Goal: Task Accomplishment & Management: Manage account settings

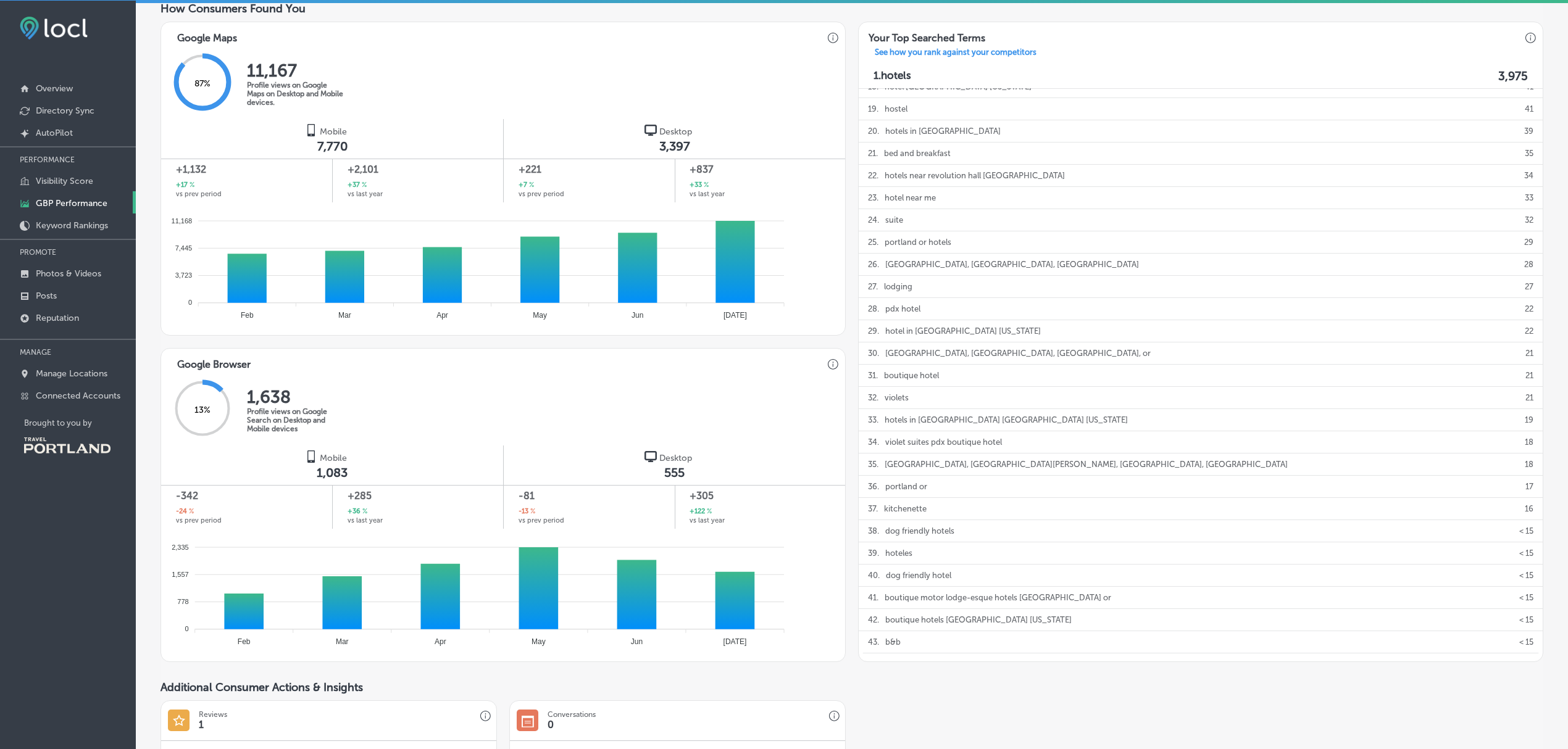
scroll to position [368, 0]
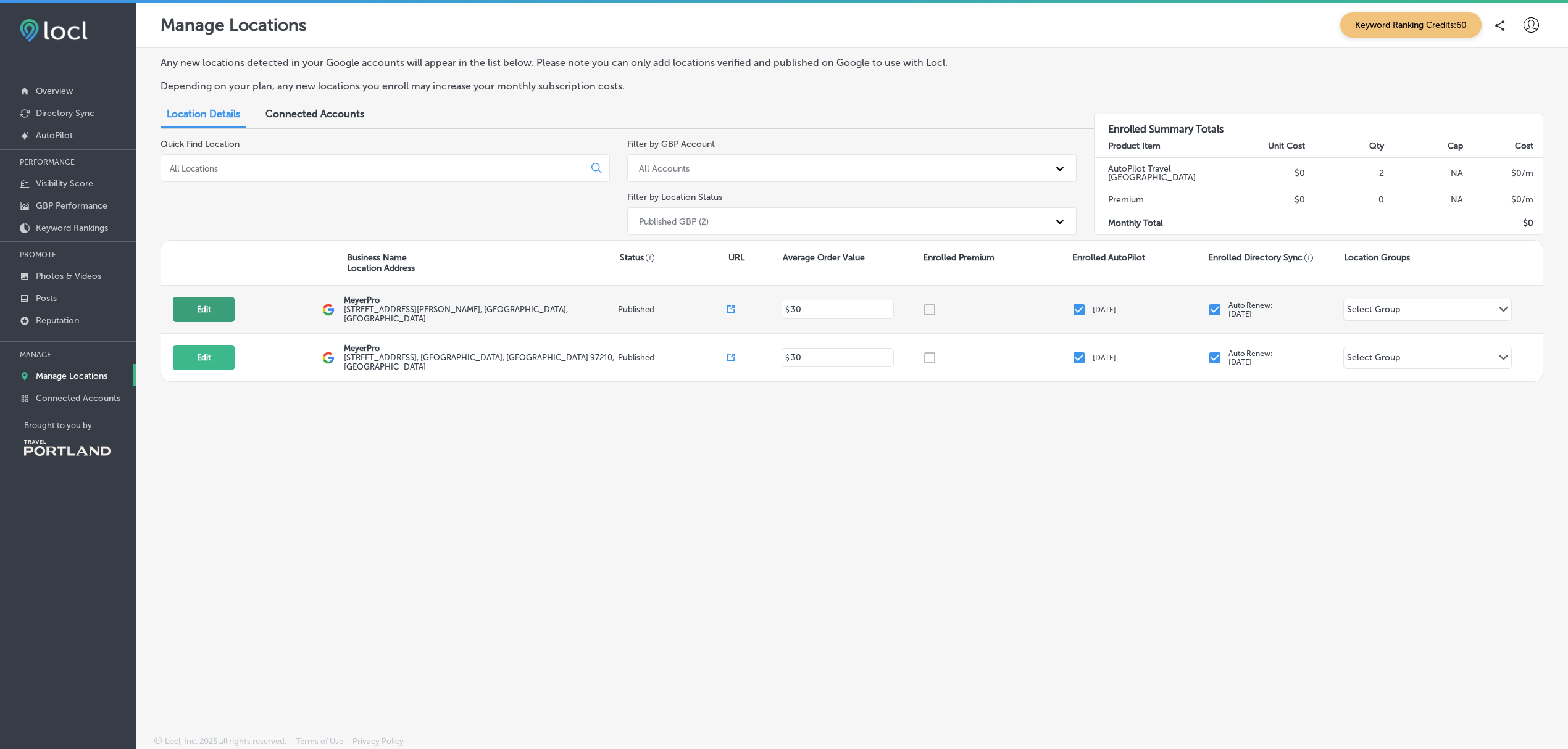
click at [193, 314] on button "Edit" at bounding box center [203, 309] width 62 height 26
select select "US"
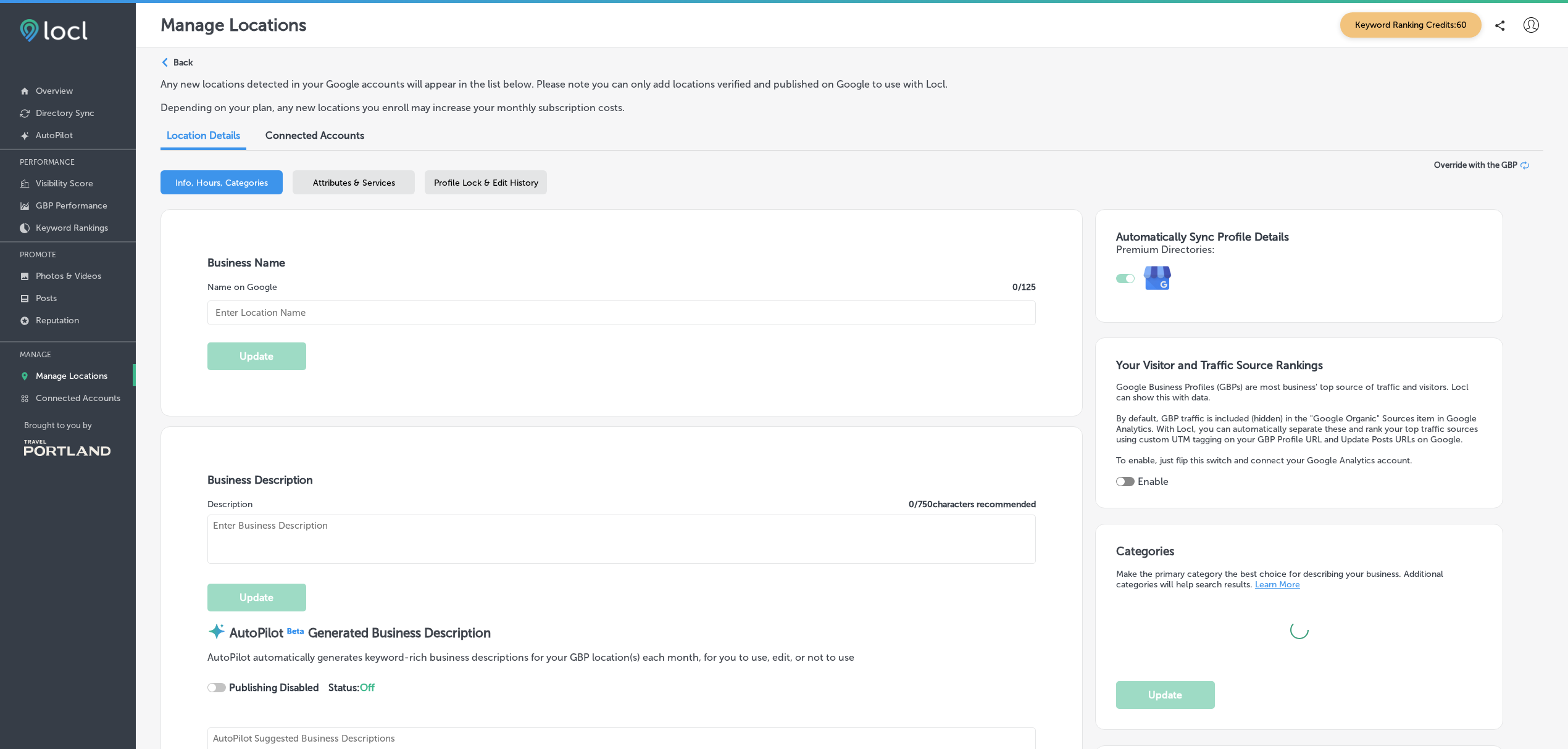
checkbox input "true"
type input "MeyerPro"
type textarea "MeyerPro is your go-to partner for exceptional audio-visual services and broadc…"
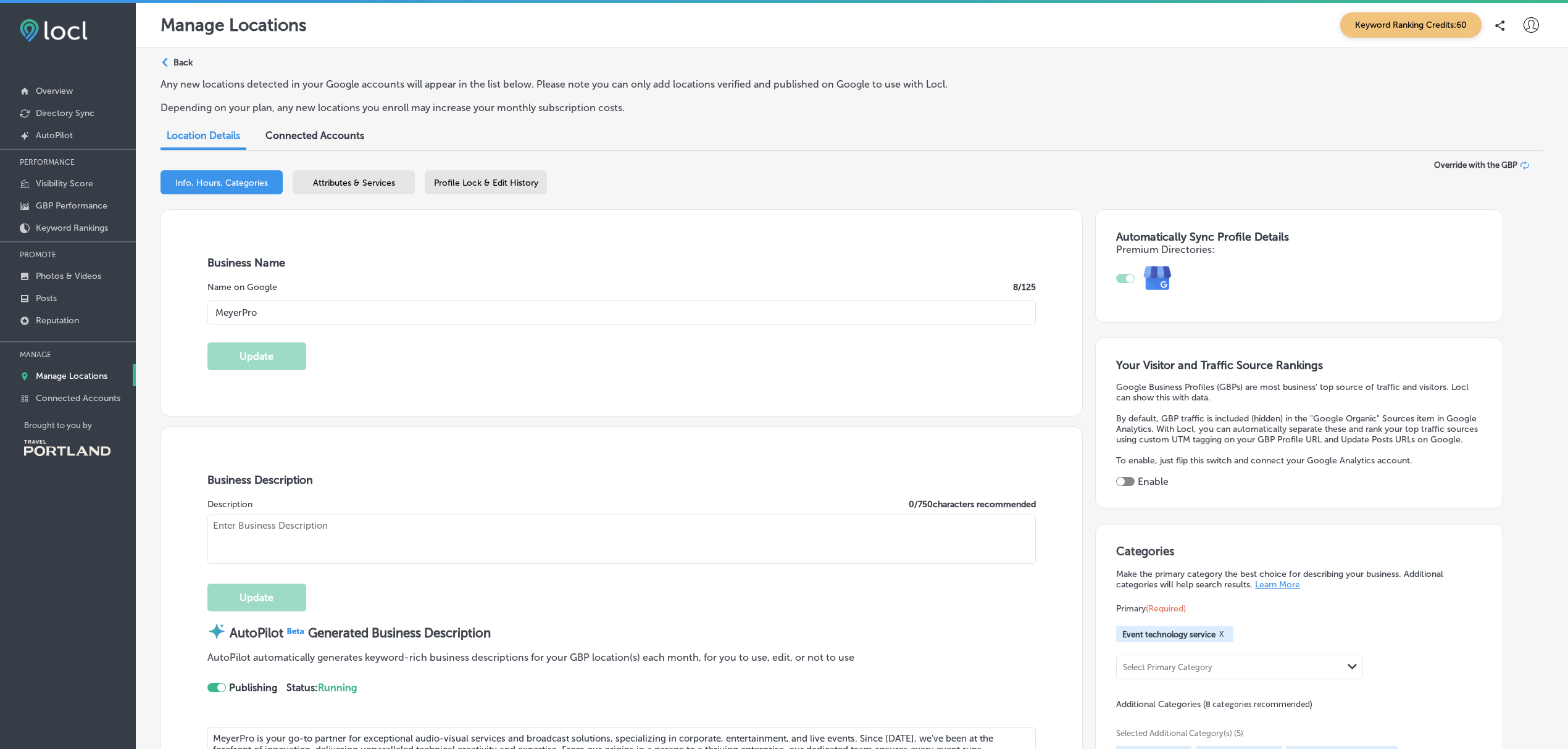
type input "http://www.meyerproinc.com/"
type input "901 Kirkland Ave"
type input "Kirkland"
type input "98033"
type input "US"
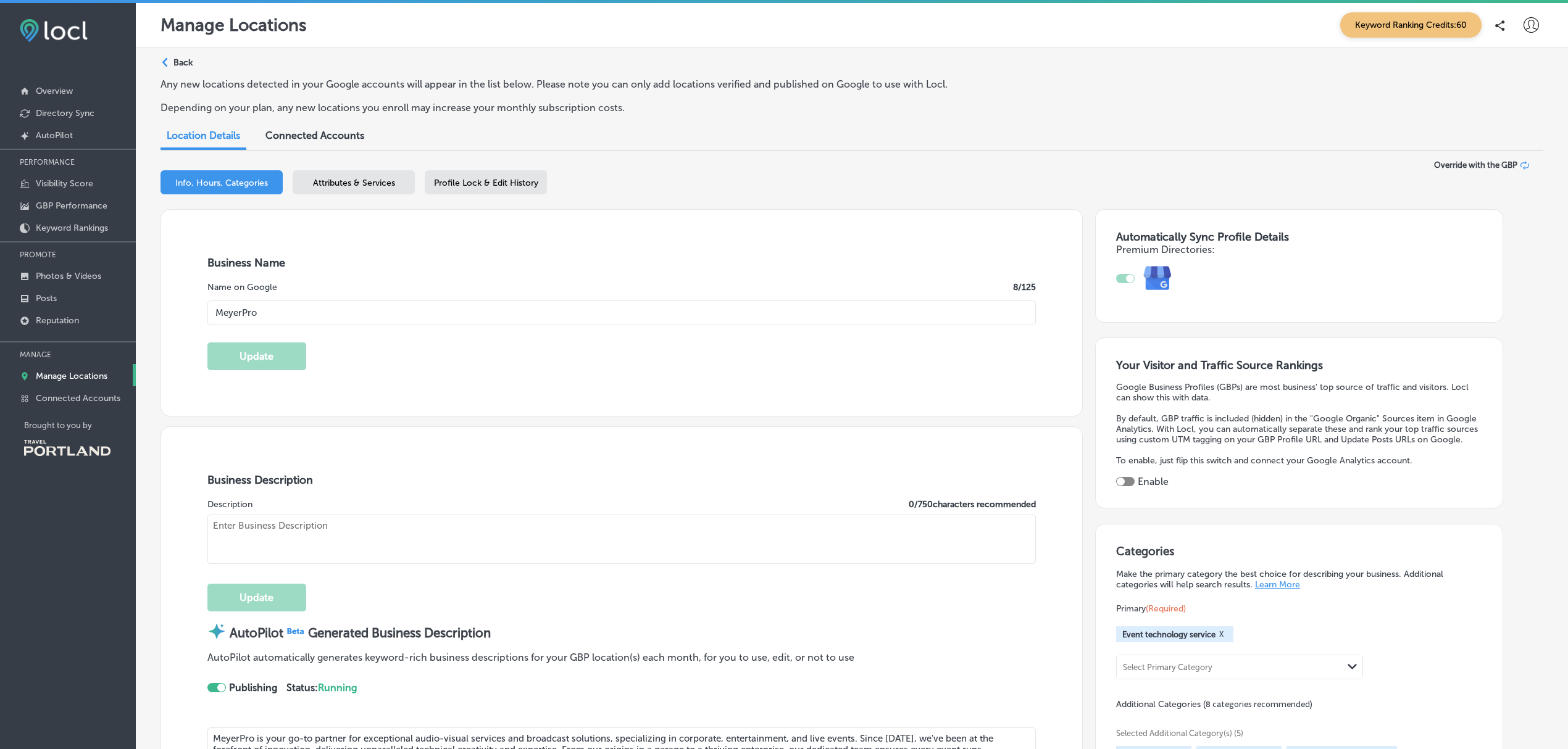
type textarea "MeyerPro is your go-to partner for exceptional audio-visual services and broadc…"
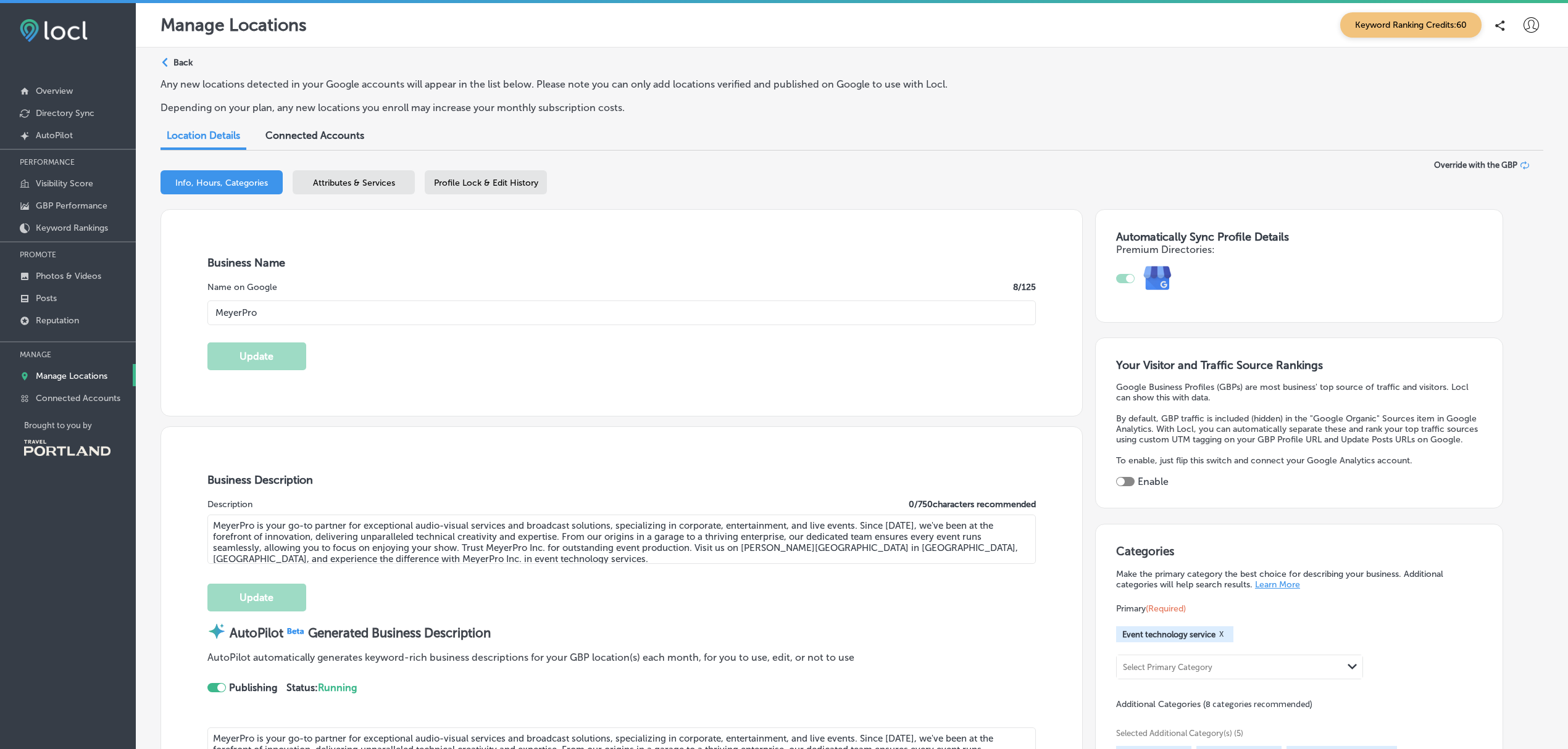
type input "+1 206 800 3770"
select select "US"
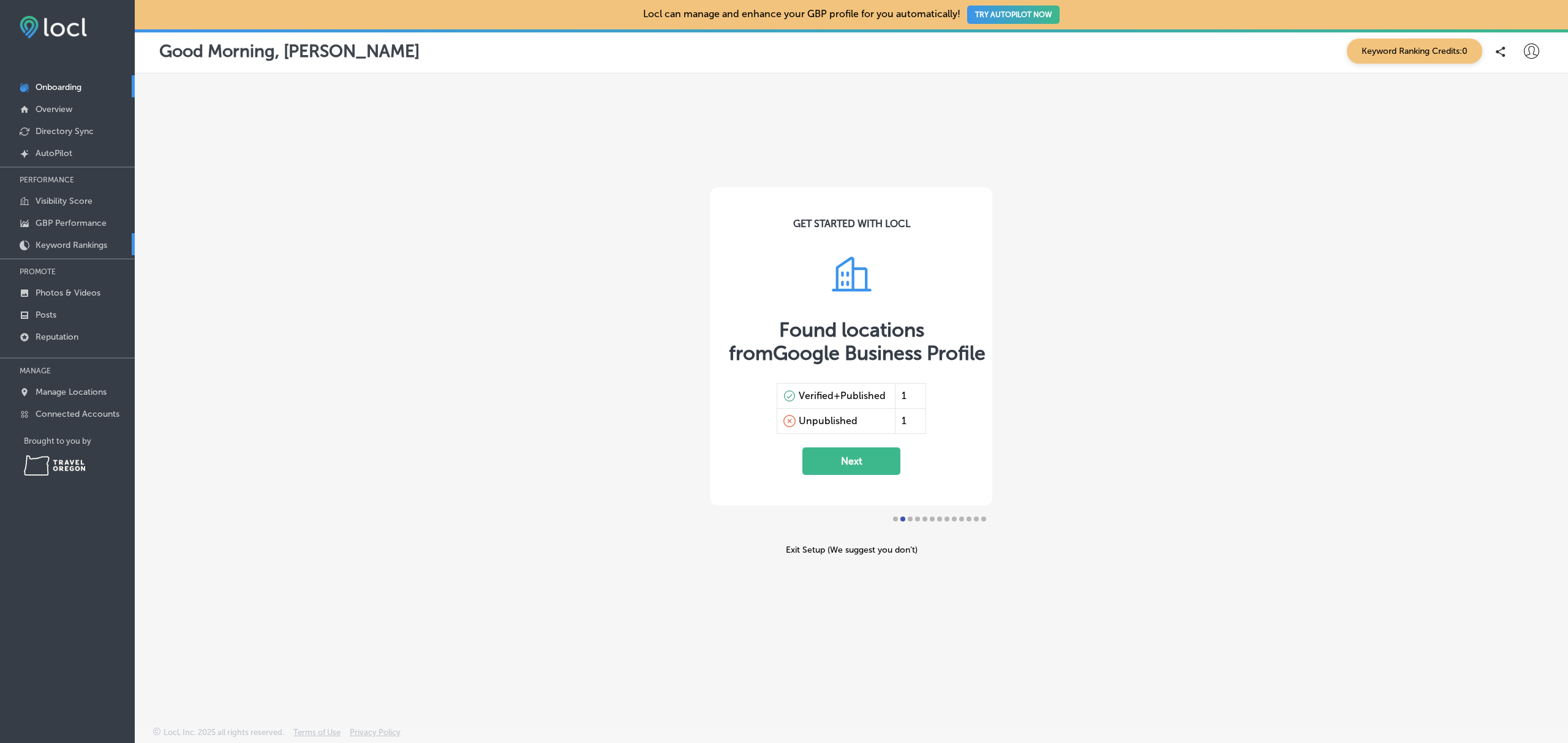
click at [97, 243] on p "Keyword Rankings" at bounding box center [72, 245] width 72 height 10
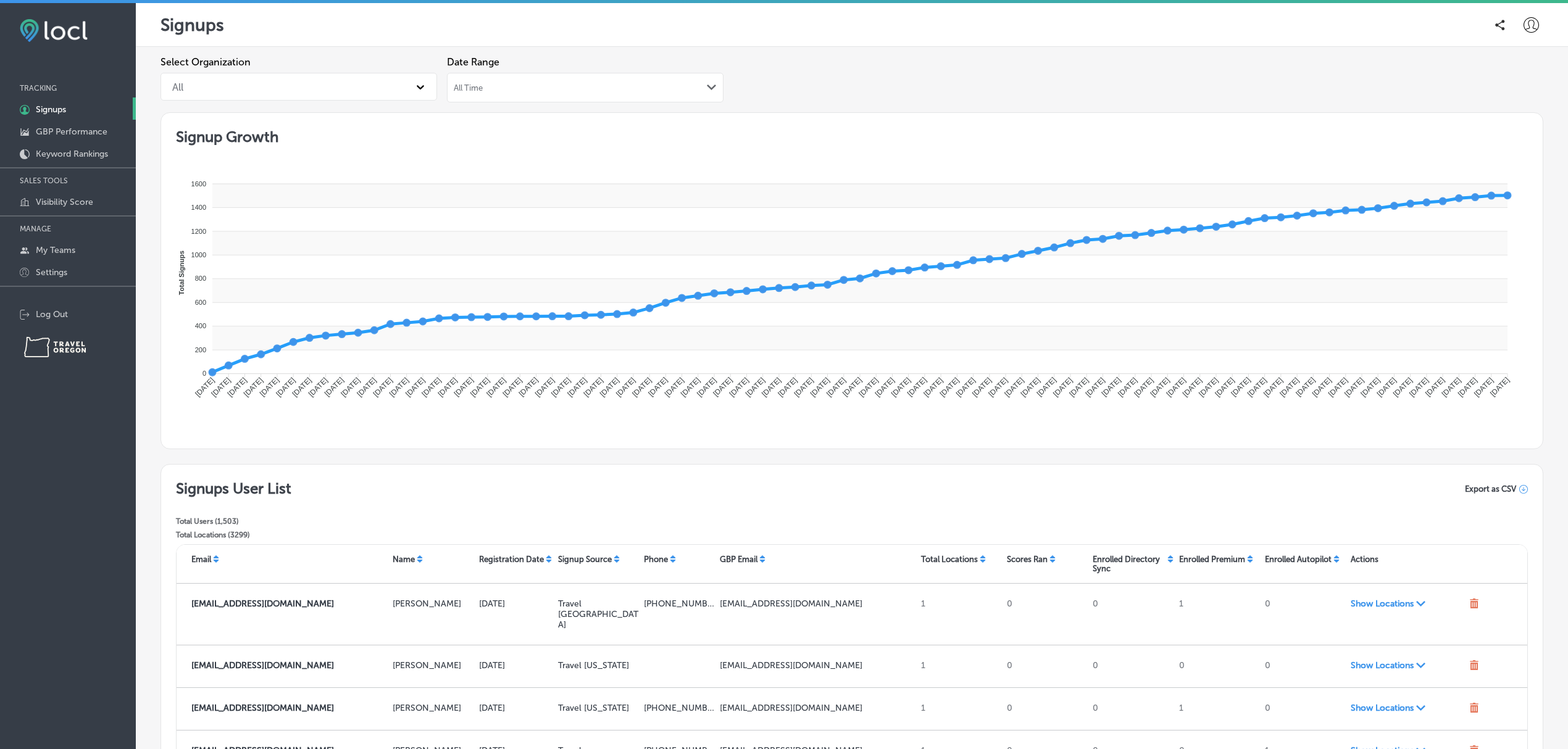
click at [351, 87] on div "All" at bounding box center [288, 87] width 243 height 21
click at [277, 146] on div "Travel Oregon" at bounding box center [299, 145] width 277 height 21
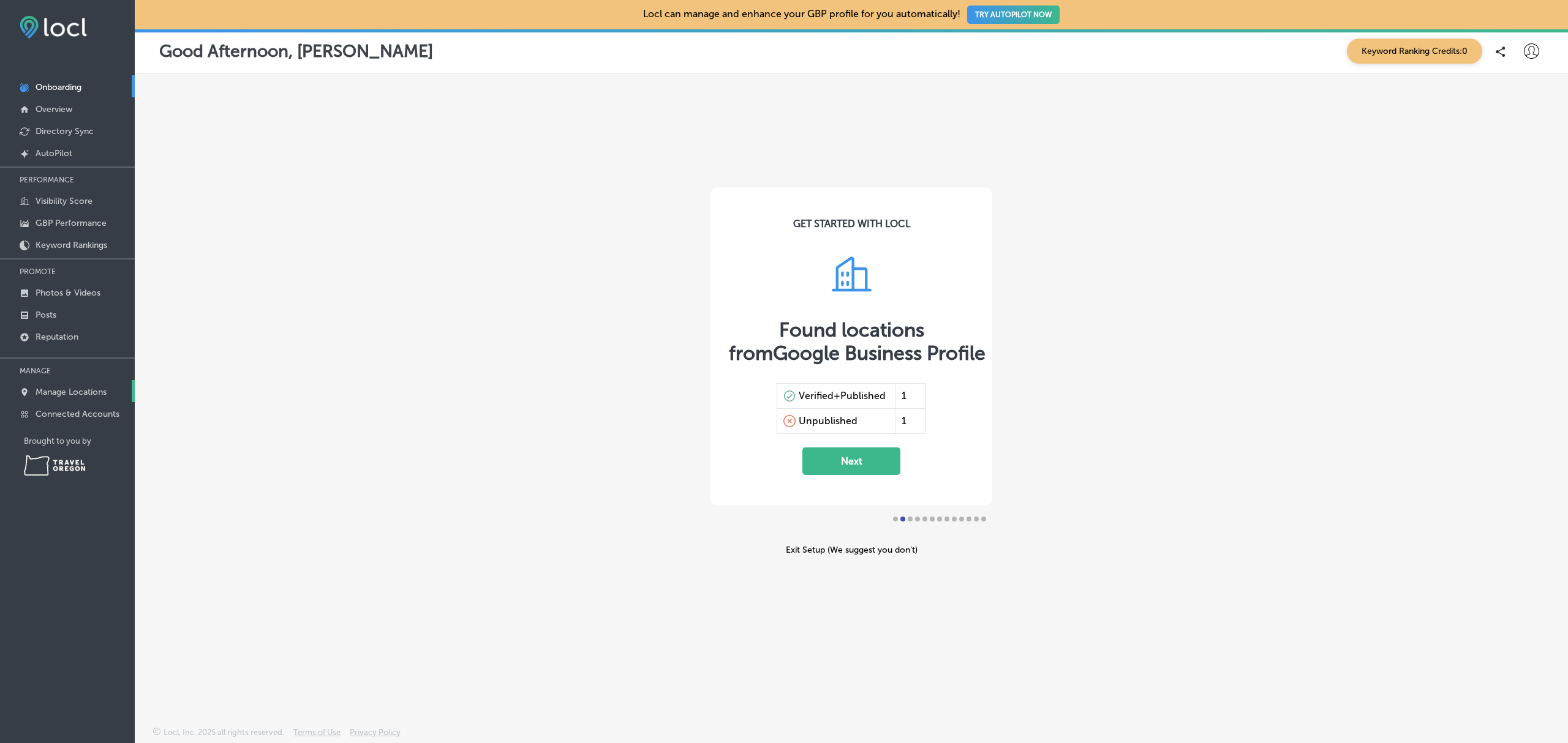
click at [56, 389] on p "Manage Locations" at bounding box center [71, 392] width 71 height 10
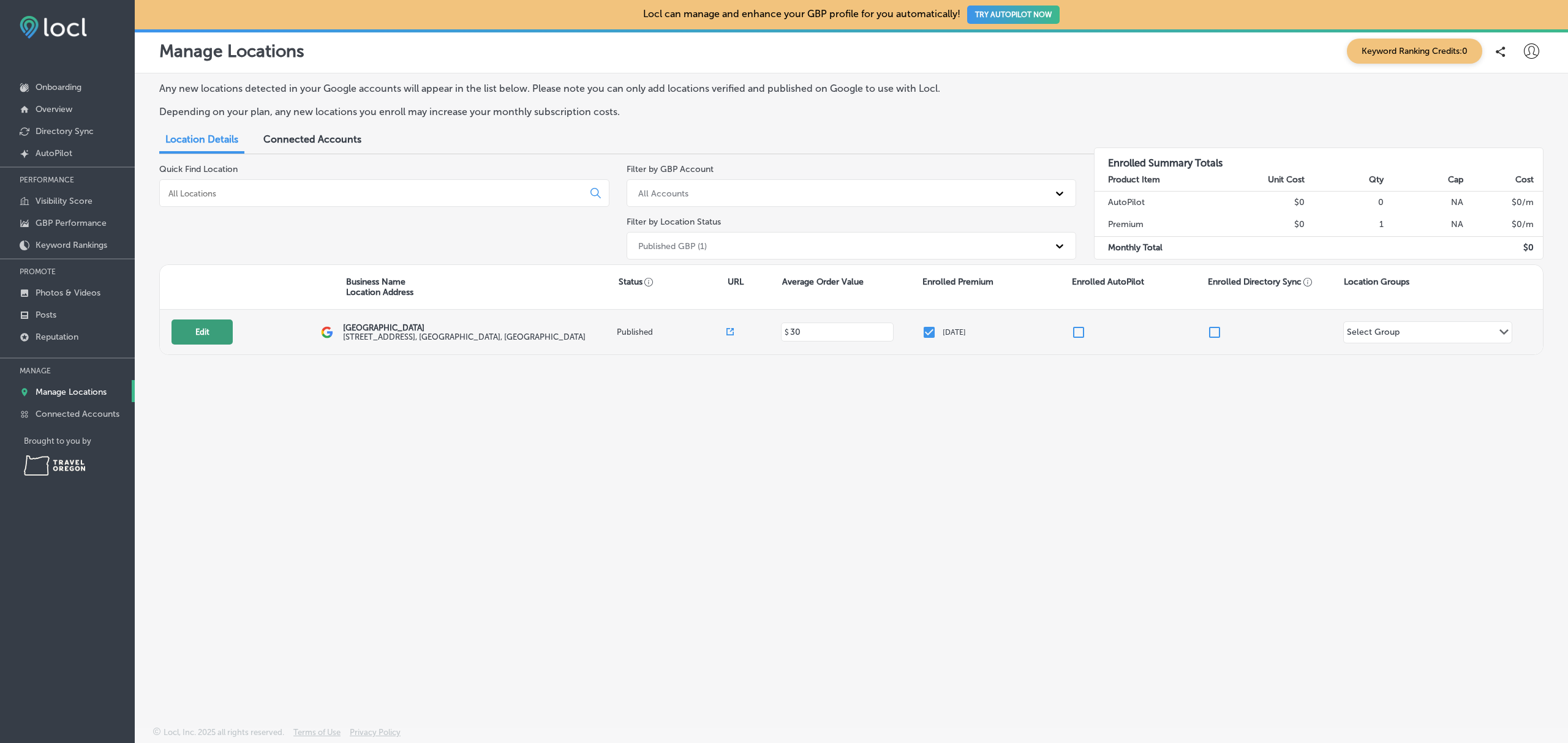
click at [197, 341] on button "Edit" at bounding box center [202, 332] width 61 height 25
select select "US"
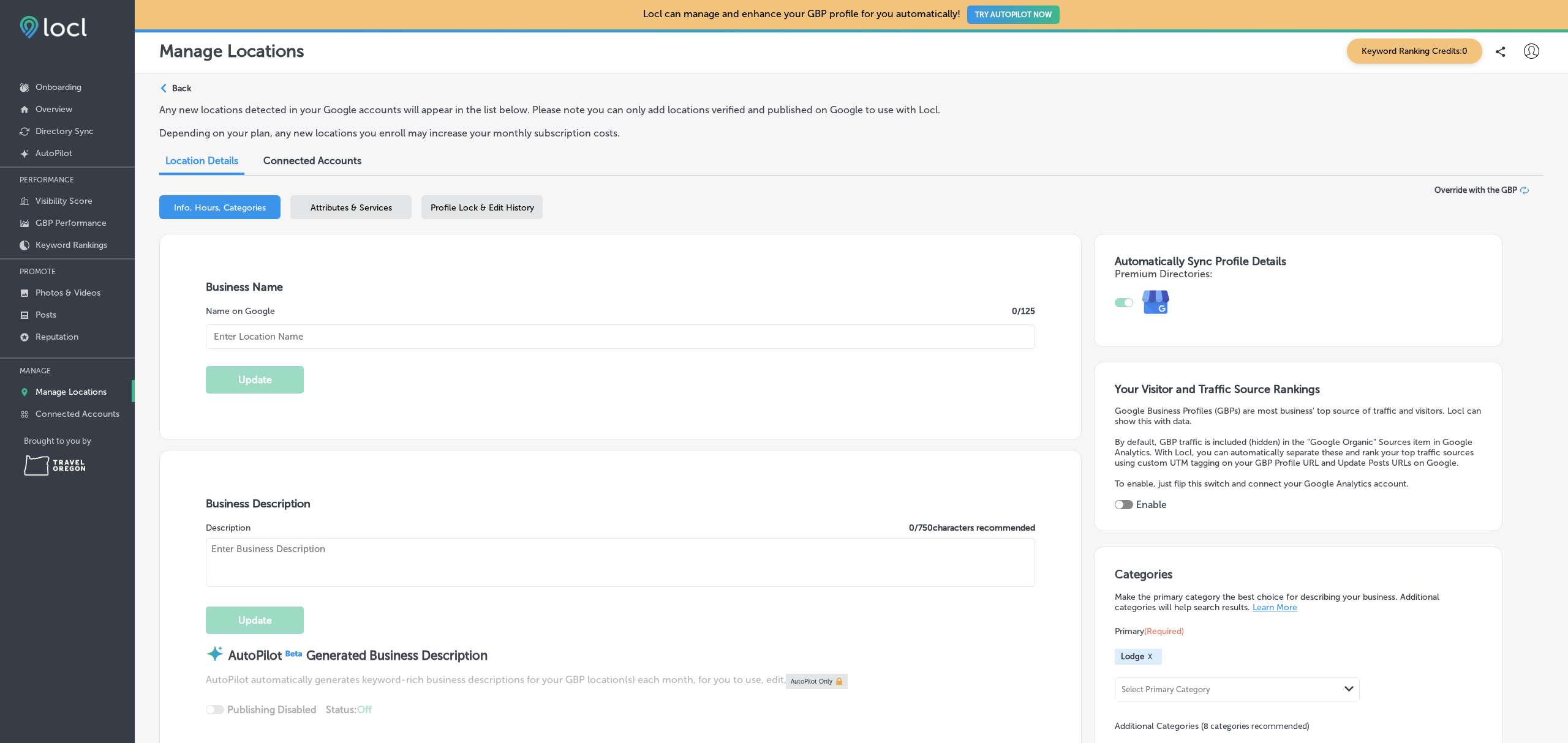
type input "30"
type input "Redband Lodge"
type input "83121 Tygh Valley Road"
type input "Tygh Valley"
type input "97063"
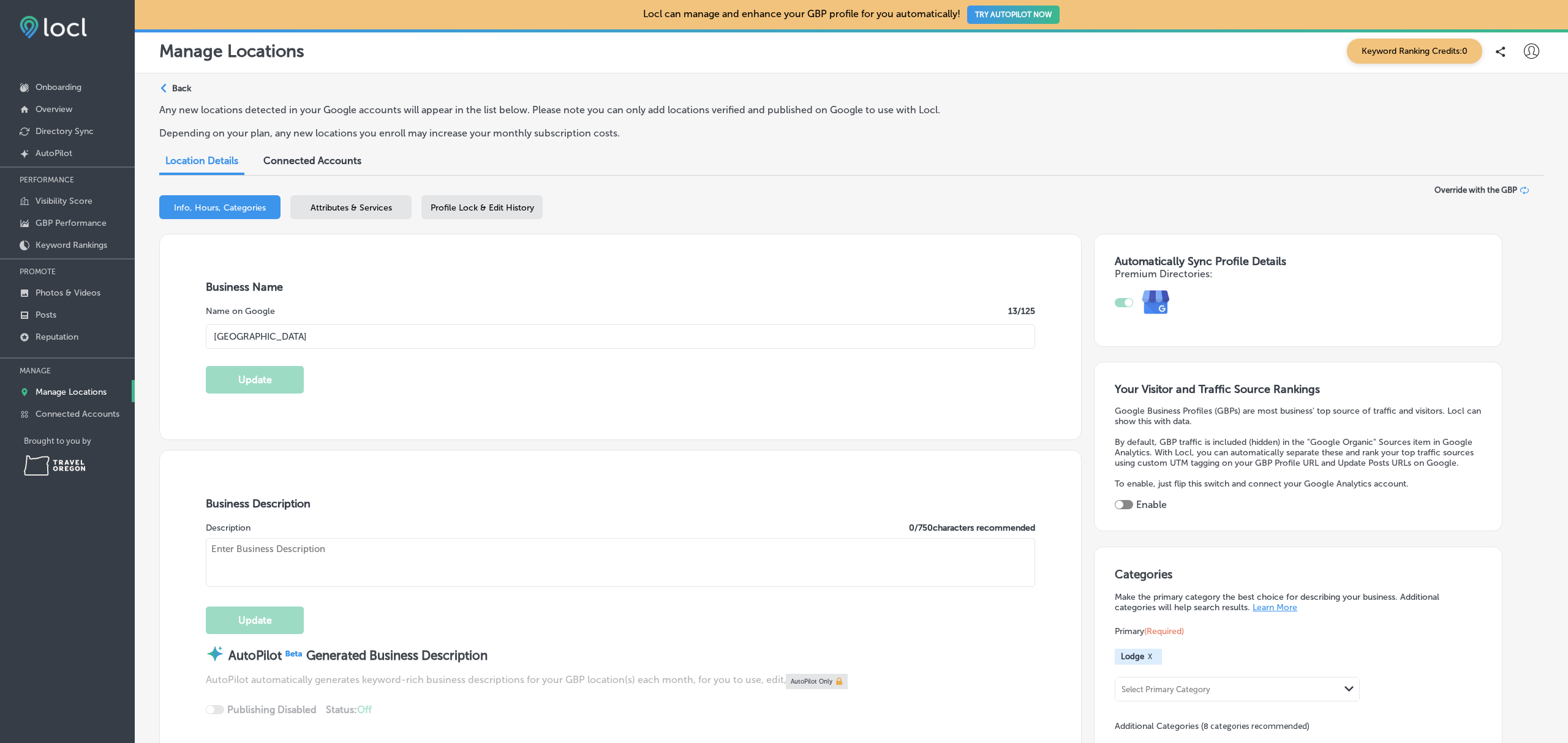
type input "US"
type input "https://www.redbandlodge.com/?utm_source=google&utm_medium=organic&utm_campaign…"
type input "redbandlodge@gmail.com"
type input "+1 541 283 3033"
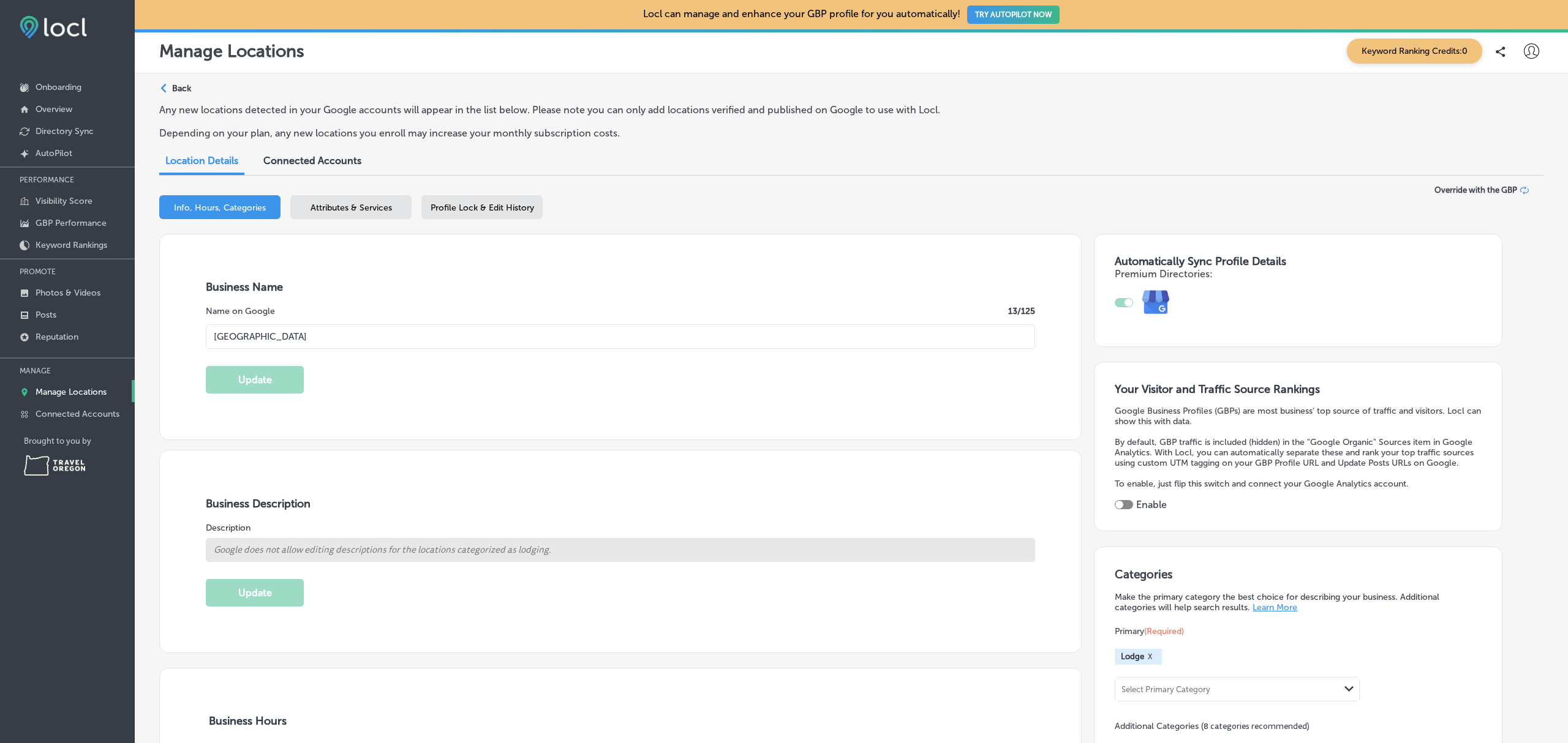
click at [74, 395] on p "Manage Locations" at bounding box center [71, 392] width 71 height 10
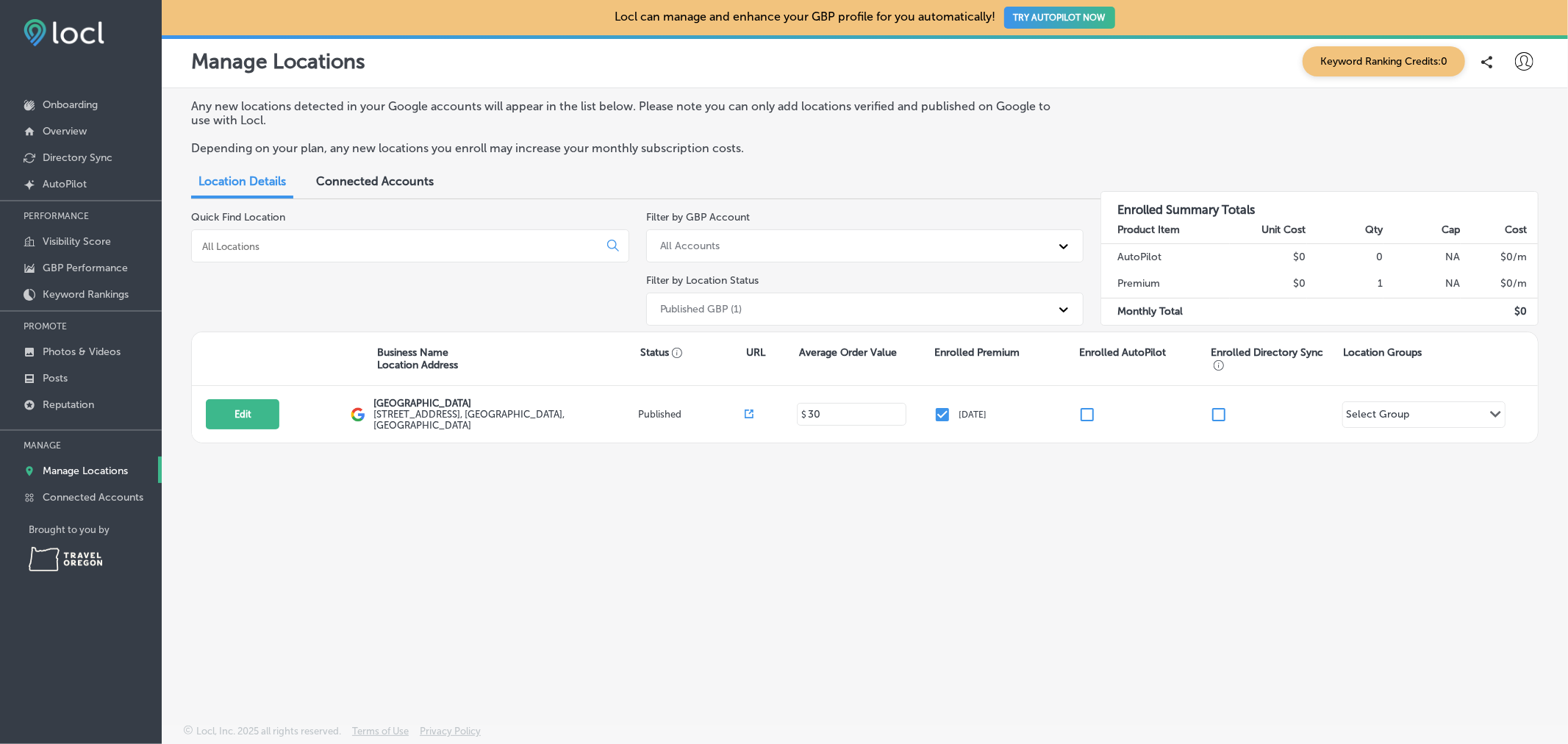
drag, startPoint x: 1749, startPoint y: 23, endPoint x: 915, endPoint y: 651, distance: 1044.0
click at [915, 651] on div "Any new locations detected in your Google accounts will appear in the list belo…" at bounding box center [865, 372] width 1407 height 567
click at [92, 296] on p "Keyword Rankings" at bounding box center [86, 294] width 86 height 12
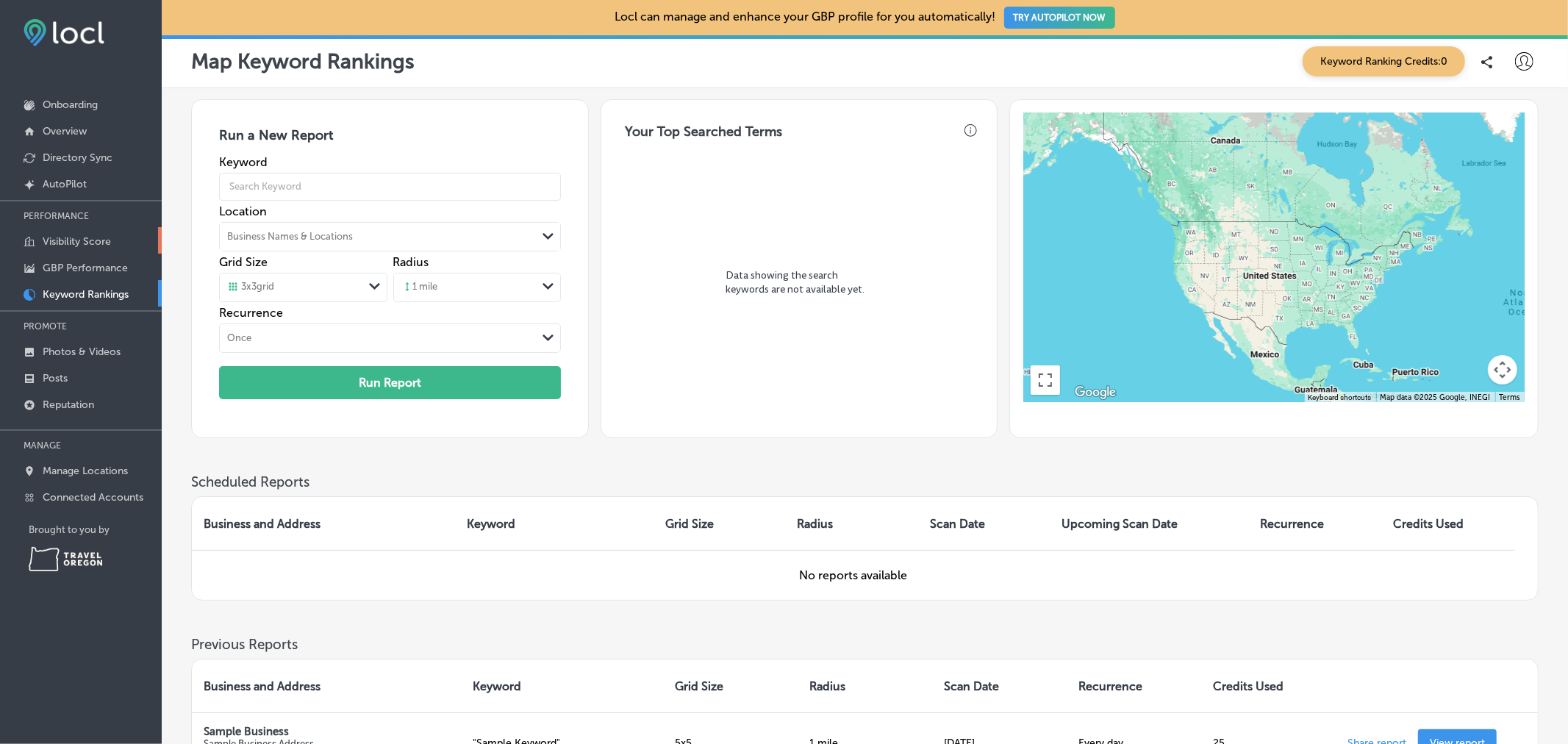
click at [97, 239] on p "Visibility Score" at bounding box center [77, 241] width 69 height 12
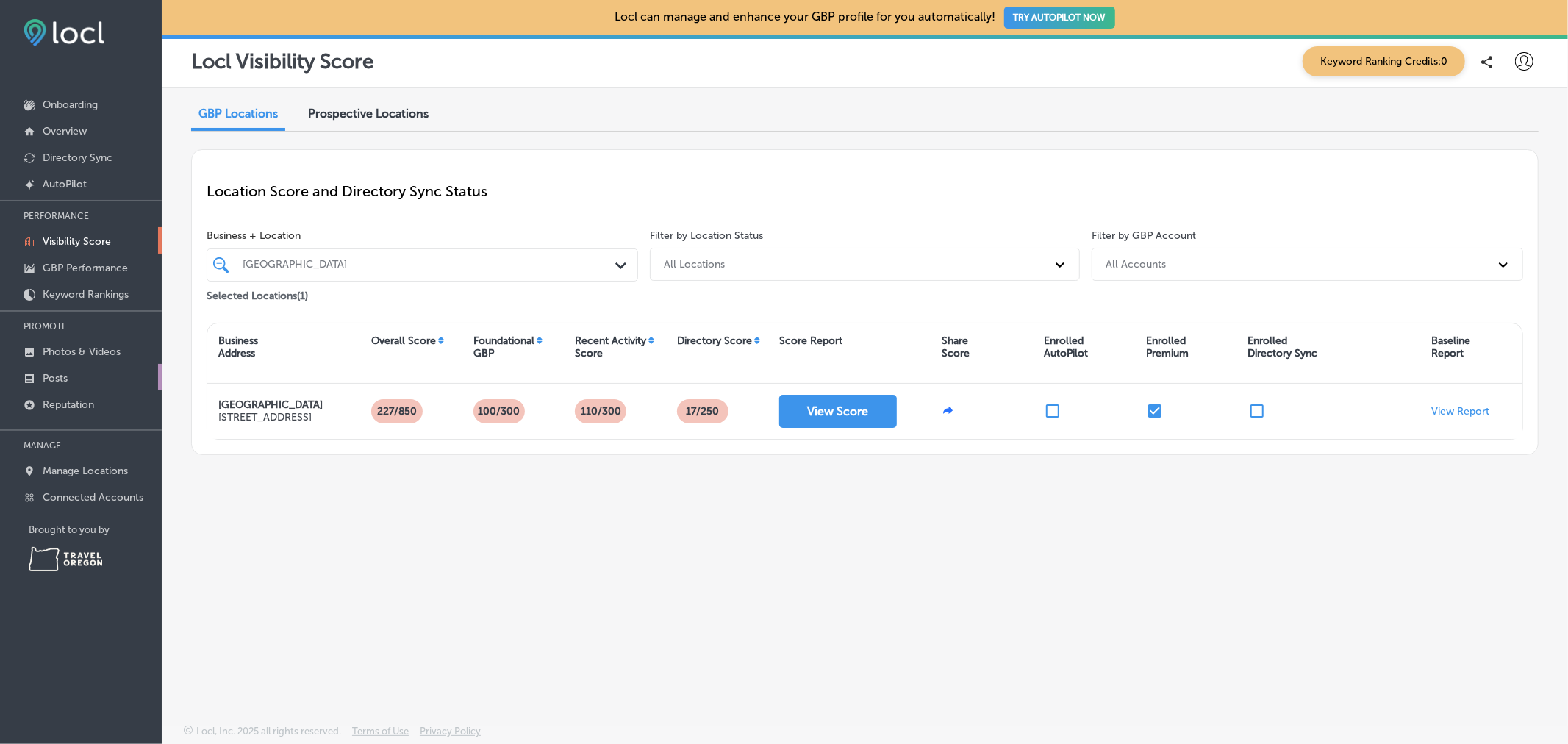
click at [76, 375] on link "Posts" at bounding box center [81, 377] width 162 height 26
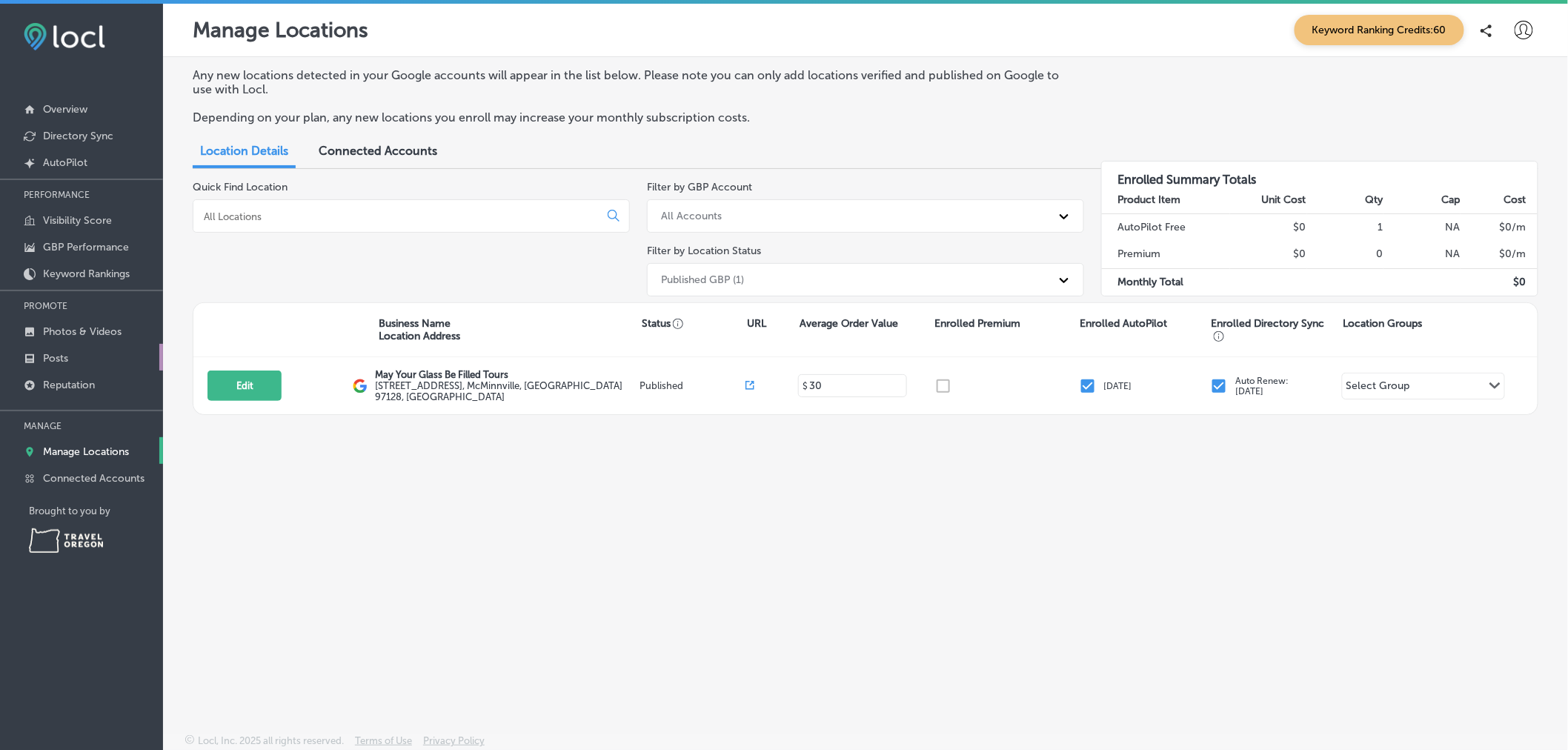
click at [87, 360] on link "Posts" at bounding box center [82, 357] width 163 height 27
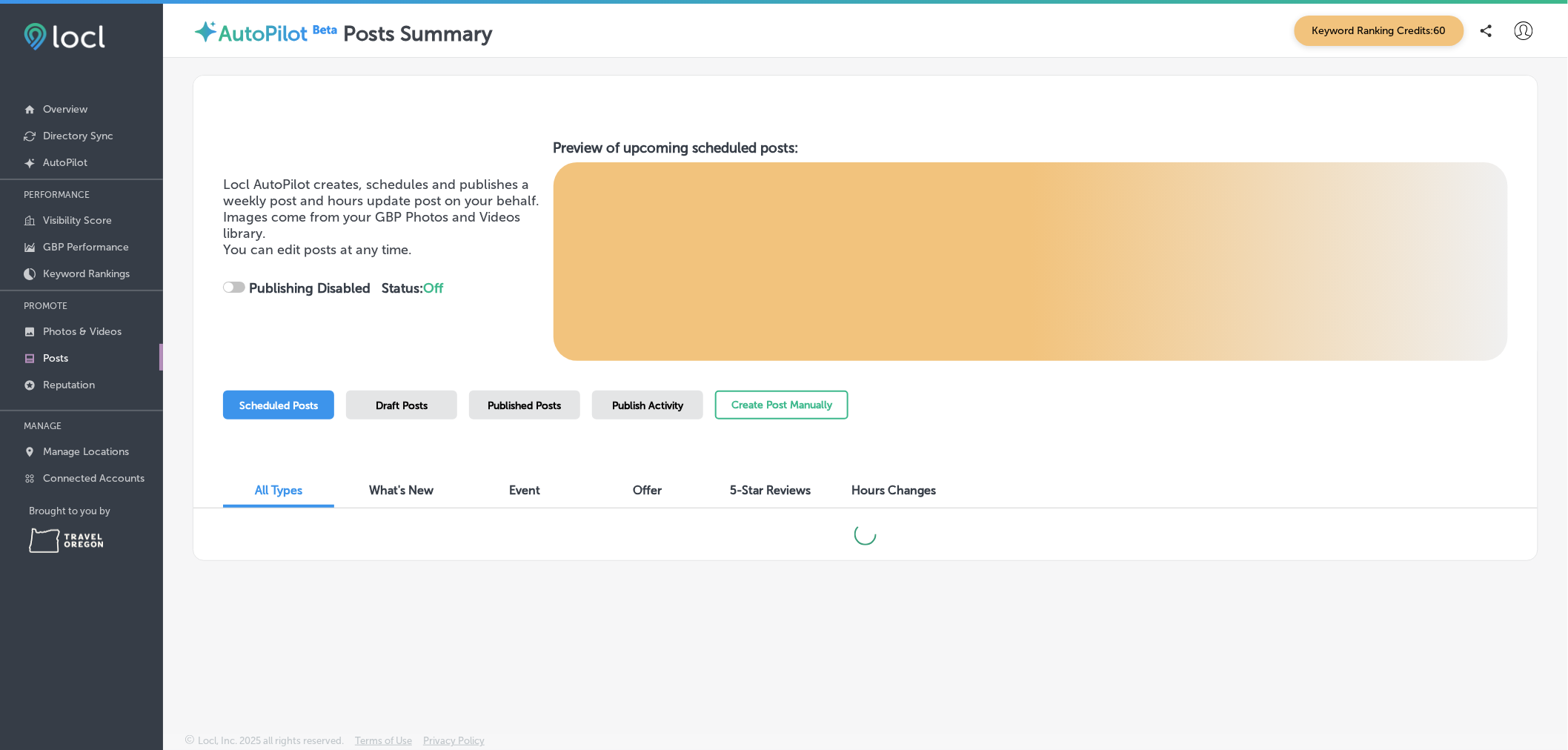
checkbox input "true"
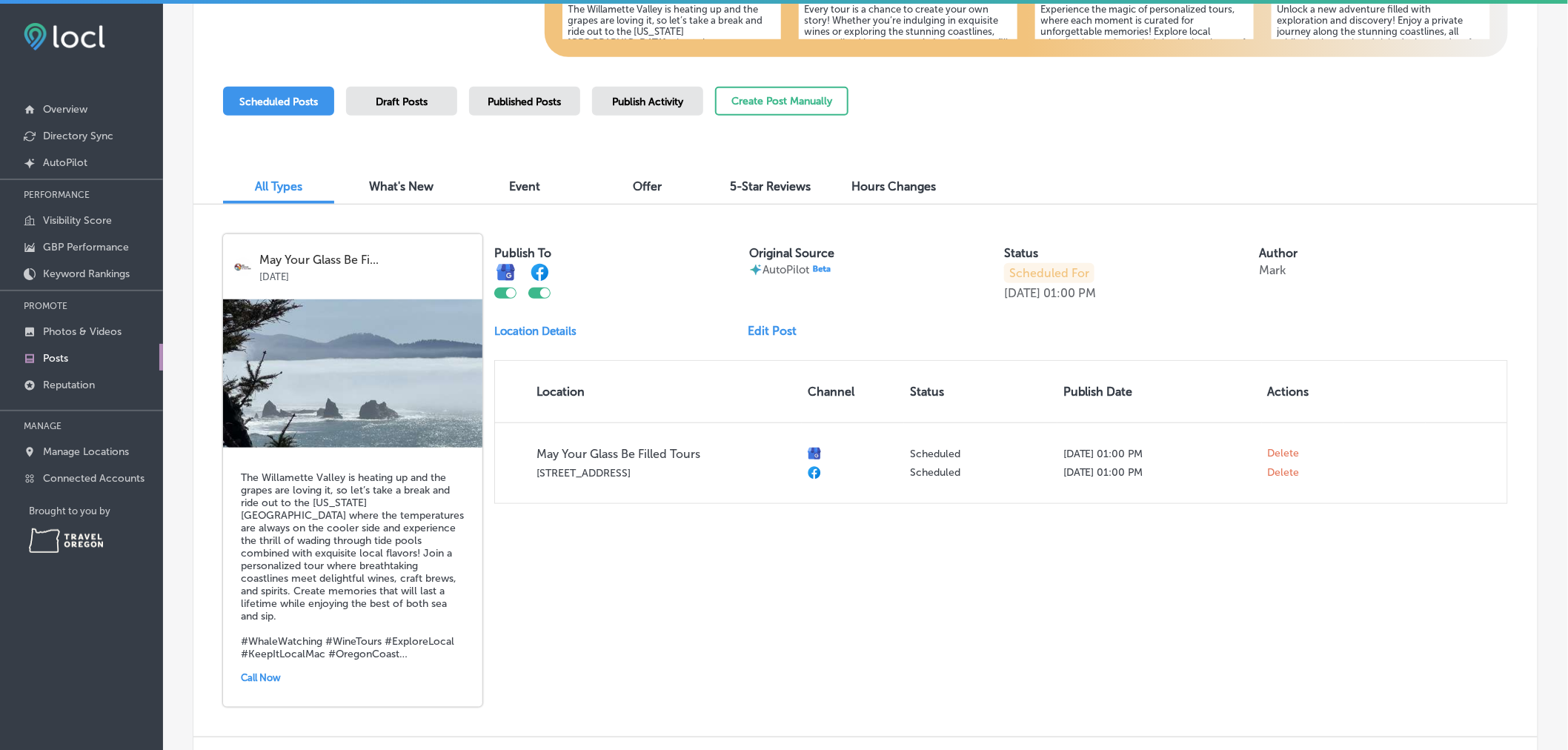
scroll to position [302, 0]
click at [97, 269] on p "Keyword Rankings" at bounding box center [87, 273] width 87 height 12
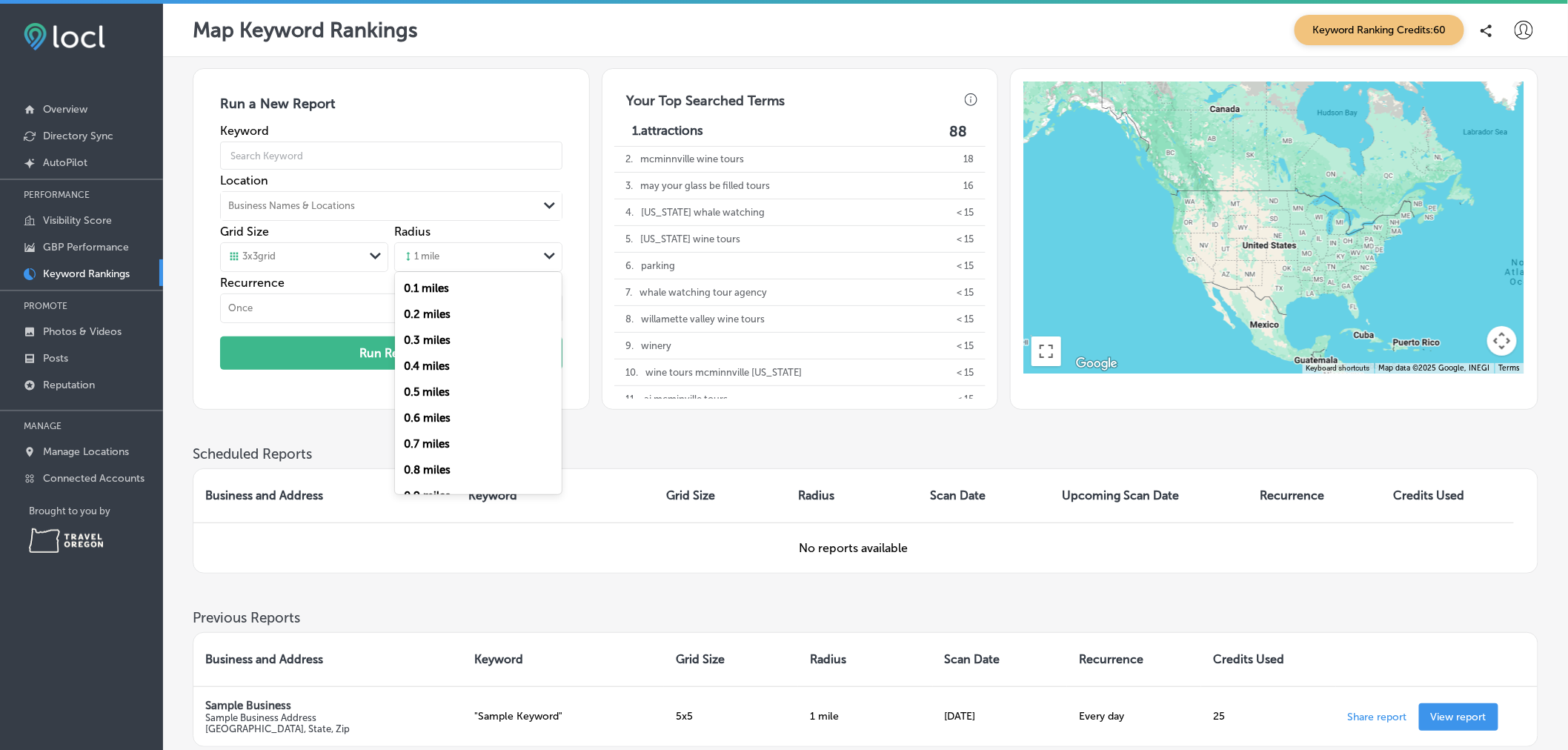
click at [530, 265] on div "1 mile" at bounding box center [467, 257] width 143 height 22
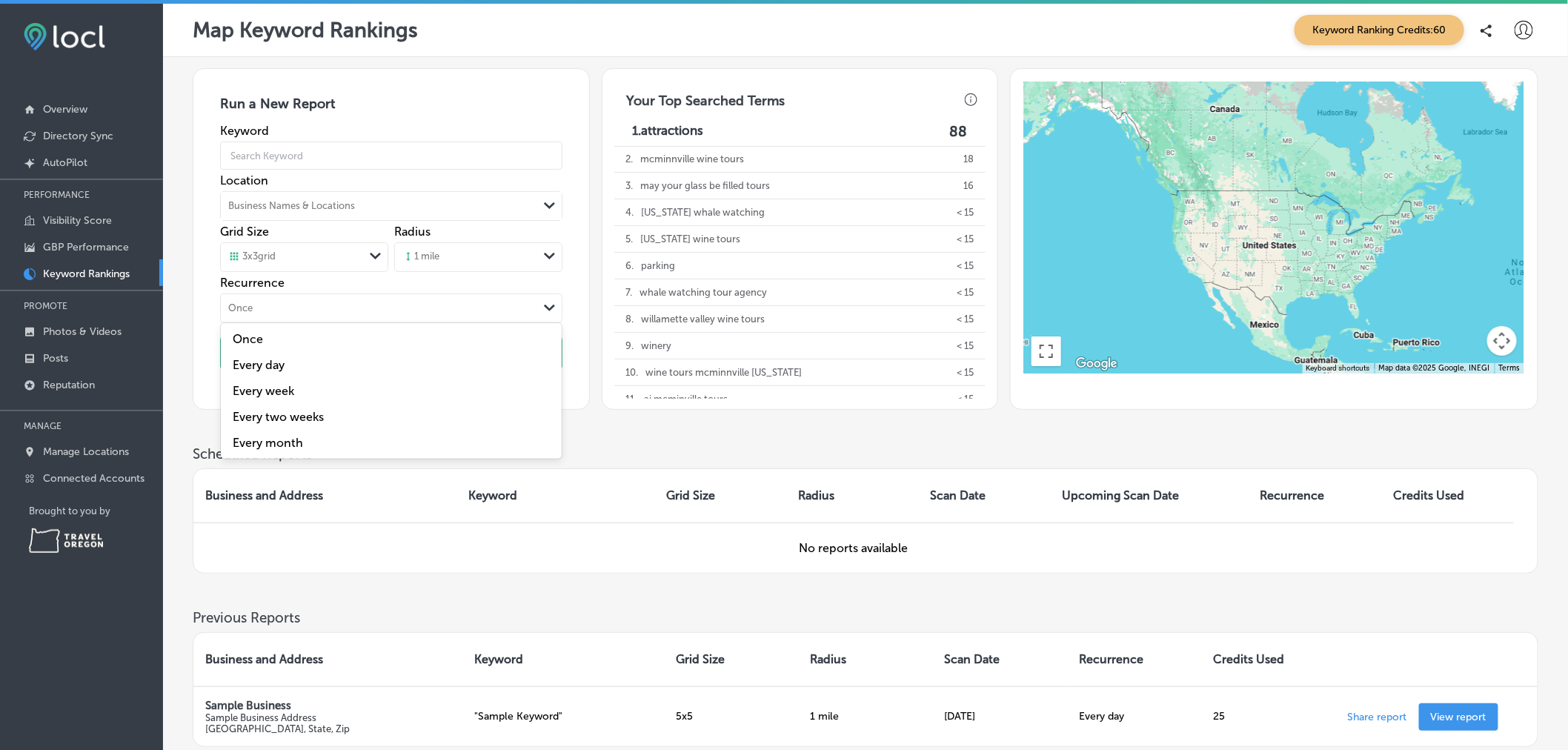
drag, startPoint x: 437, startPoint y: 450, endPoint x: 383, endPoint y: 314, distance: 146.3
click at [383, 314] on div "Once" at bounding box center [379, 309] width 316 height 17
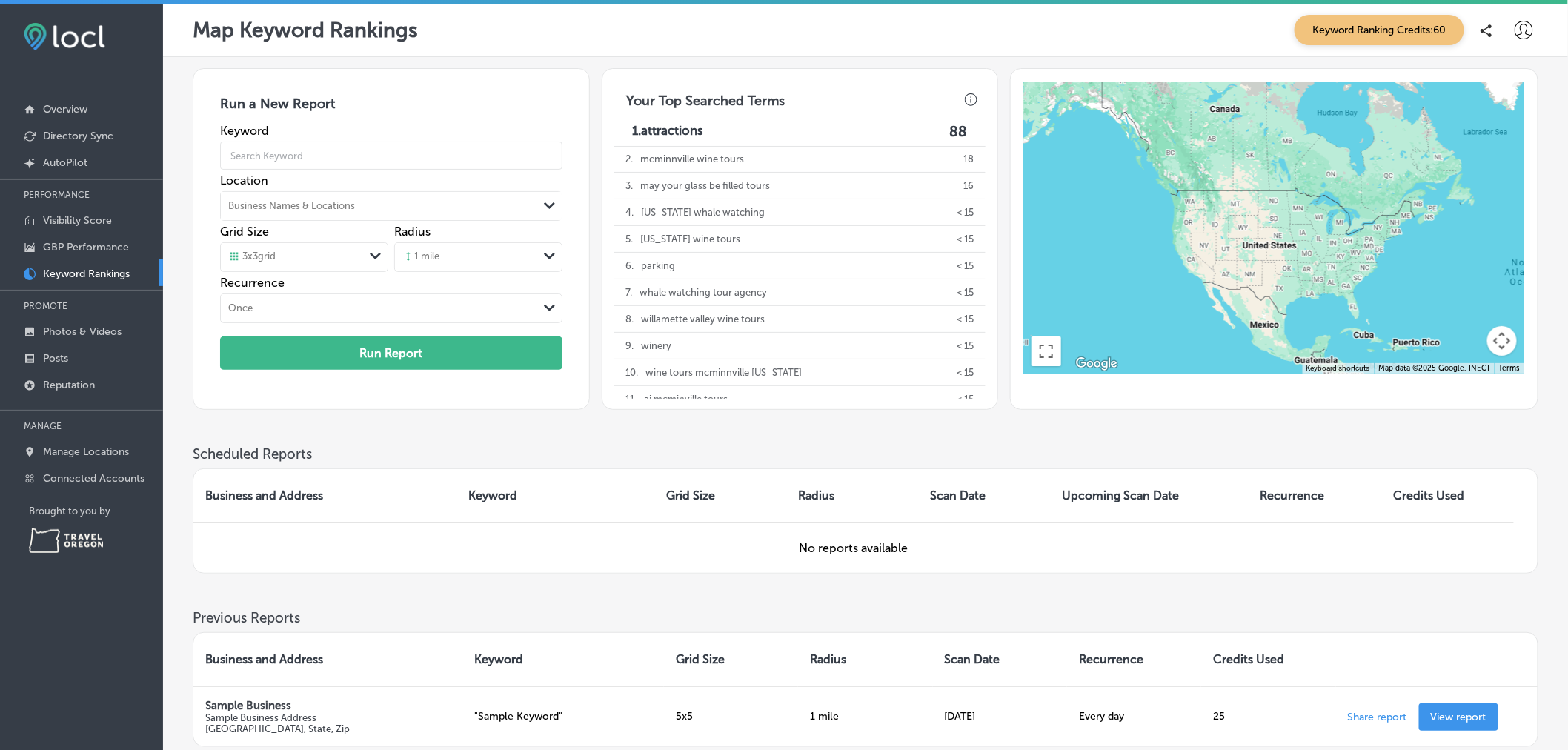
click at [665, 438] on div "Run a New Report Keyword Location Business Names & Locations Path Created with …" at bounding box center [866, 256] width 1346 height 377
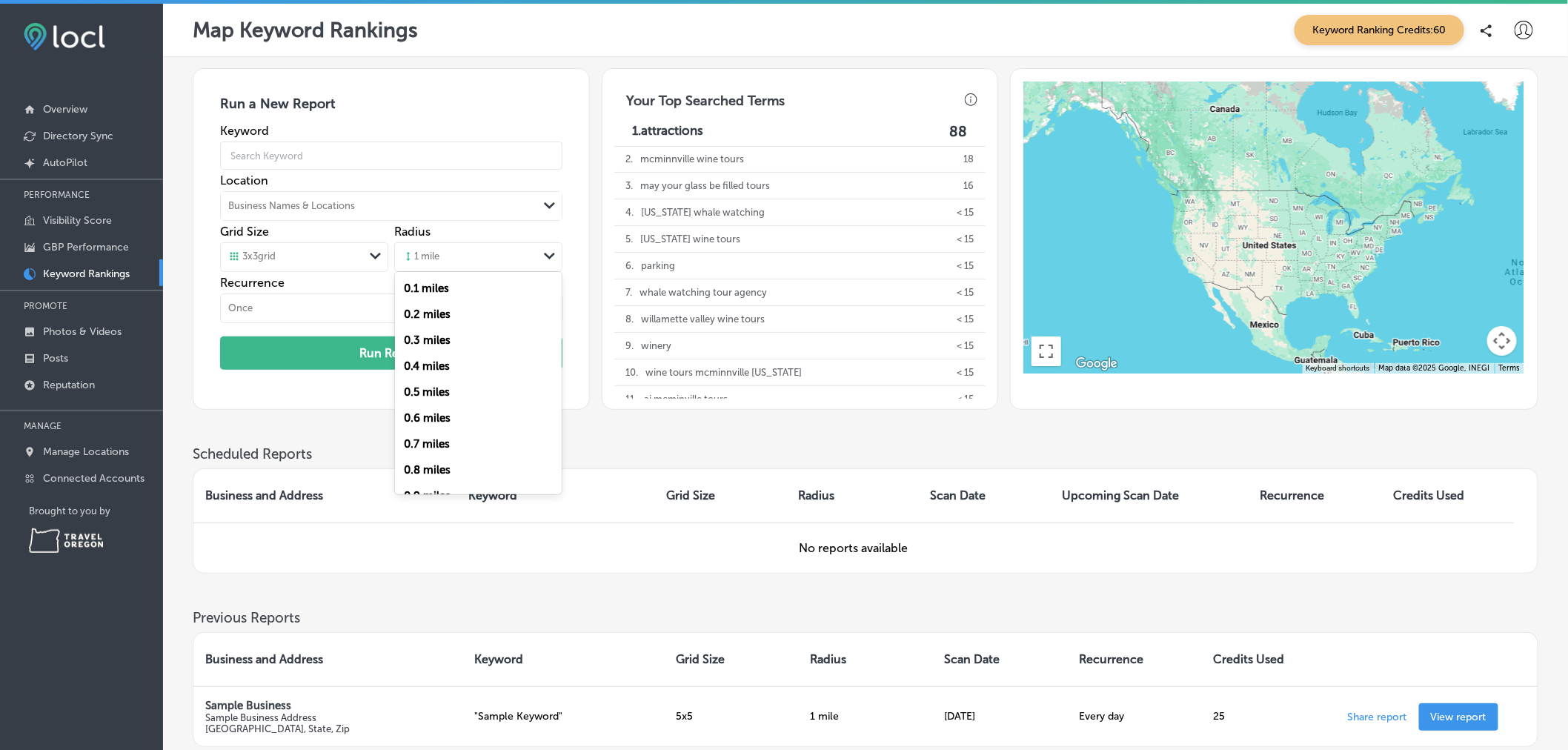
click at [550, 260] on icon "Path Created with Sketch." at bounding box center [549, 256] width 11 height 7
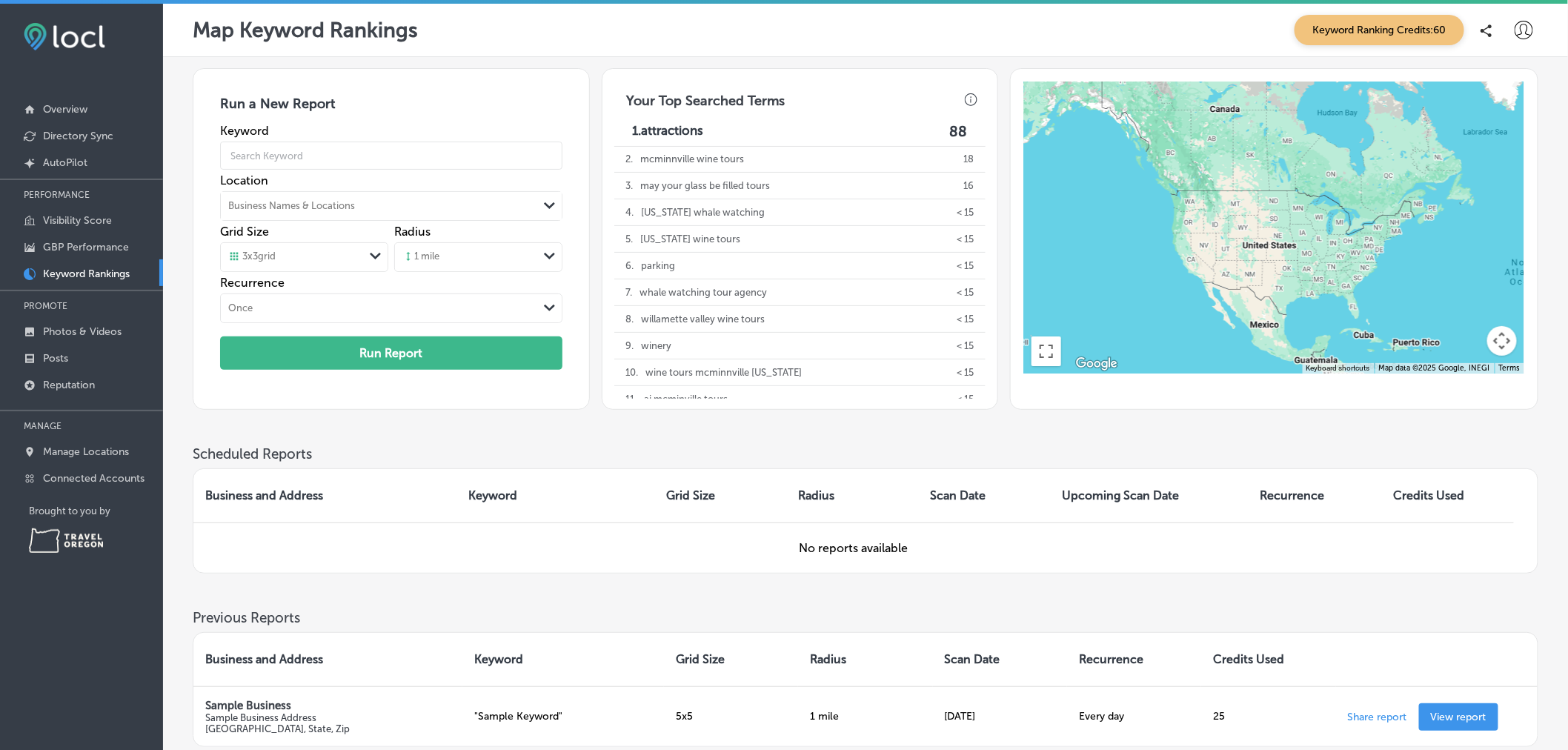
click at [645, 469] on div "Business and Address Keyword Grid Size Radius Scan Date Upcoming Scan Date Recu…" at bounding box center [866, 519] width 1346 height 112
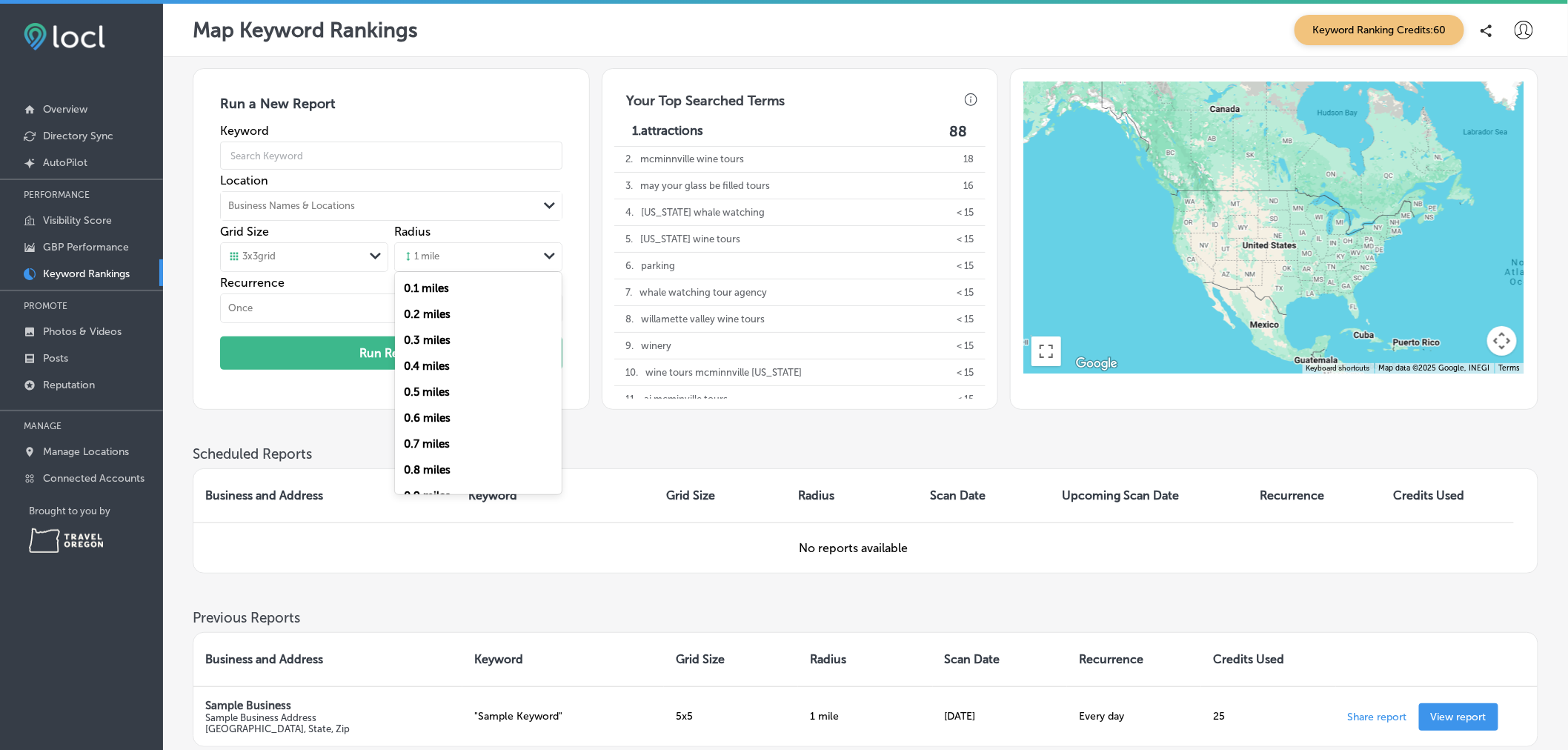
click at [553, 260] on icon "Path Created with Sketch." at bounding box center [549, 256] width 11 height 7
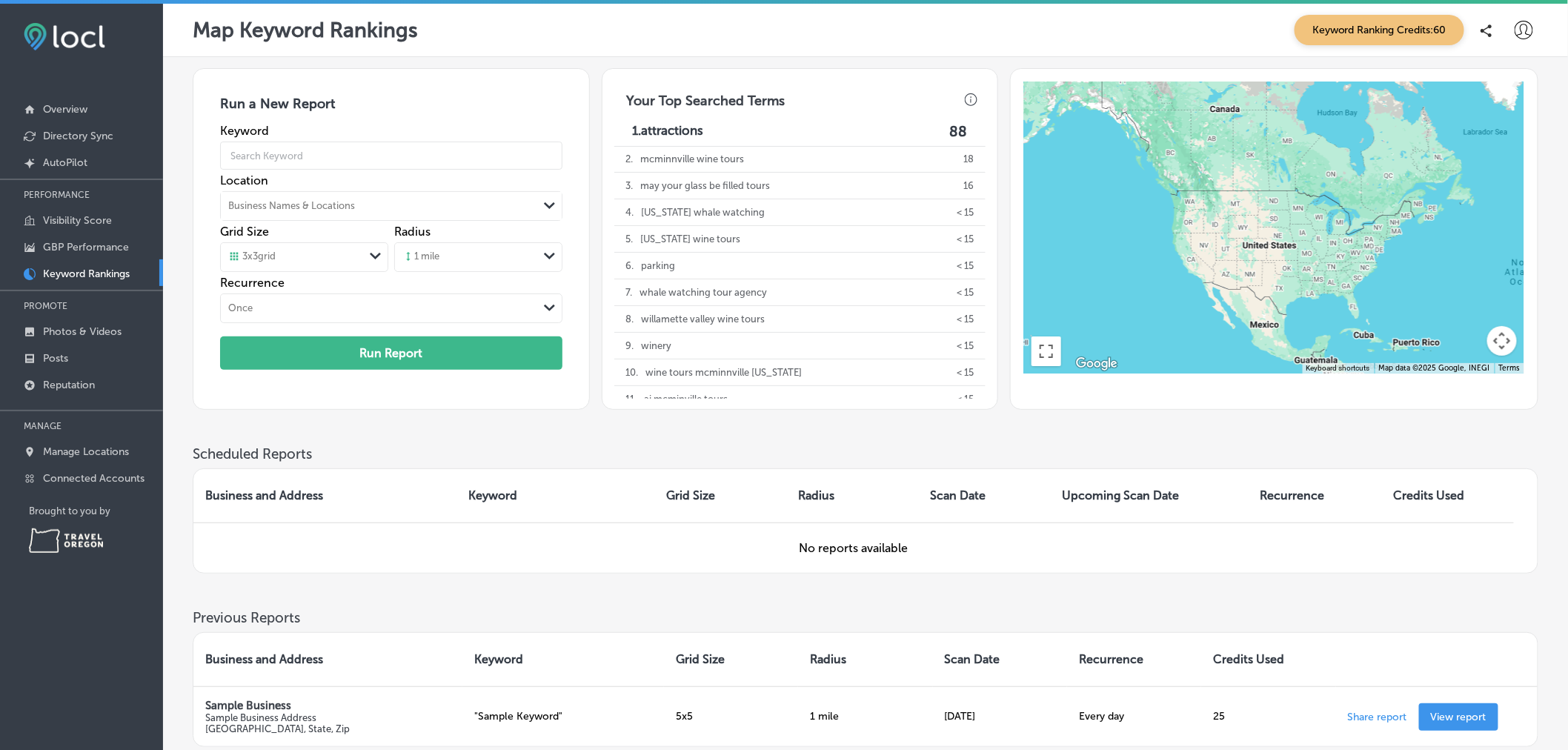
click at [743, 462] on h3 "Scheduled Reports" at bounding box center [866, 454] width 1346 height 17
click at [372, 256] on polygon at bounding box center [375, 256] width 11 height 7
click at [736, 455] on h3 "Scheduled Reports" at bounding box center [866, 454] width 1346 height 17
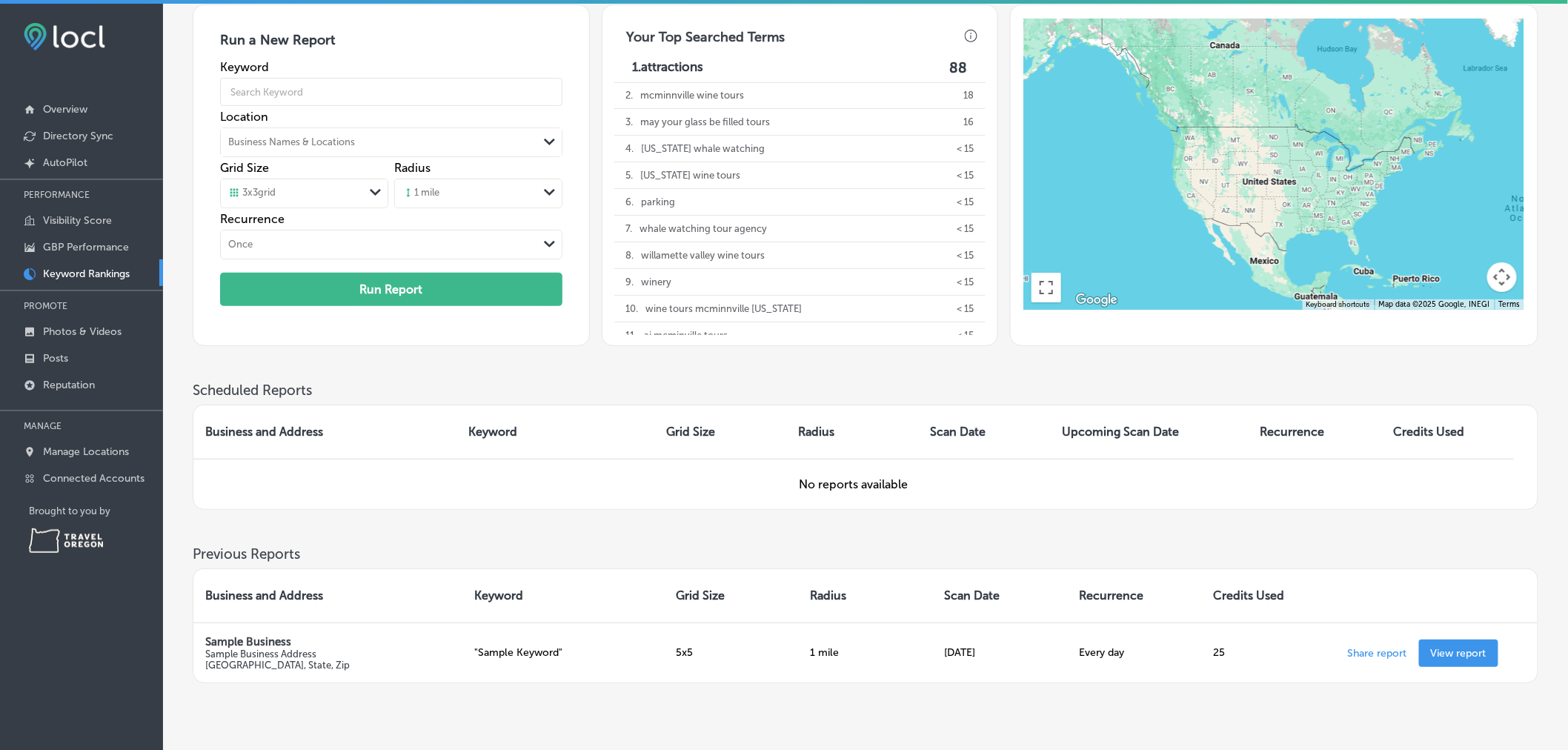
scroll to position [64, 0]
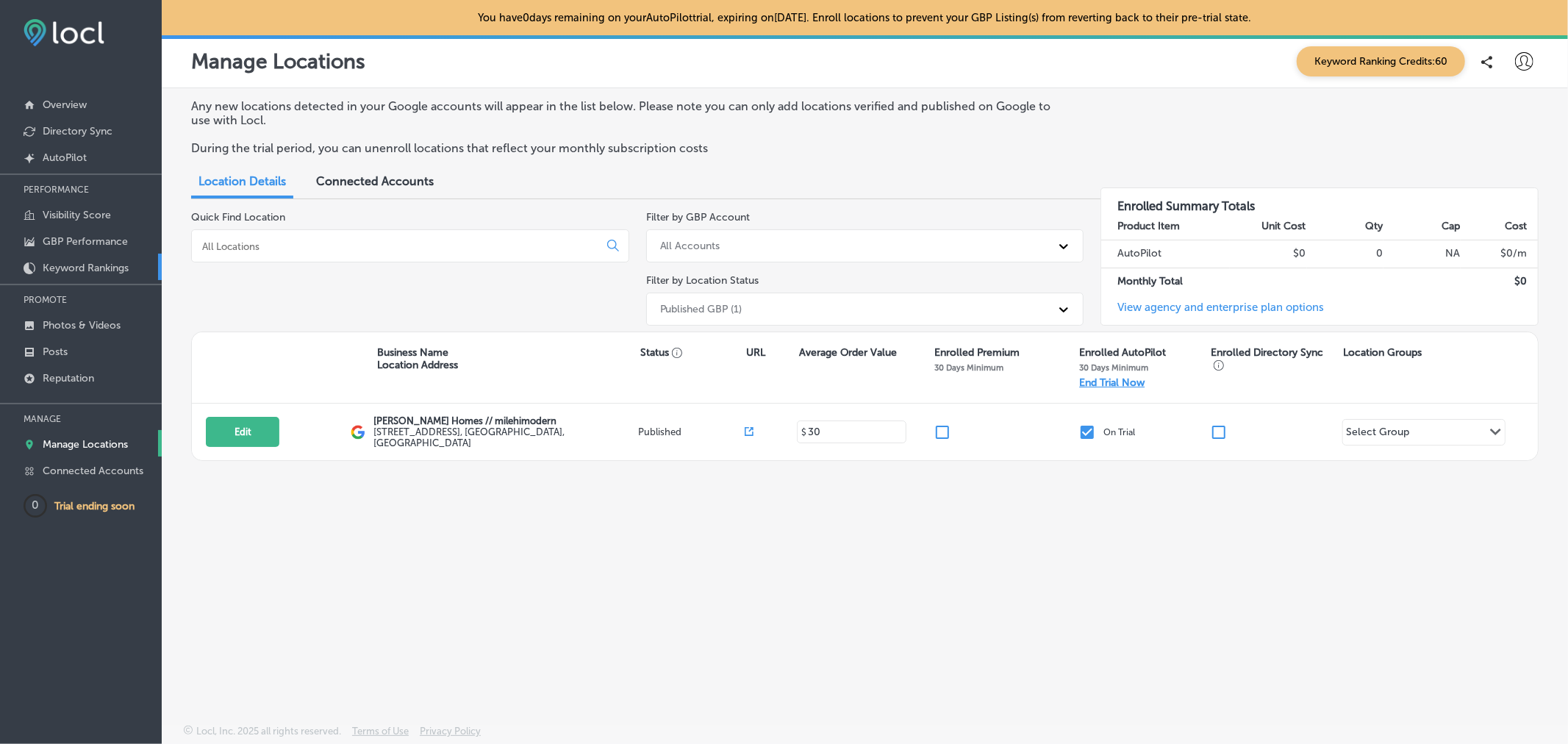
click at [99, 277] on link "Keyword Rankings" at bounding box center [81, 267] width 162 height 26
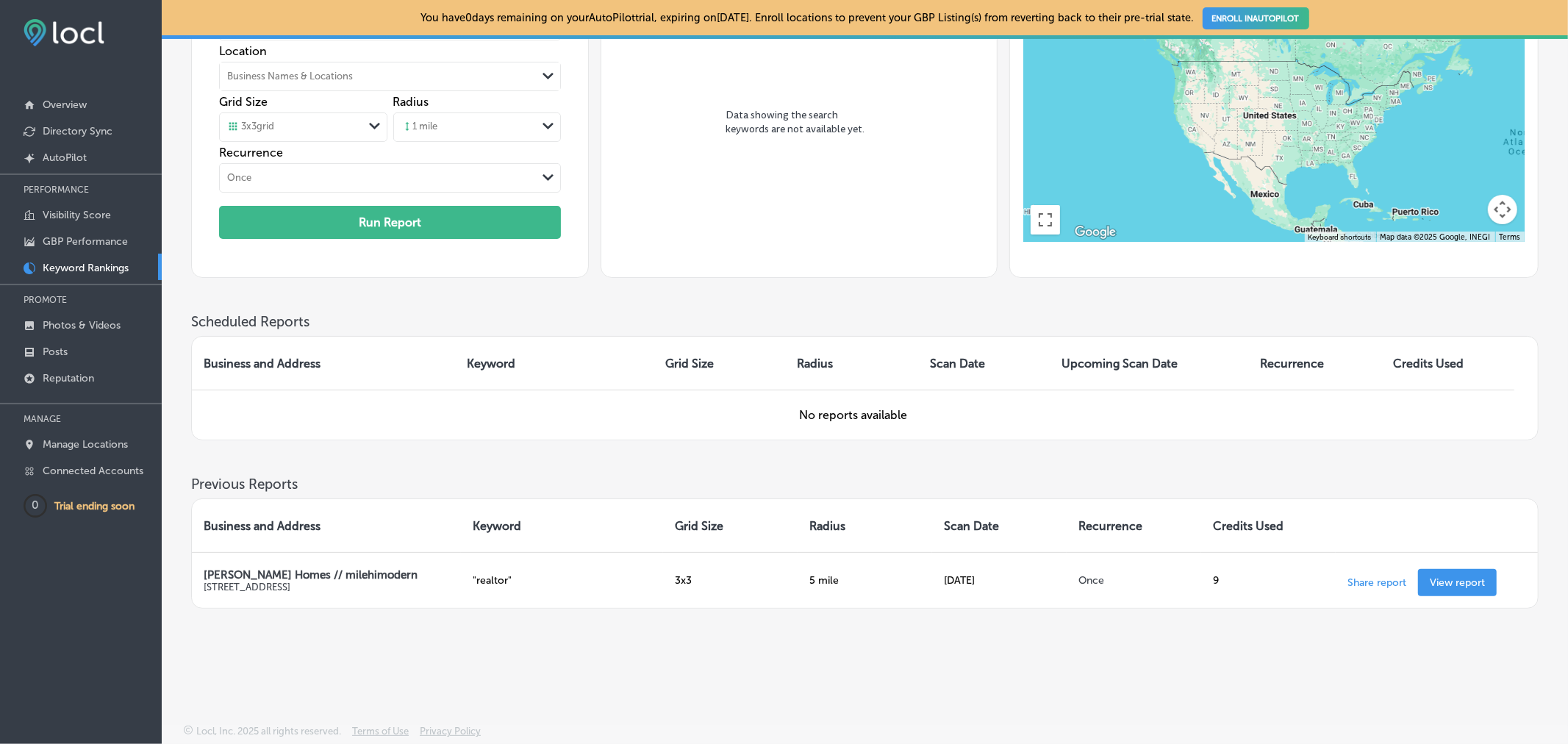
scroll to position [163, 0]
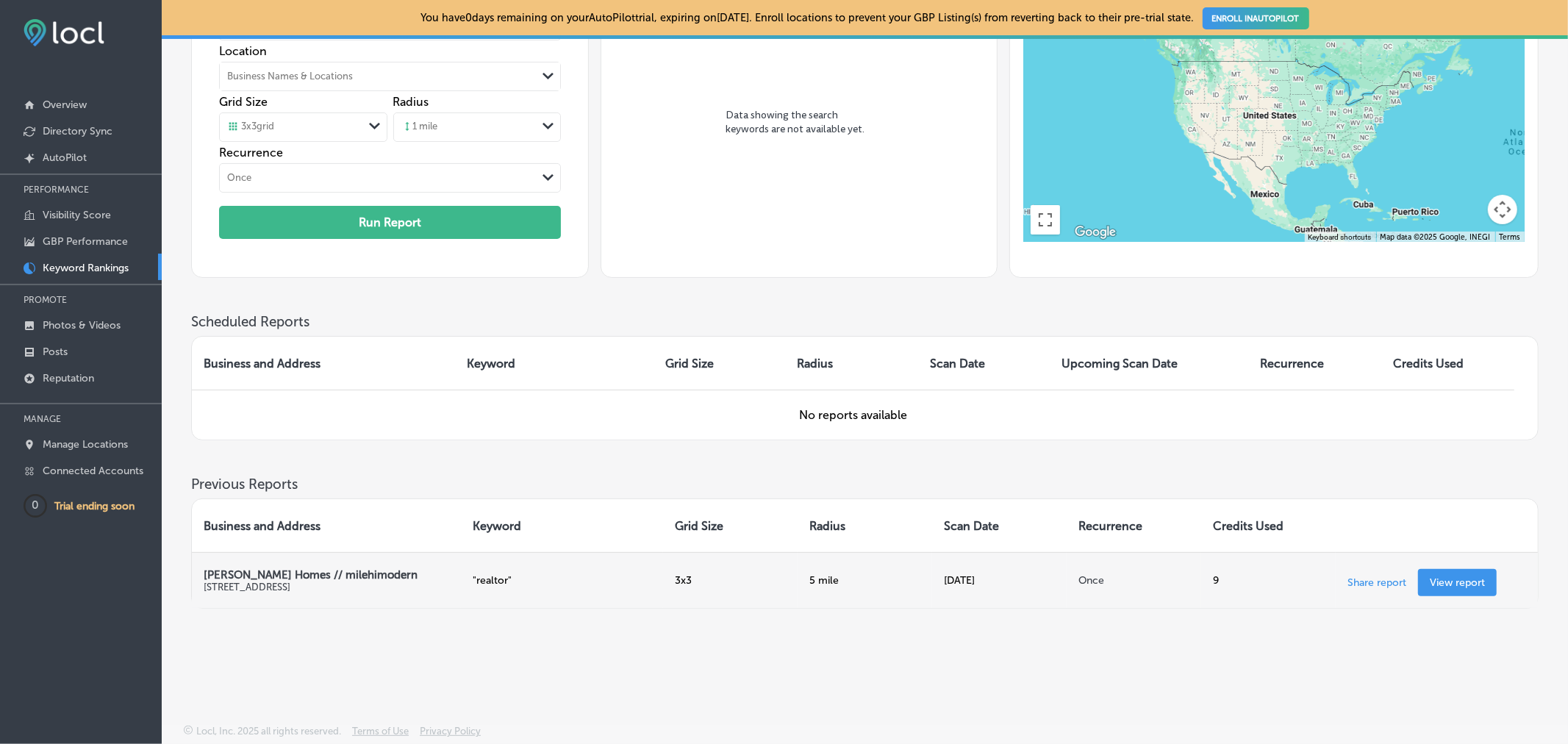
click at [1458, 584] on p "View report" at bounding box center [1457, 582] width 55 height 12
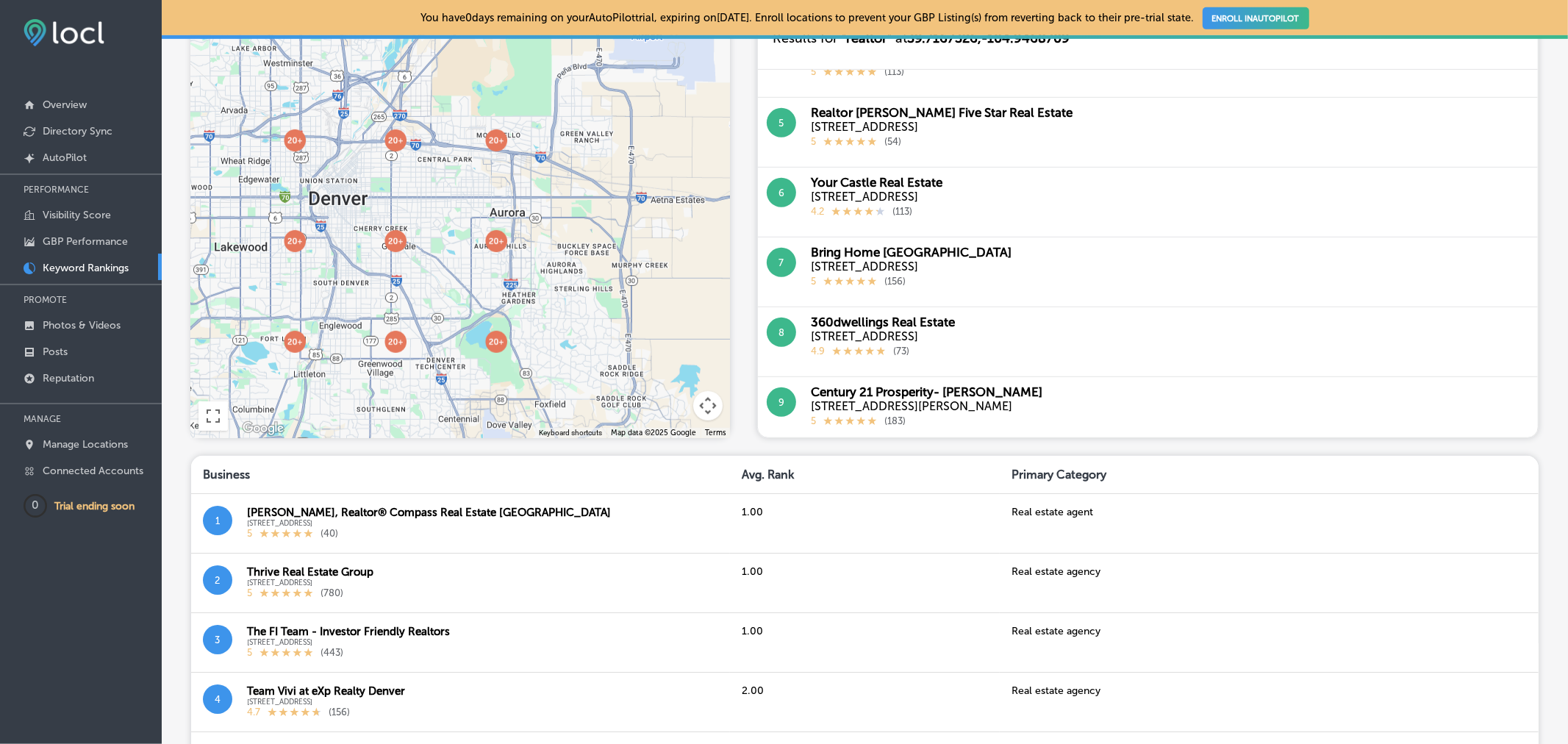
scroll to position [623, 0]
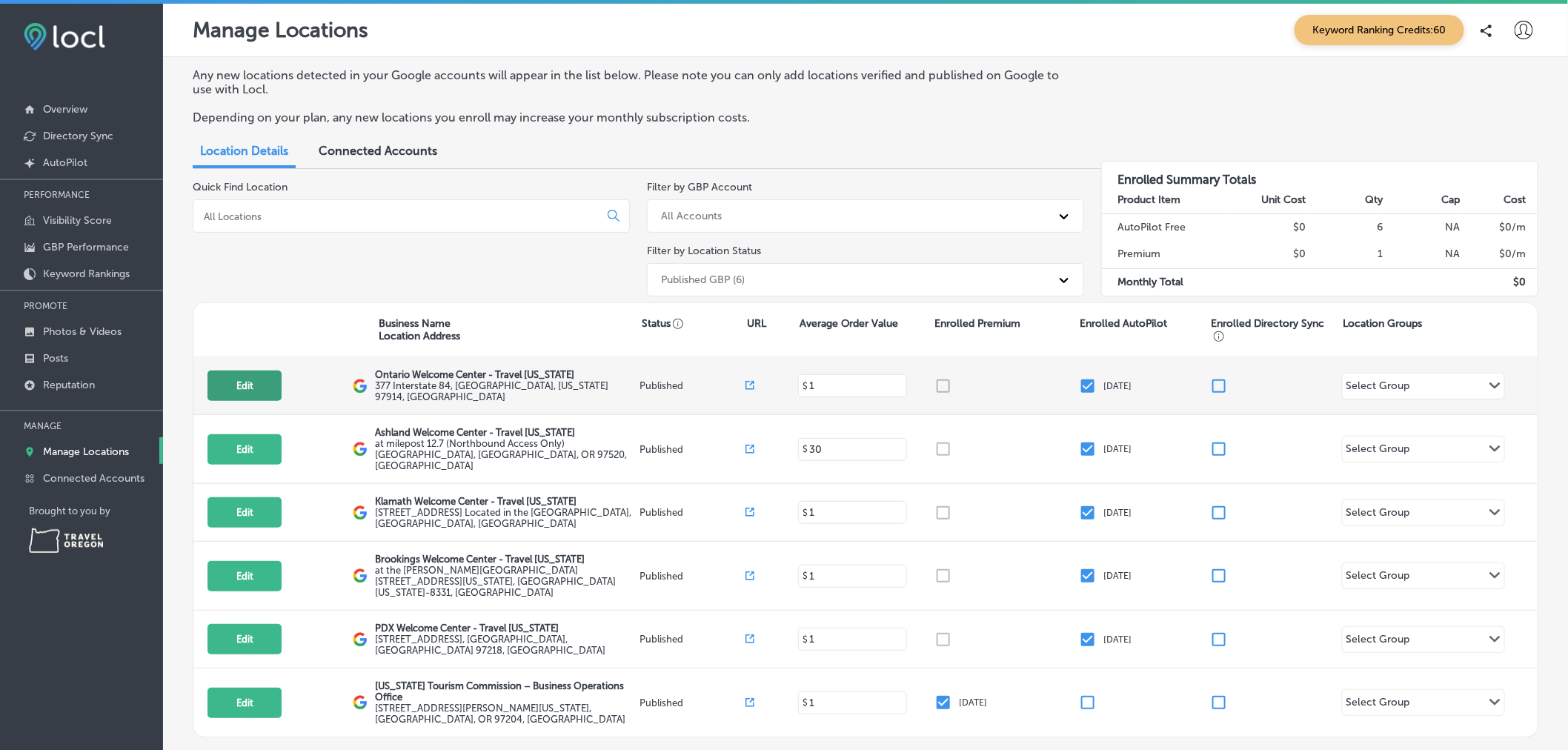
click at [224, 388] on button "Edit" at bounding box center [244, 385] width 74 height 31
select select "US"
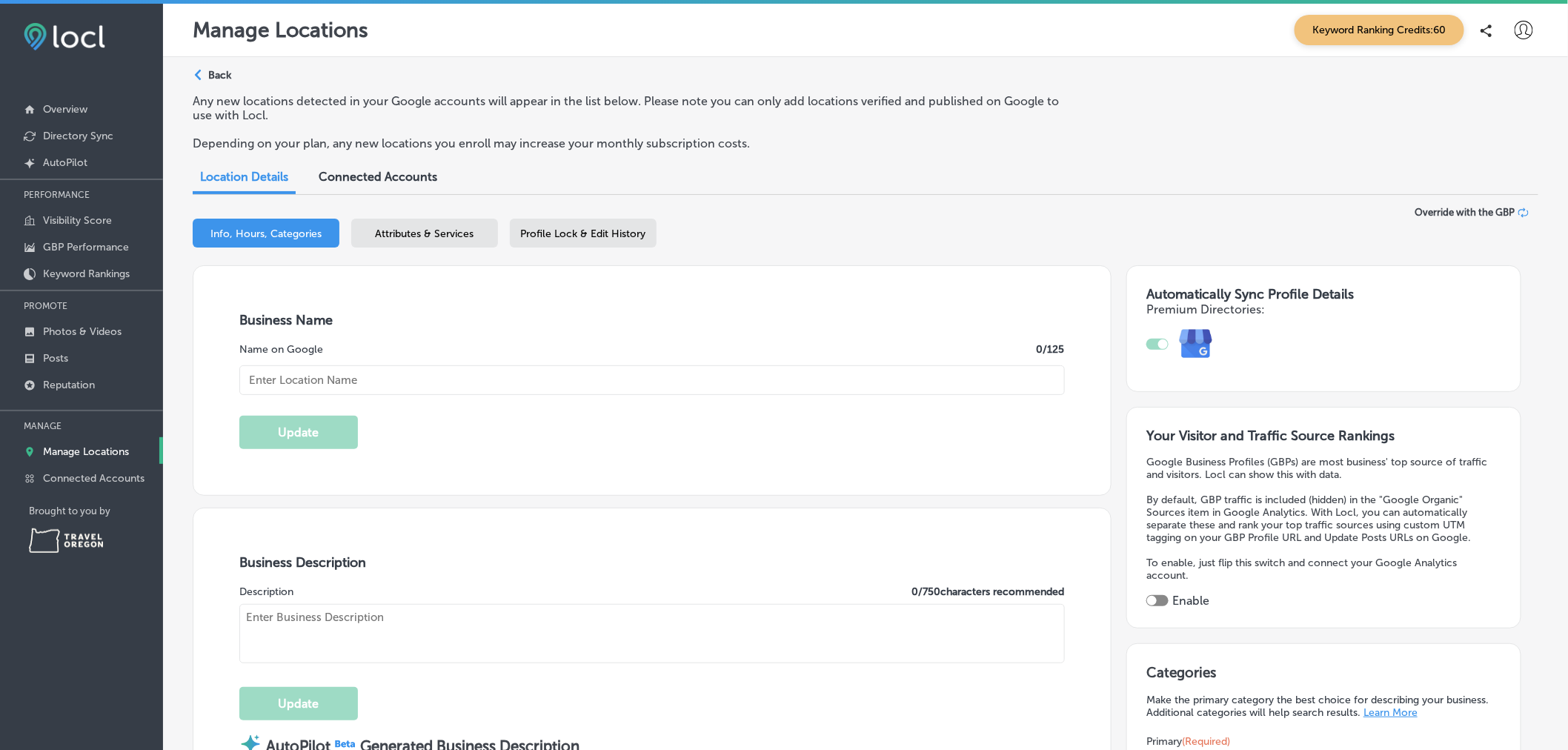
checkbox input "true"
type input "Ontario Welcome Center - Travel Oregon"
type textarea "Welcome to the Ontario Welcome Center, your go-to travel resource operated by T…"
type input "377 Interstate 84"
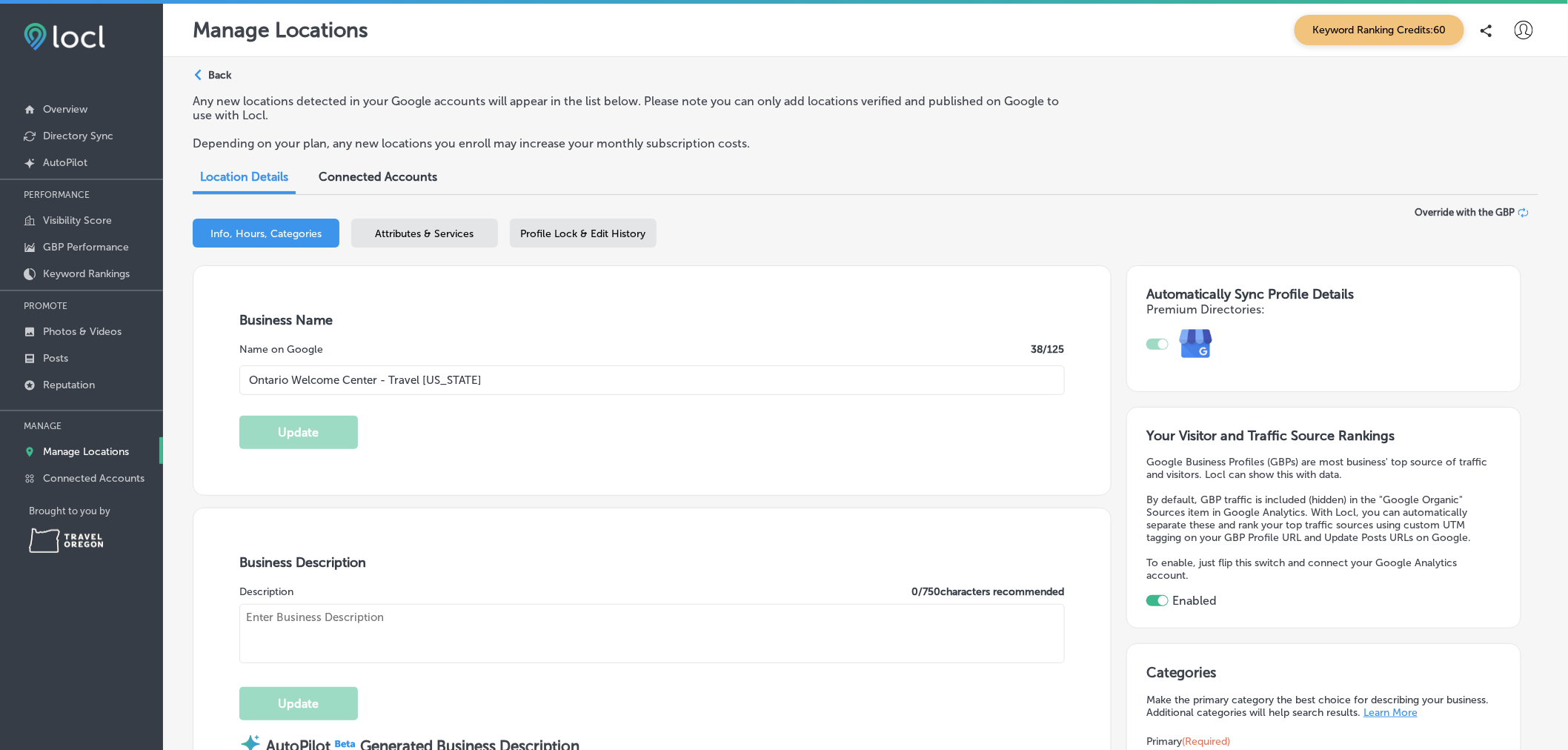
type input "Ontario"
type input "97914"
type input "US"
type input "info@traveloregon.com"
type input "https://facebook.com/TravelOregon"
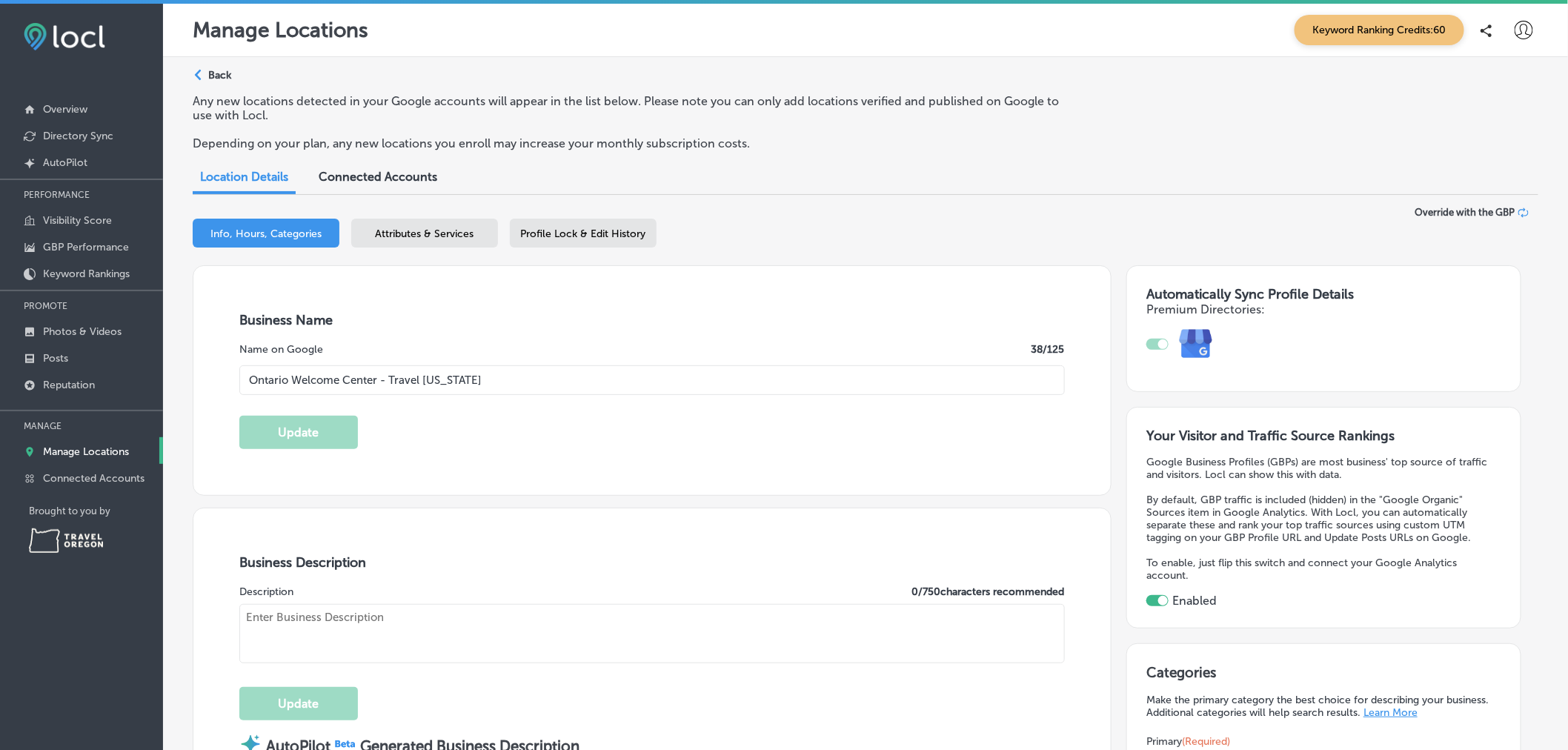
type input "https://instagram.com/traveloregon"
type input "https://youtube.com/Oregon"
type input "https://pinterest.com/traveloregon/"
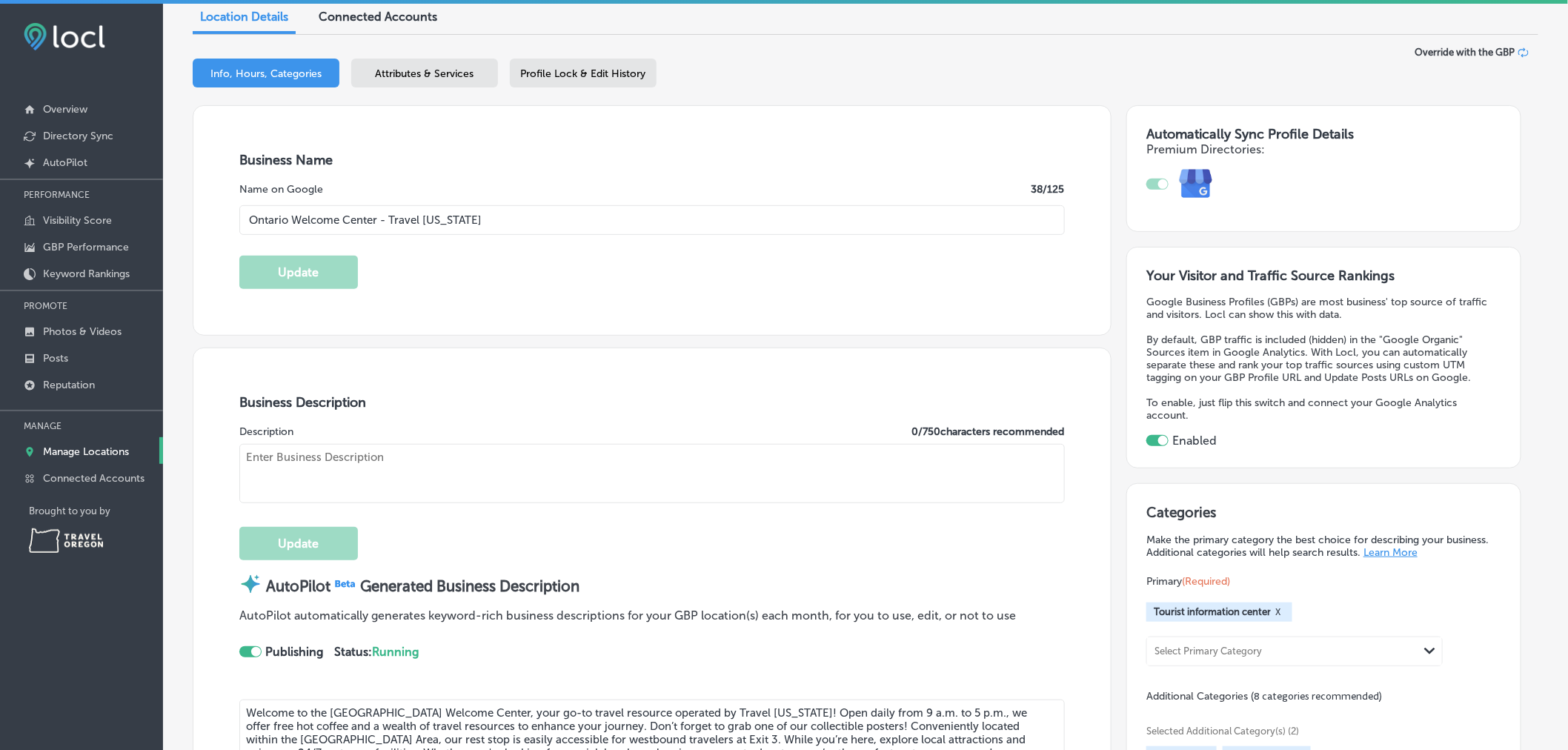
type input "https://traveloregon.com/plan-your-trip/"
type textarea "Welcome to the Ontario Welcome Center operated by Travel Oregon. We're your tra…"
type input "+1 541 889 8569"
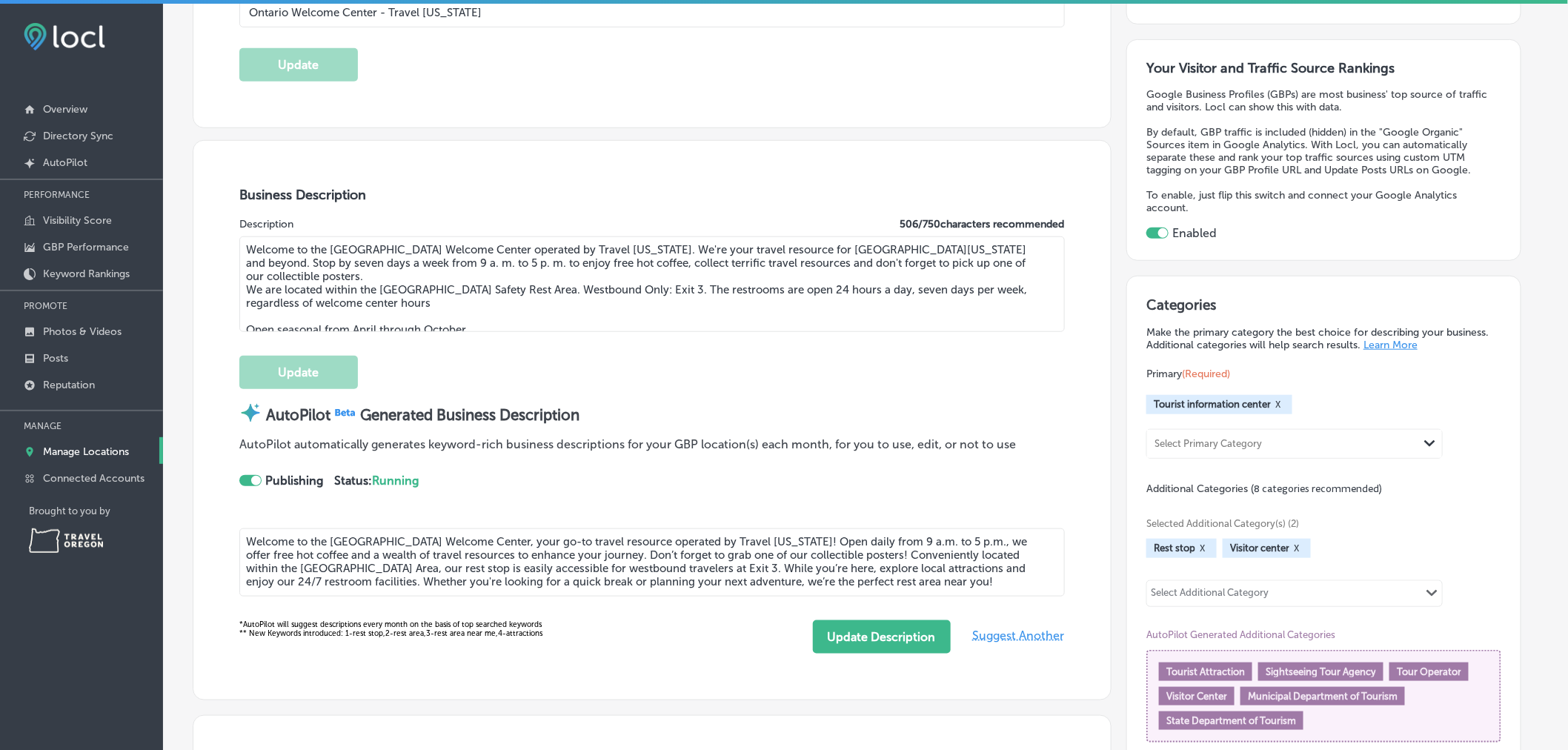
scroll to position [369, 0]
click at [107, 252] on p "GBP Performance" at bounding box center [86, 246] width 86 height 12
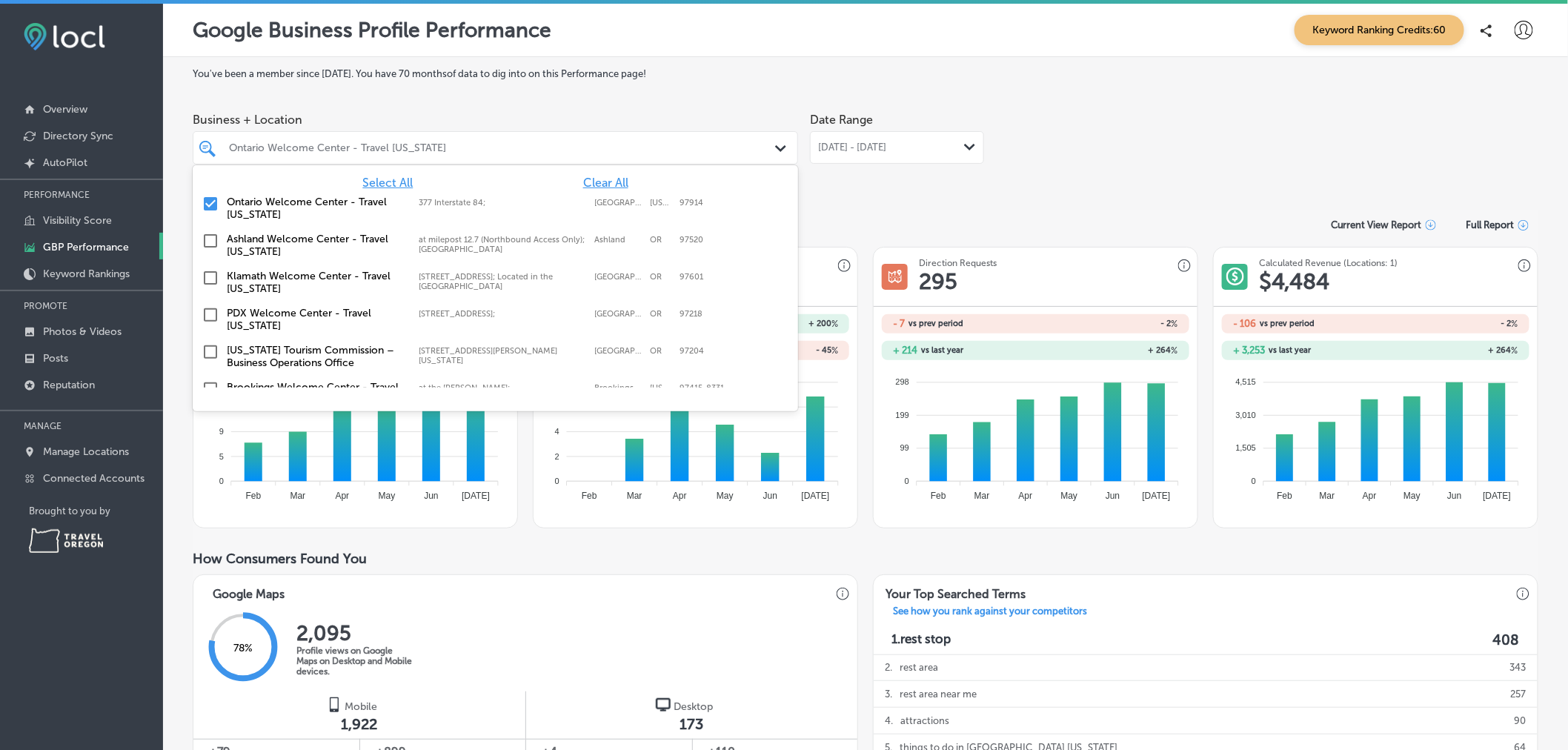
click at [762, 151] on div "Ontario Welcome Center - Travel Oregon" at bounding box center [503, 147] width 548 height 12
click at [213, 204] on input "checkbox" at bounding box center [210, 203] width 17 height 17
click at [213, 240] on input "checkbox" at bounding box center [210, 241] width 17 height 17
click at [213, 202] on input "checkbox" at bounding box center [210, 203] width 17 height 17
click at [212, 207] on input "checkbox" at bounding box center [210, 203] width 17 height 17
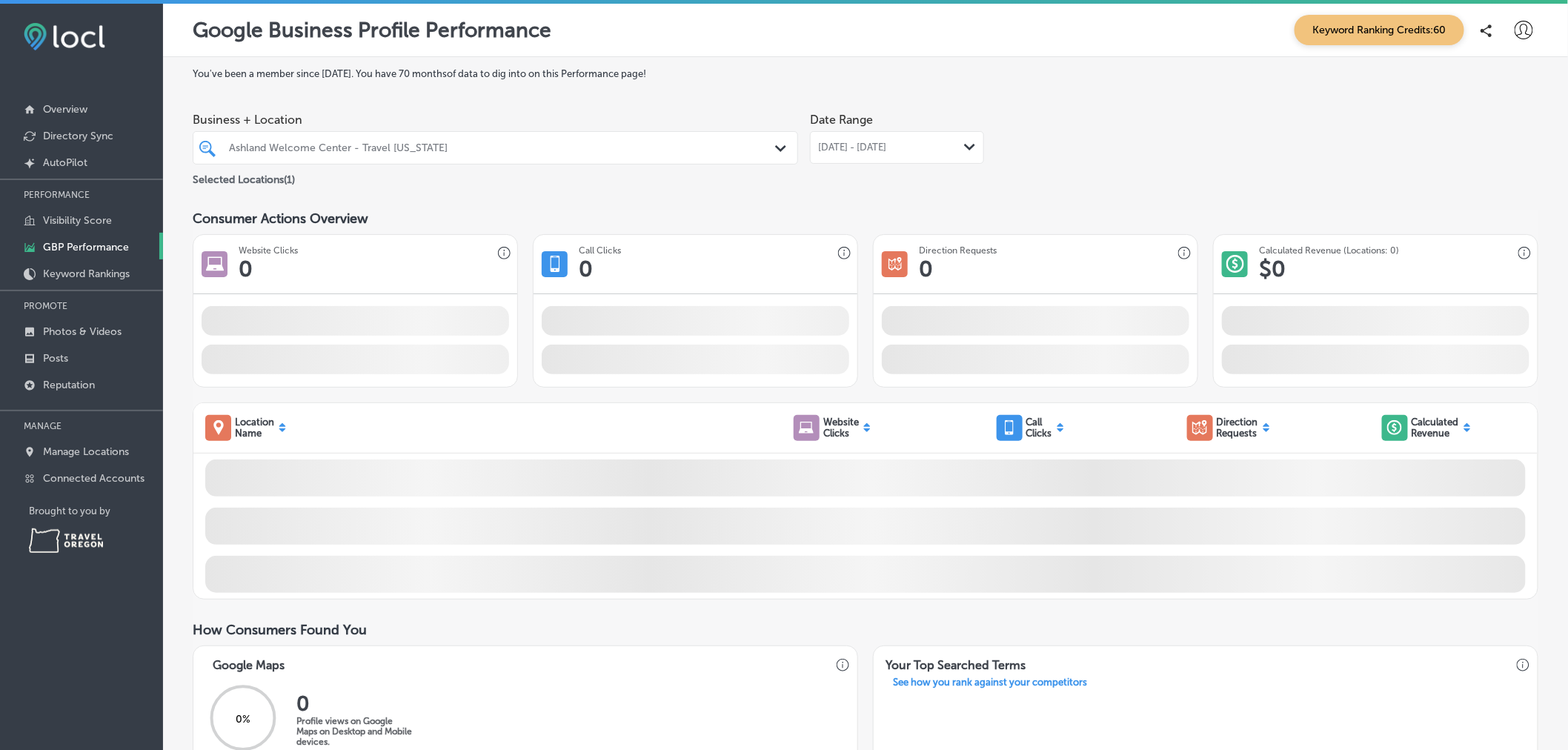
click at [930, 217] on div "Consumer Actions Overview" at bounding box center [866, 219] width 1346 height 17
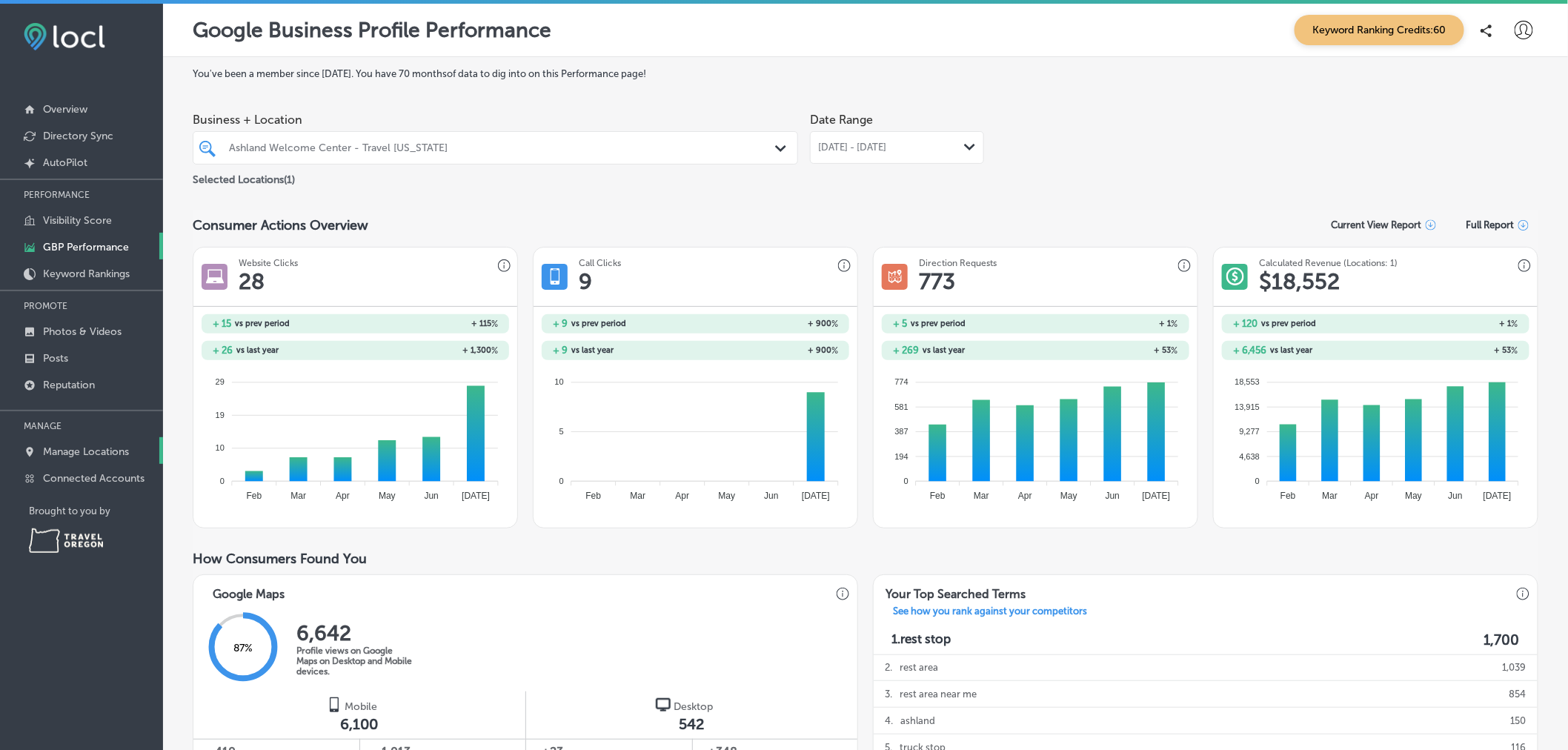
click at [37, 450] on link "Manage Locations" at bounding box center [82, 450] width 163 height 27
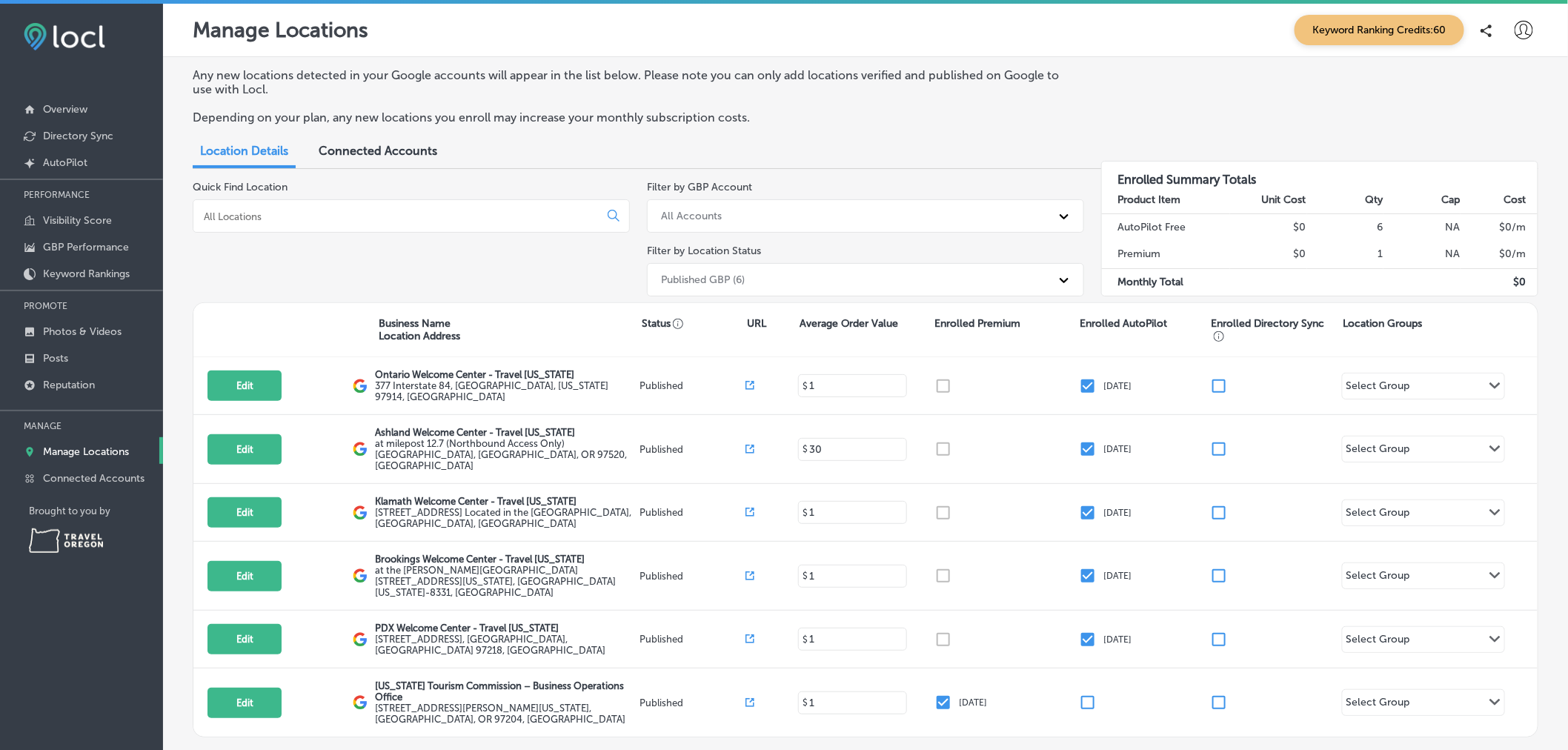
scroll to position [77, 0]
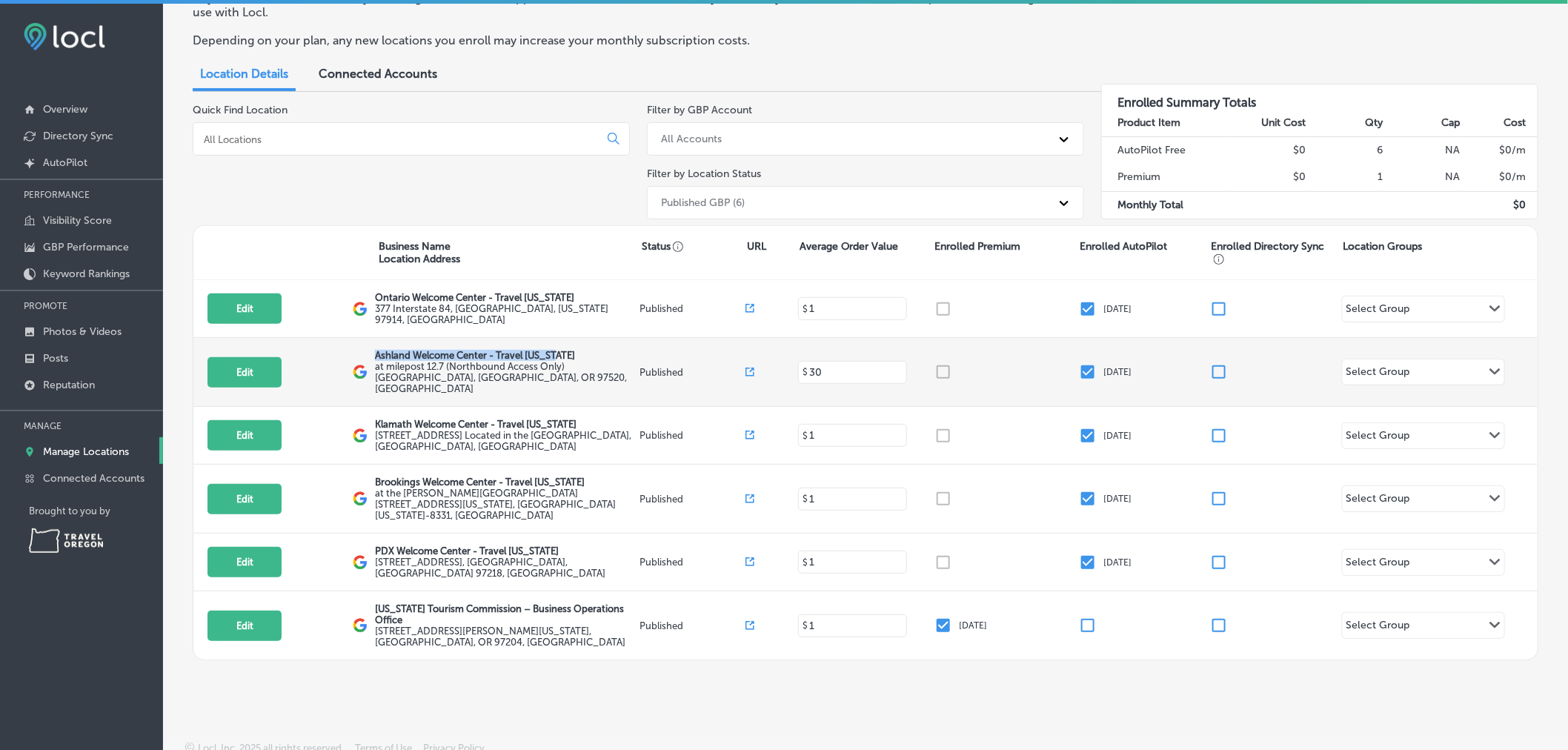
drag, startPoint x: 375, startPoint y: 354, endPoint x: 568, endPoint y: 358, distance: 193.0
click at [568, 358] on p "Ashland Welcome Center - Travel Oregon" at bounding box center [505, 355] width 261 height 11
copy p "Ashland Welcome Center - Travel Oregon"
click at [483, 374] on label "at milepost 12.7 (Northbound Access Only) Latitude: 42.1678, Longitude: -122.65…" at bounding box center [505, 378] width 261 height 33
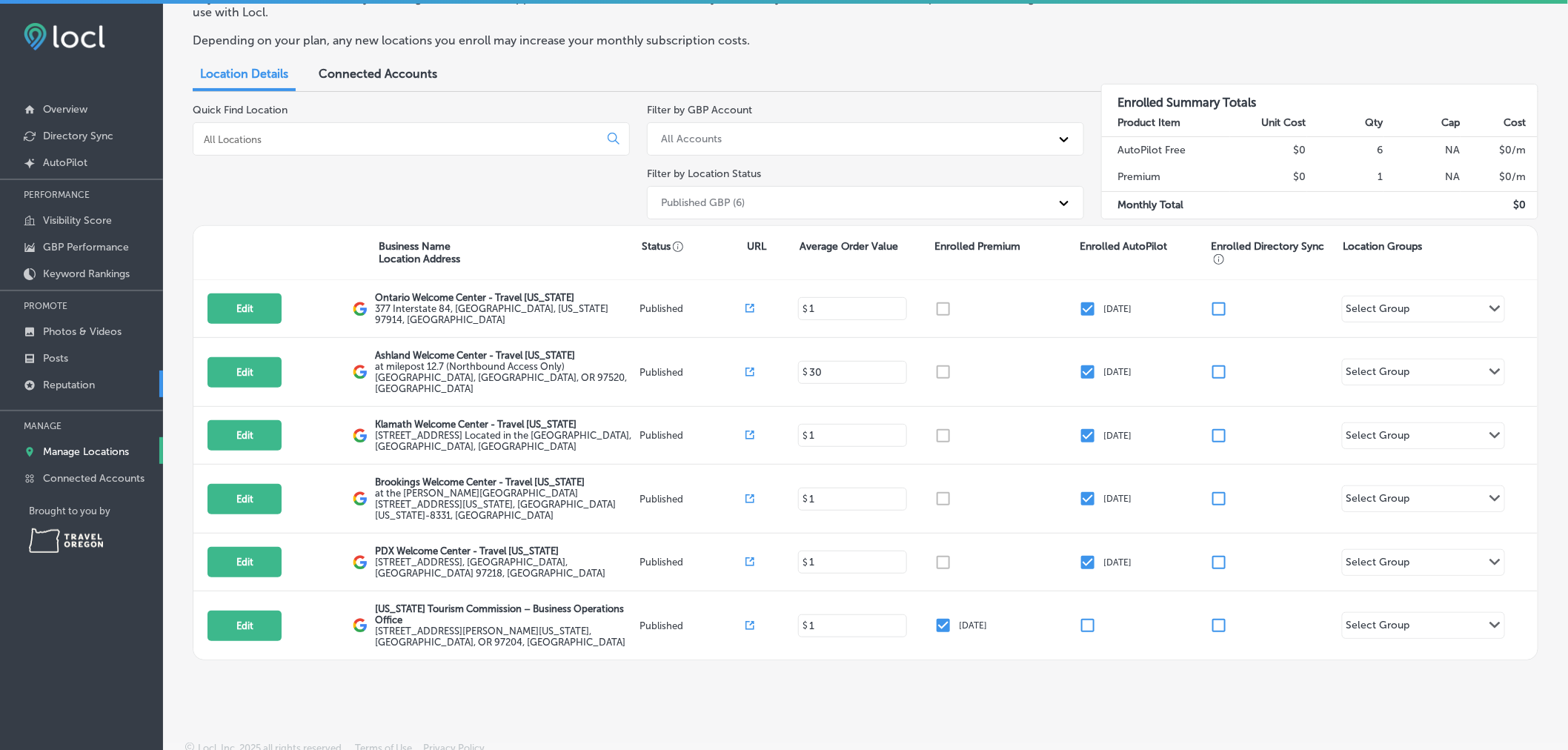
click at [71, 383] on p "Reputation" at bounding box center [69, 385] width 52 height 12
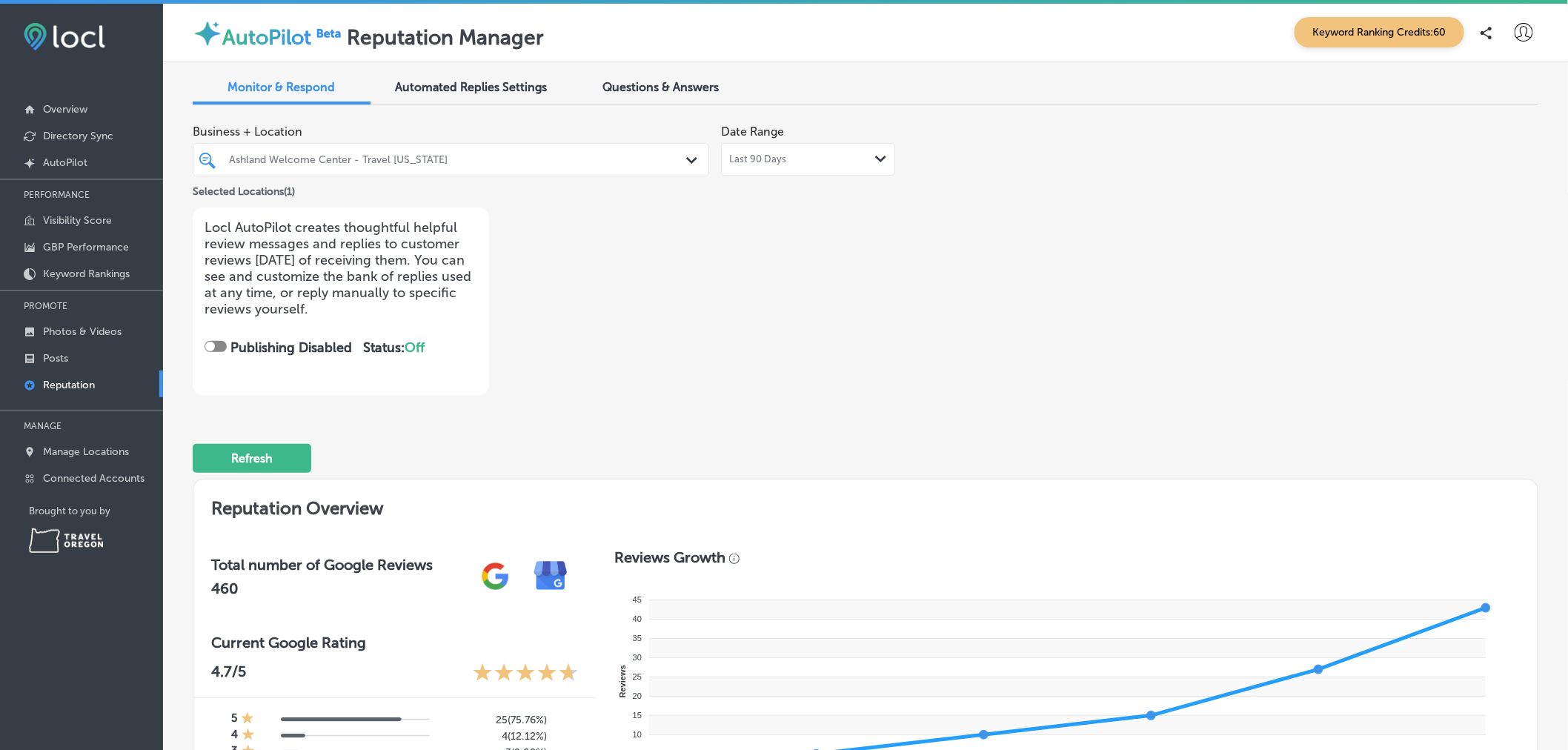
click at [484, 93] on span "Automated Replies Settings" at bounding box center [472, 87] width 152 height 14
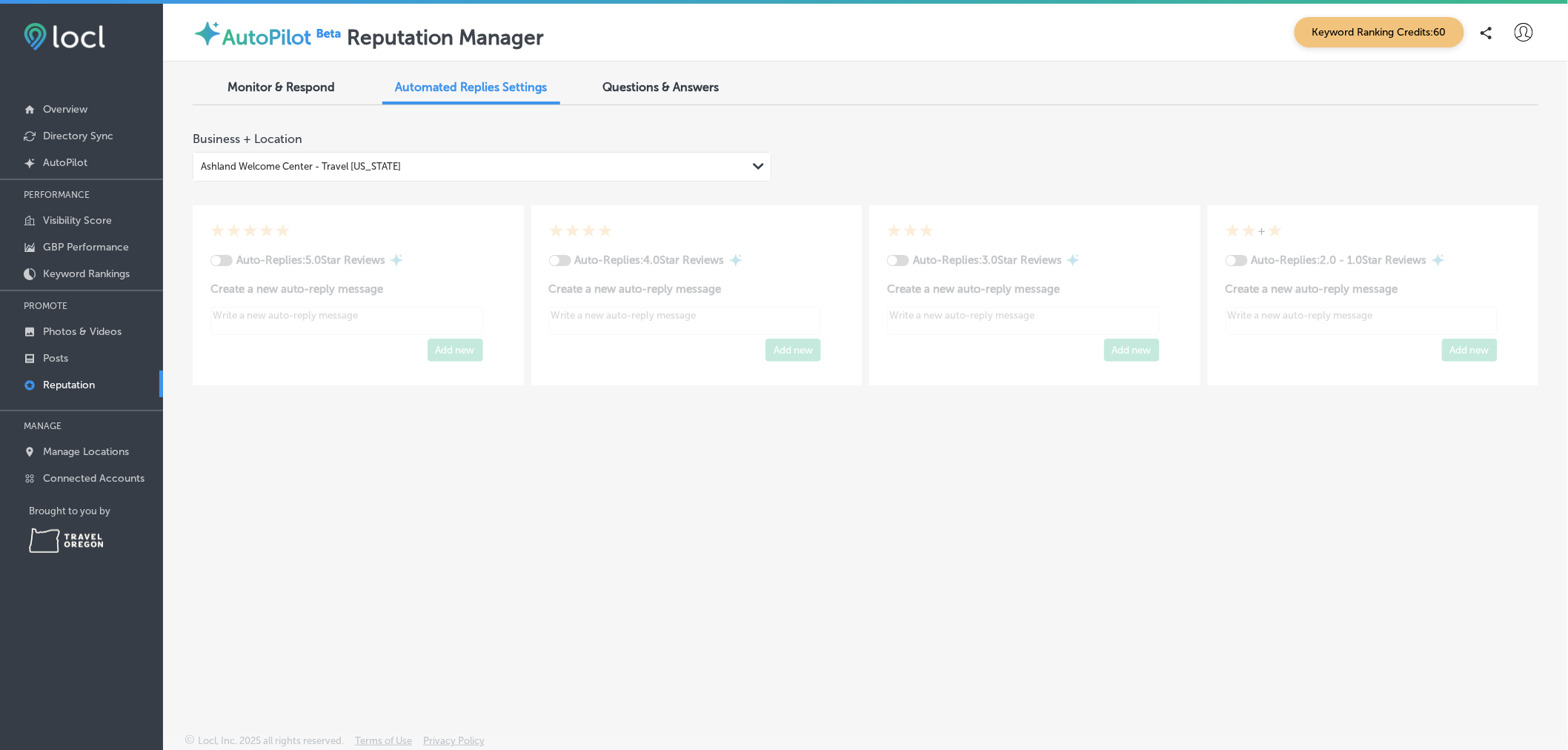
type textarea "x"
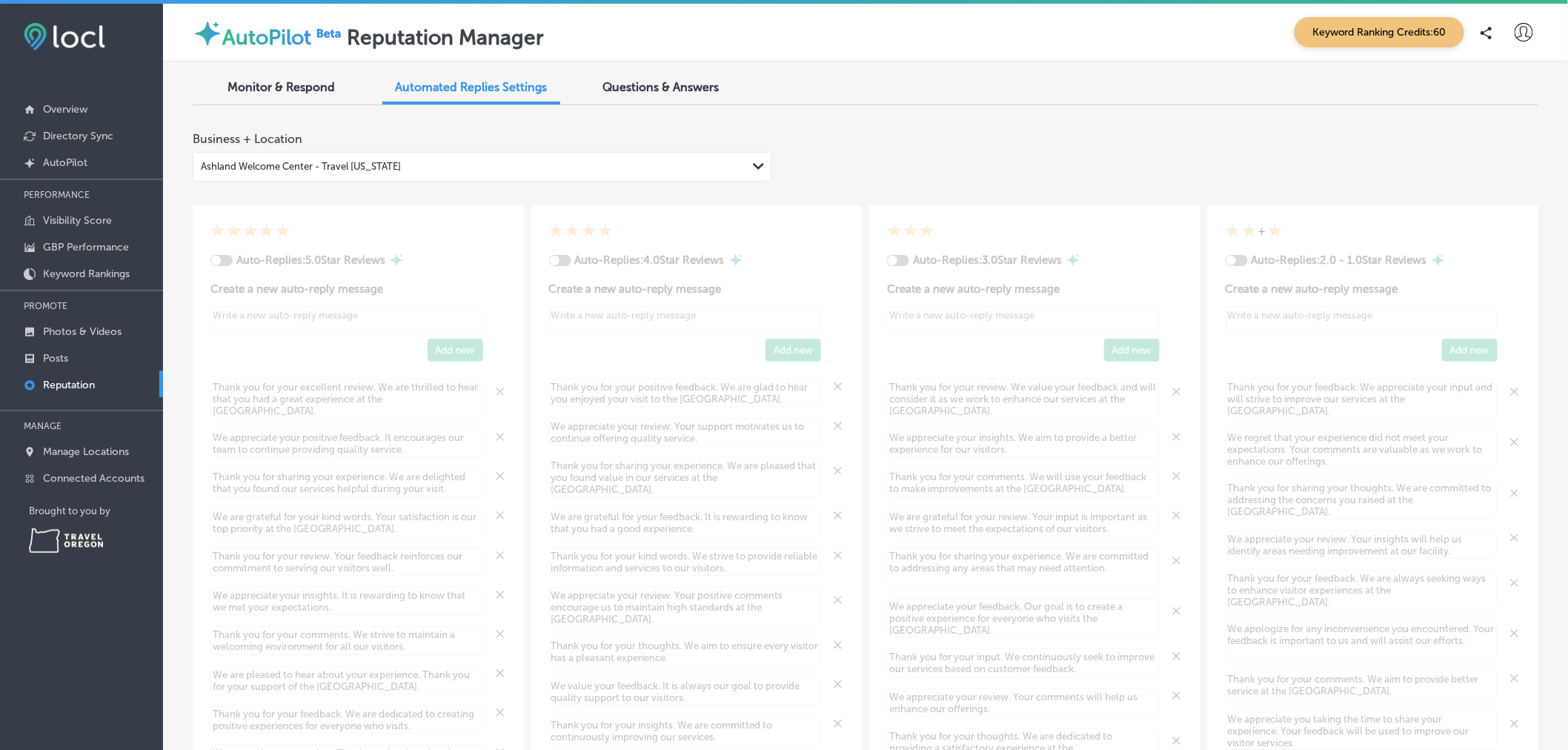
click at [275, 83] on span "Monitor & Respond" at bounding box center [281, 87] width 107 height 14
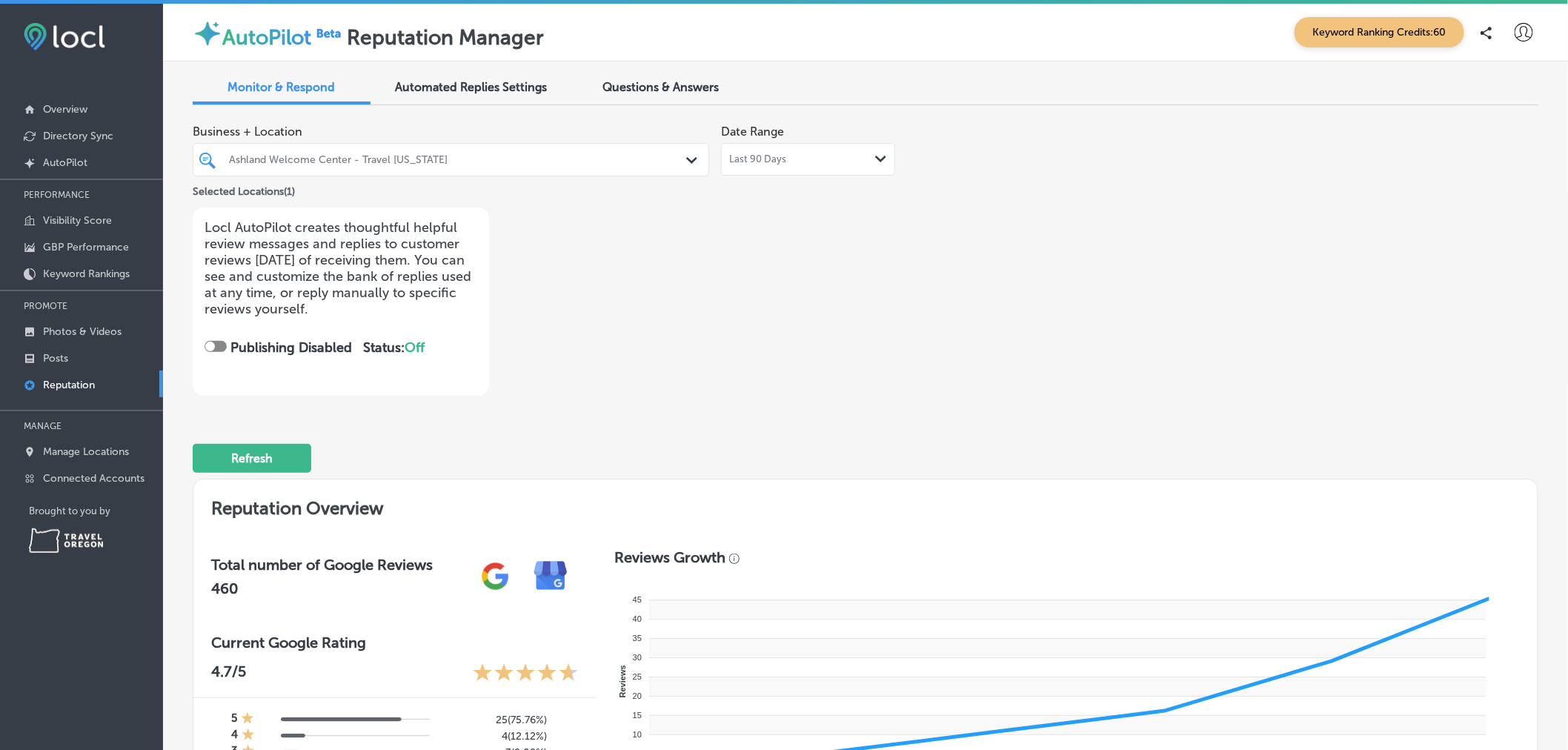
click at [216, 345] on div at bounding box center [216, 346] width 22 height 11
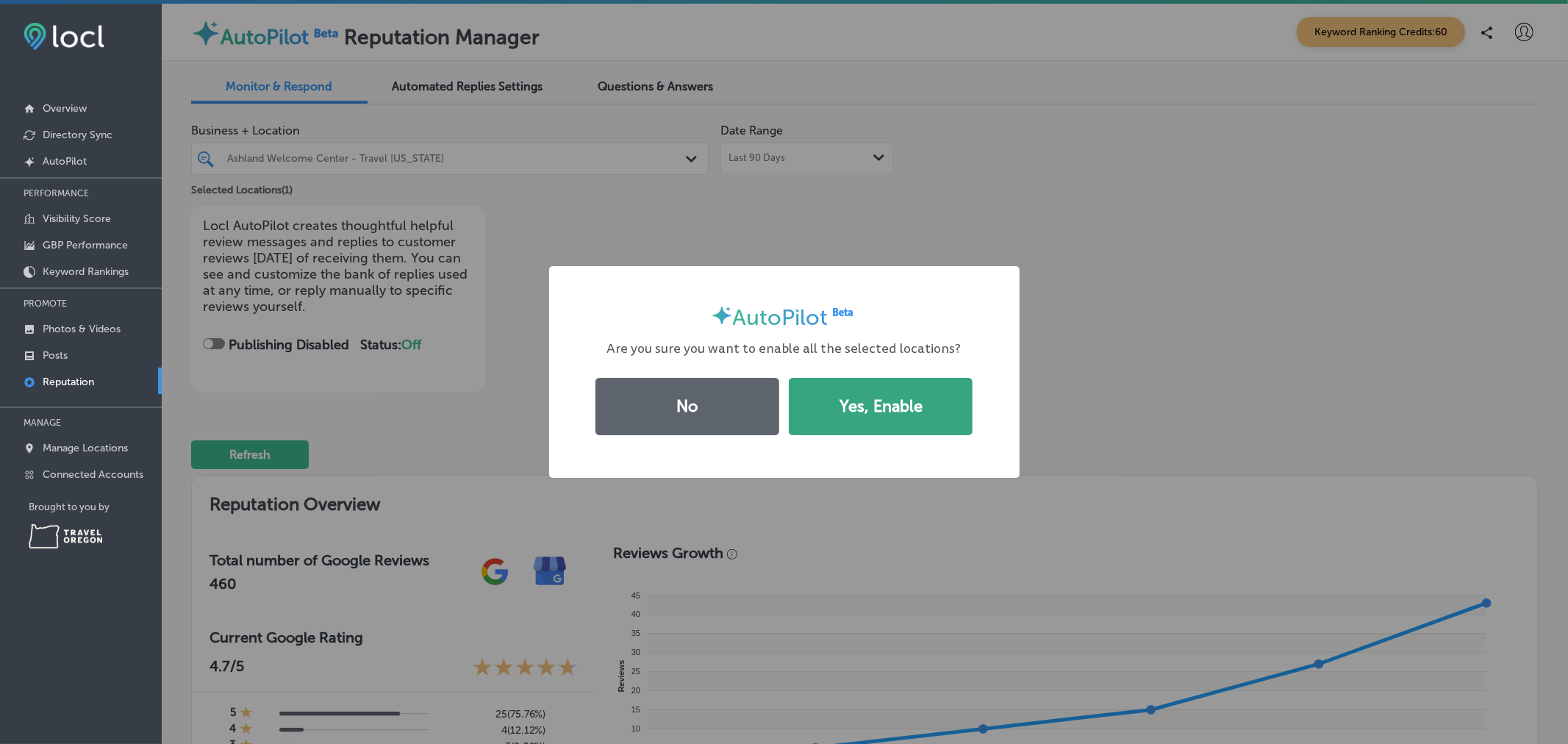
click at [863, 400] on button "Yes, Enable" at bounding box center [881, 406] width 184 height 57
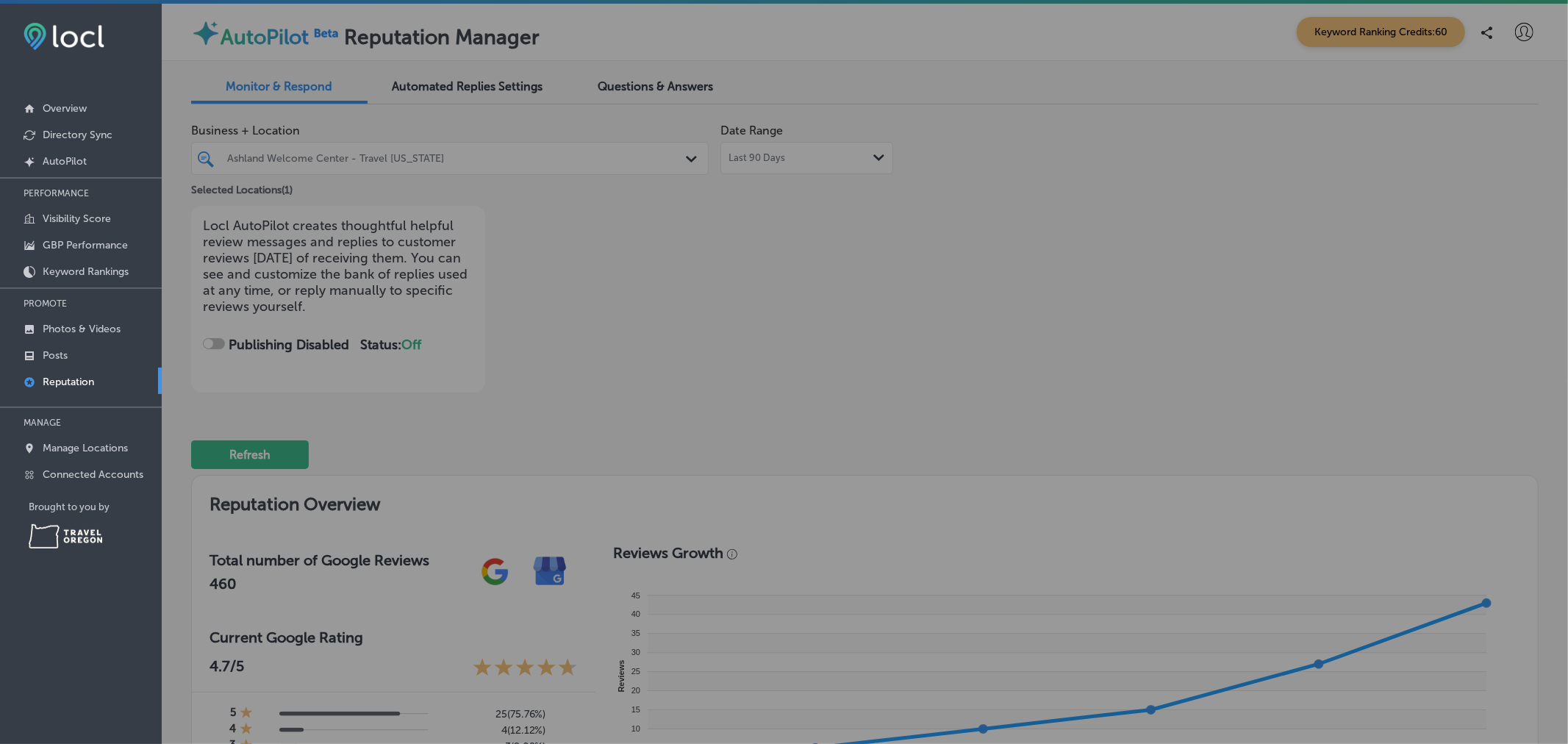
checkbox input "true"
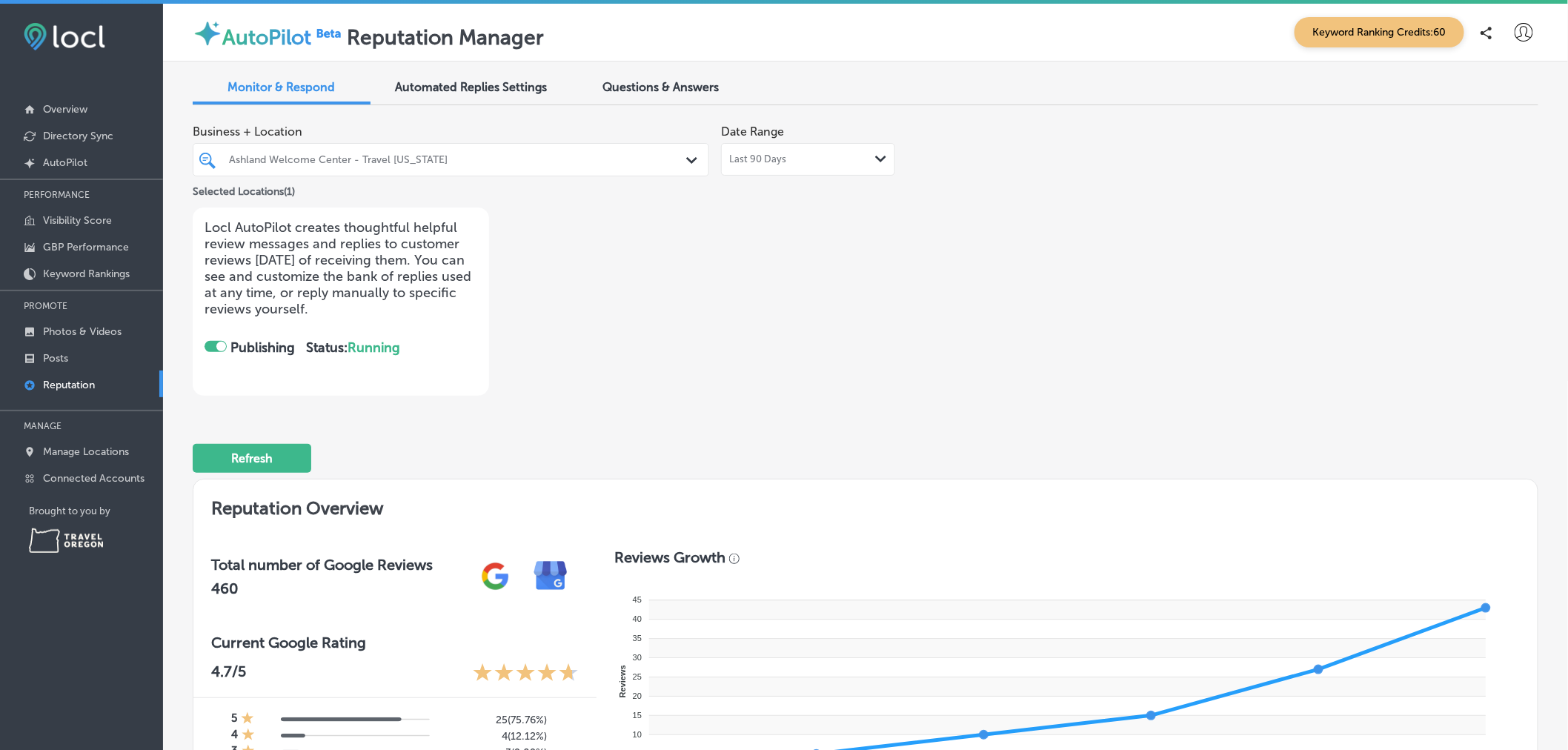
click at [494, 82] on span "Automated Replies Settings" at bounding box center [472, 87] width 152 height 14
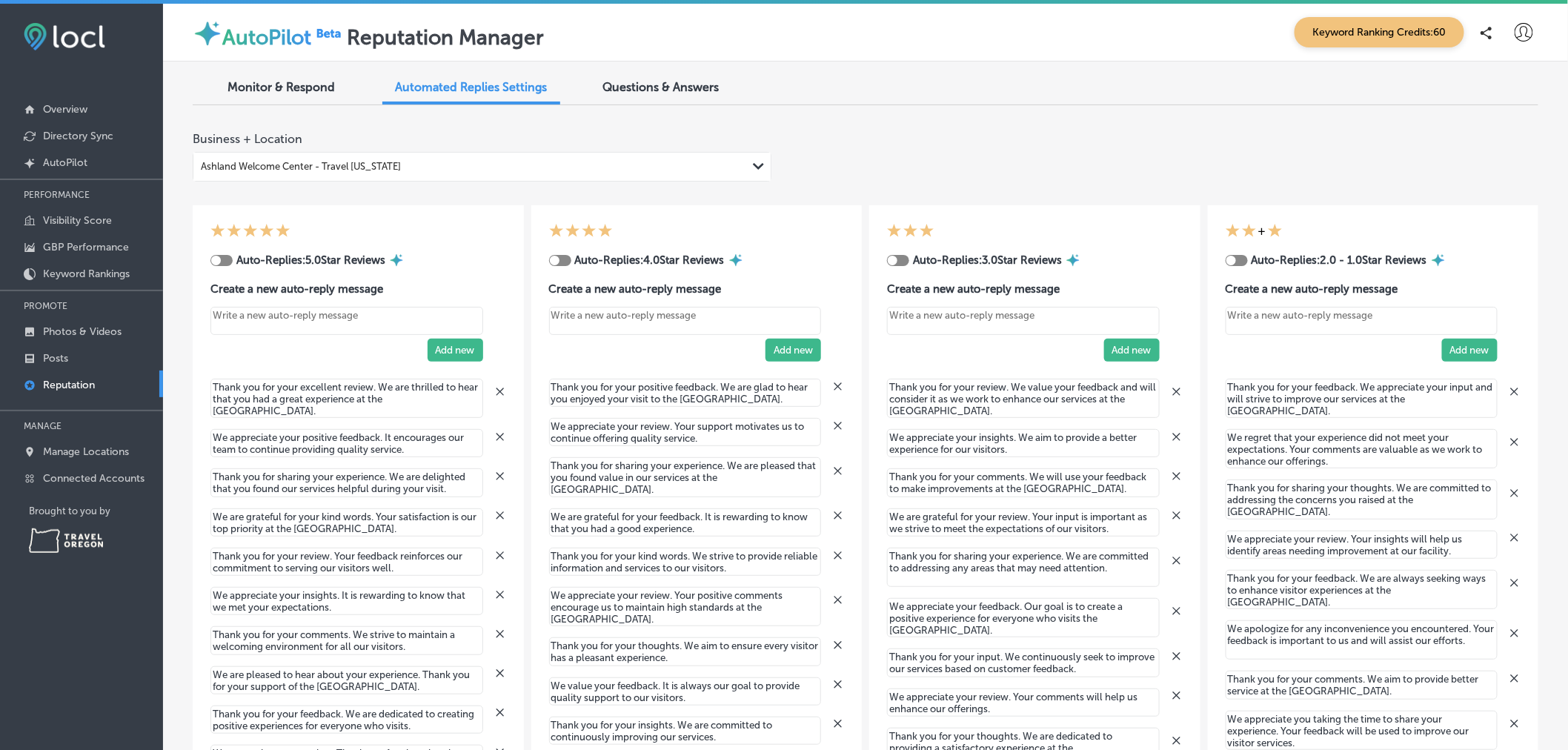
click at [559, 264] on div at bounding box center [560, 260] width 22 height 11
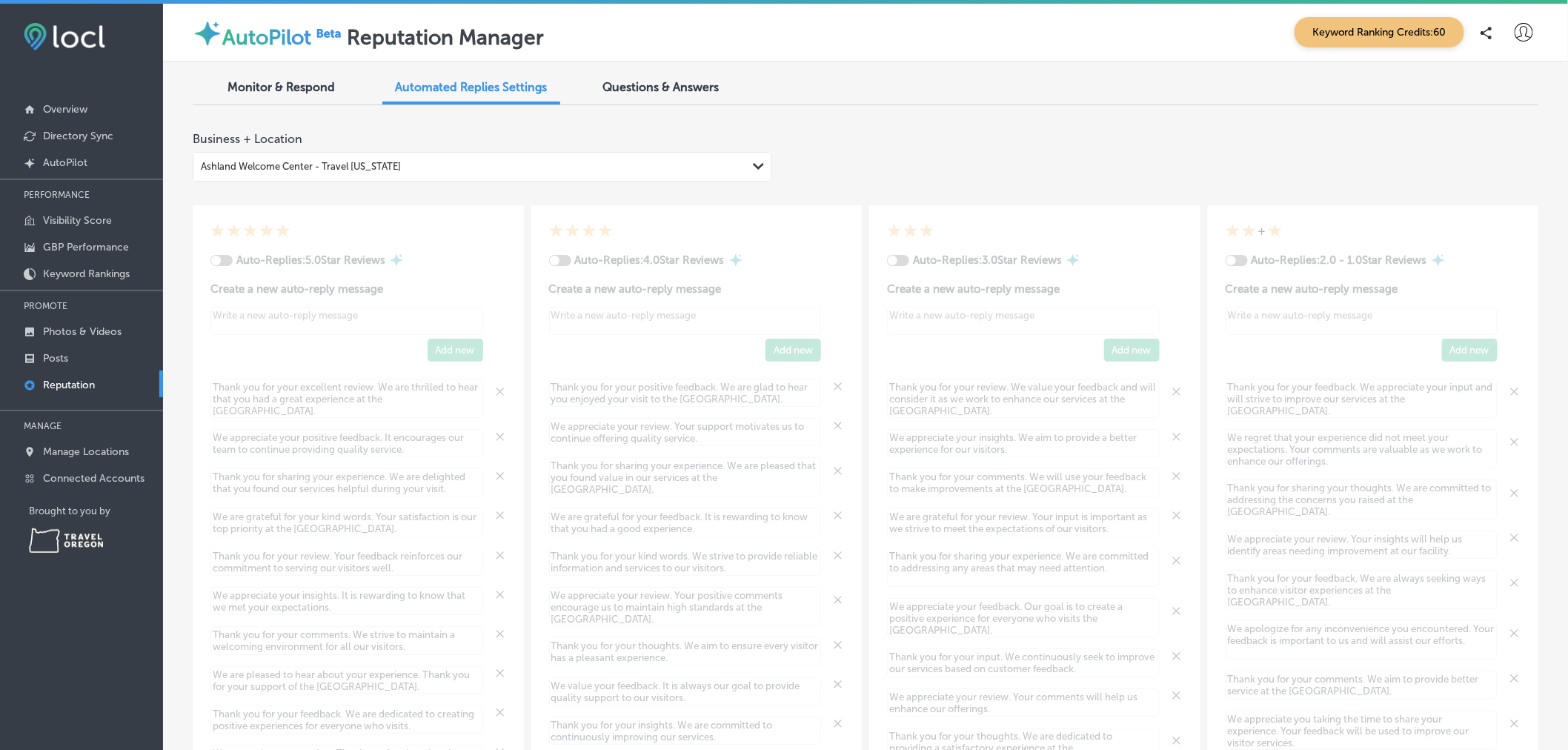
type textarea "x"
checkbox input "true"
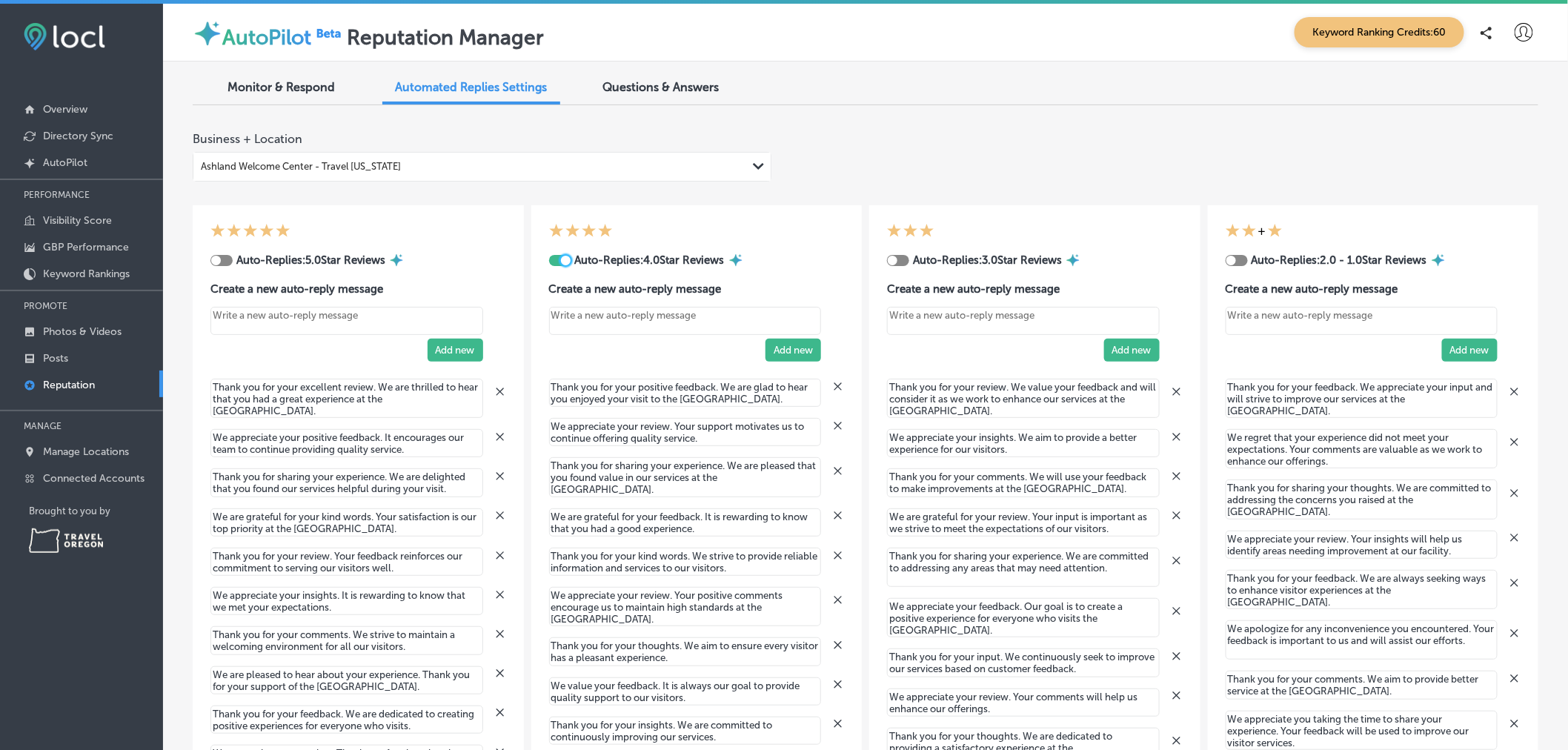
click at [561, 264] on div at bounding box center [566, 261] width 10 height 10
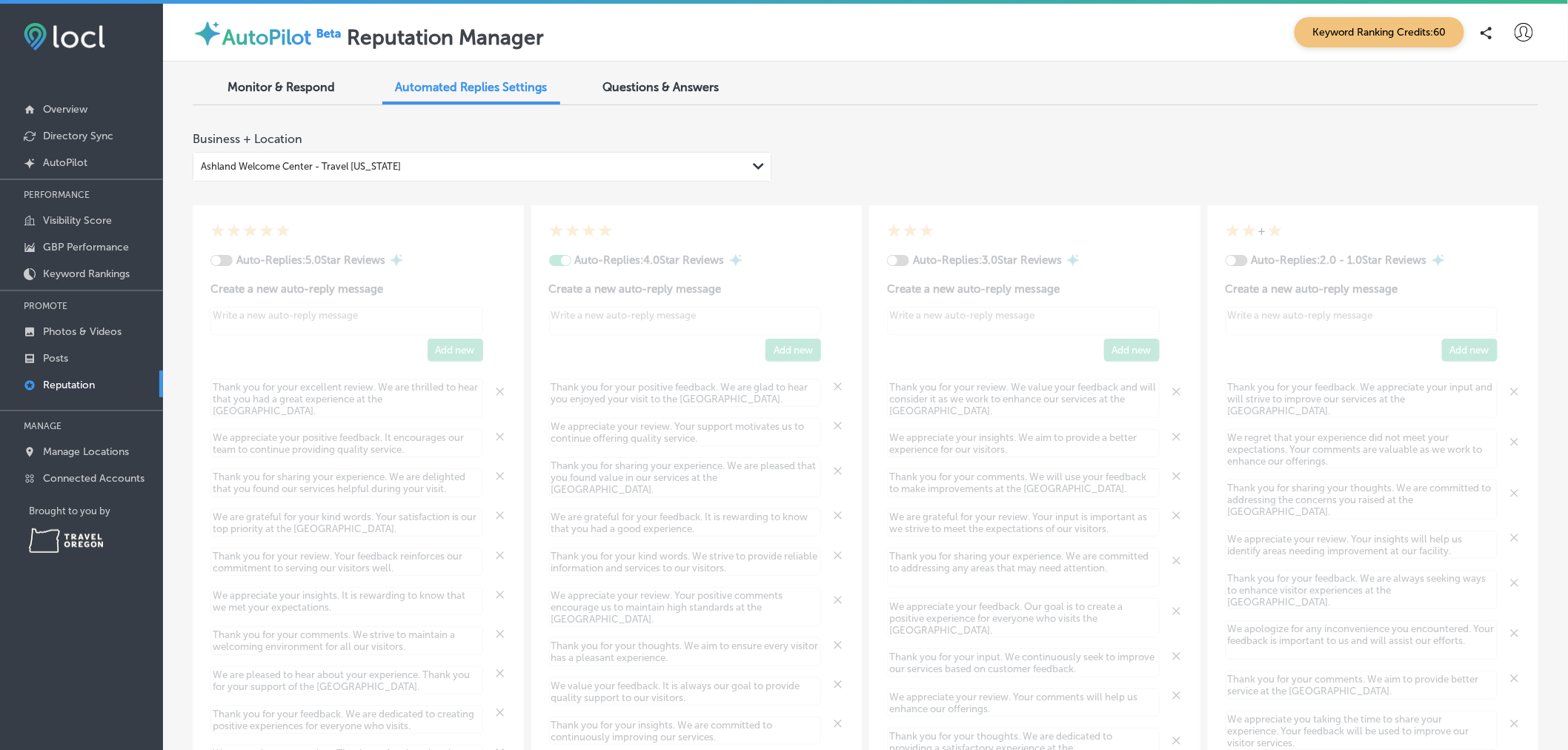
type textarea "x"
checkbox input "false"
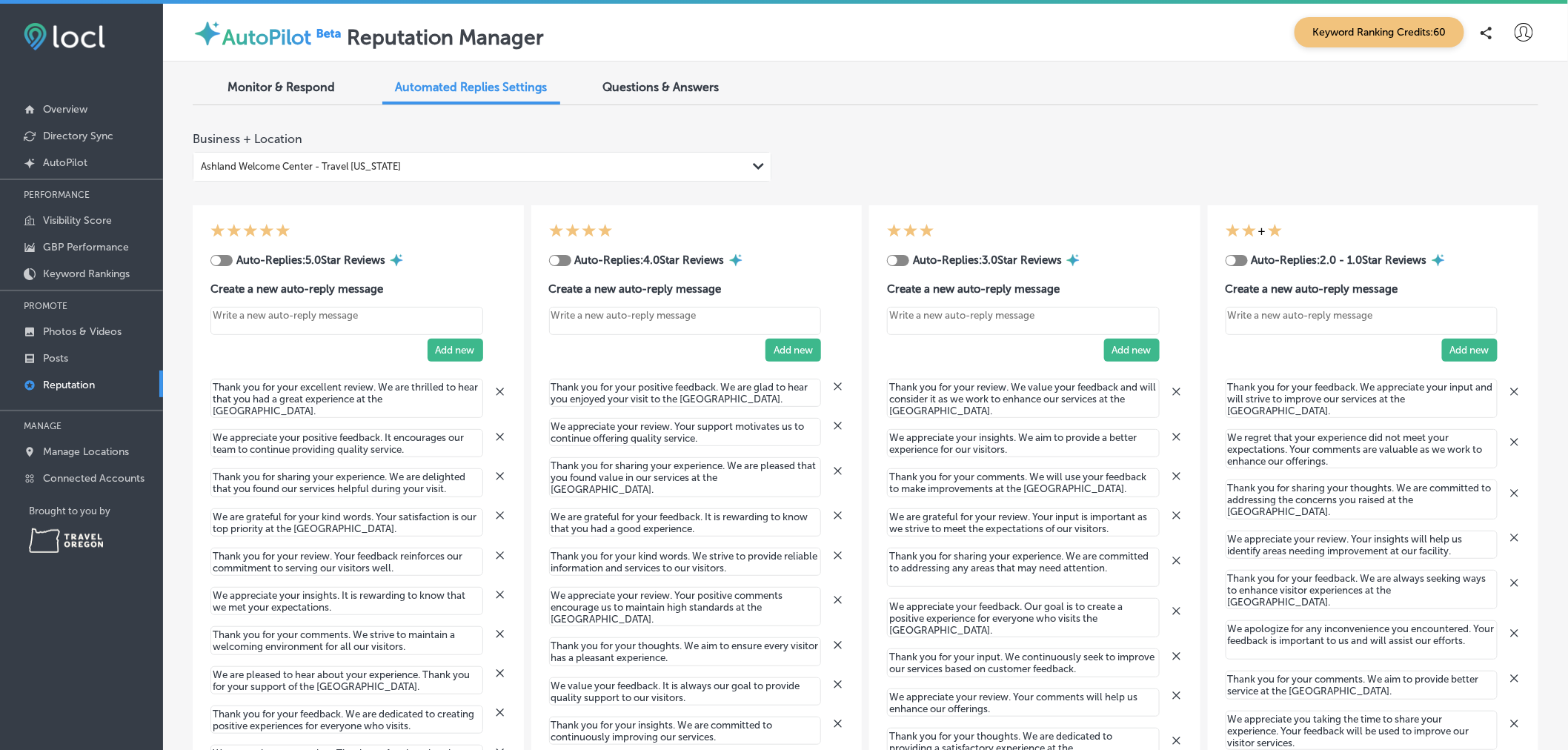
click at [261, 102] on div "Monitor & Respond" at bounding box center [282, 88] width 178 height 32
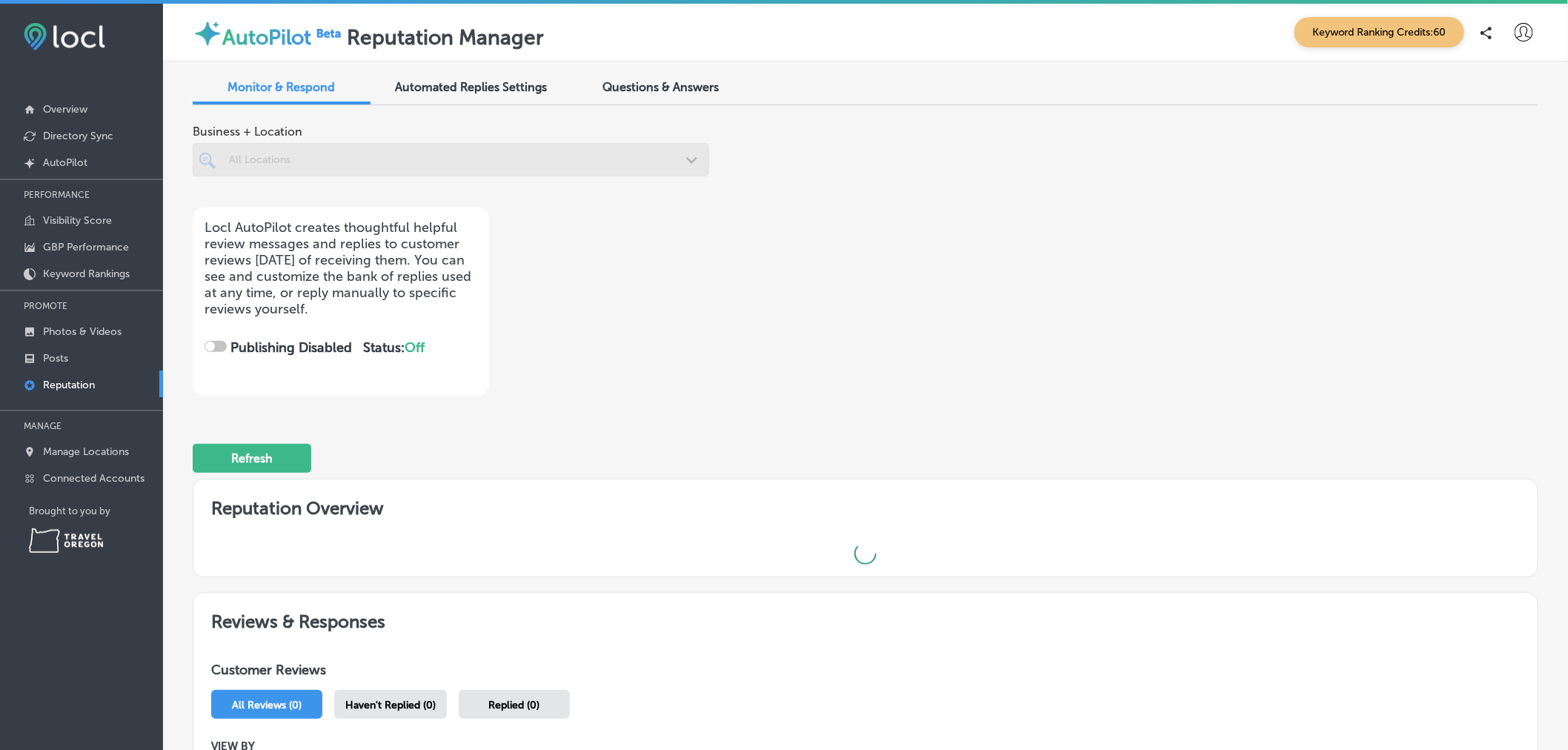
checkbox input "true"
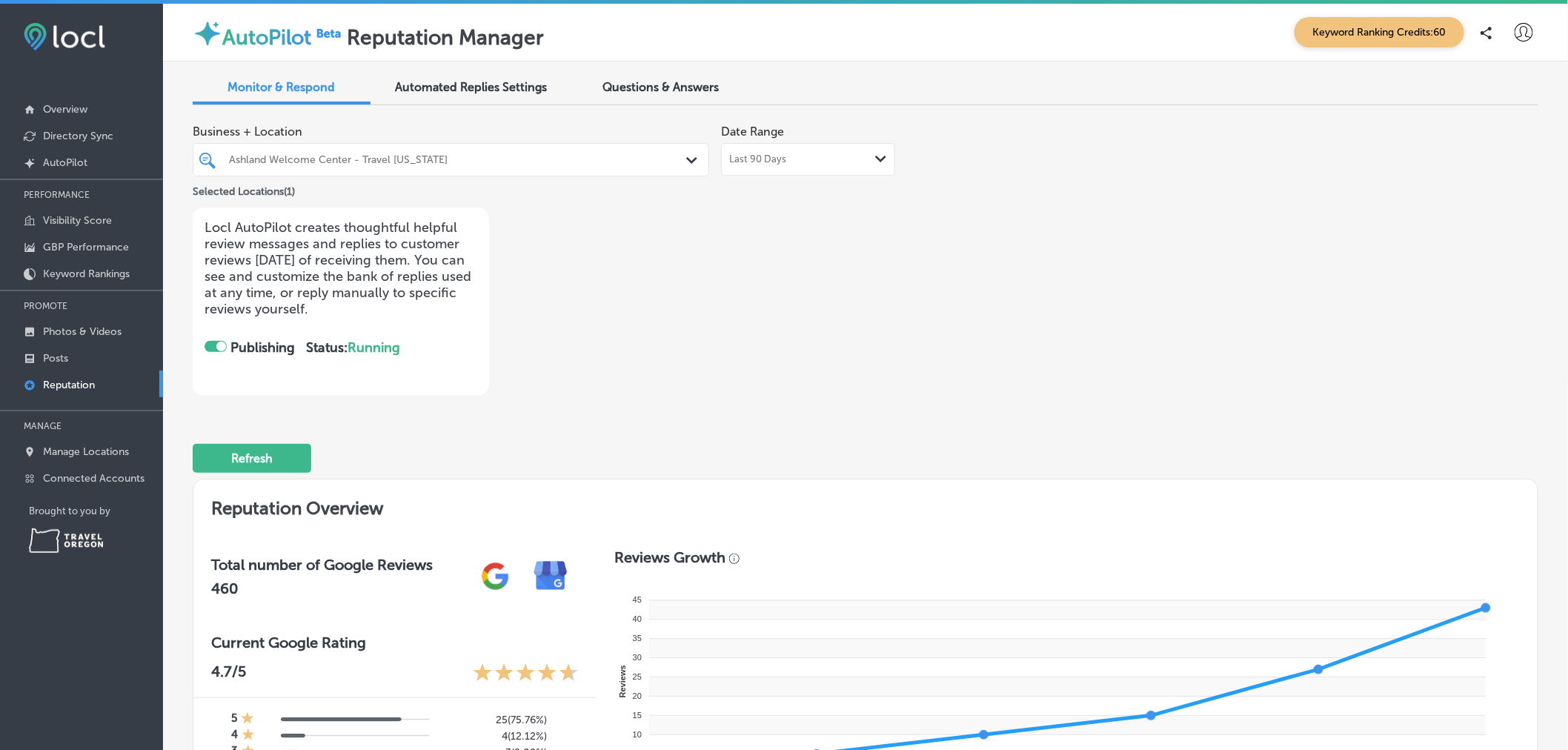
click at [511, 90] on span "Automated Replies Settings" at bounding box center [472, 87] width 152 height 14
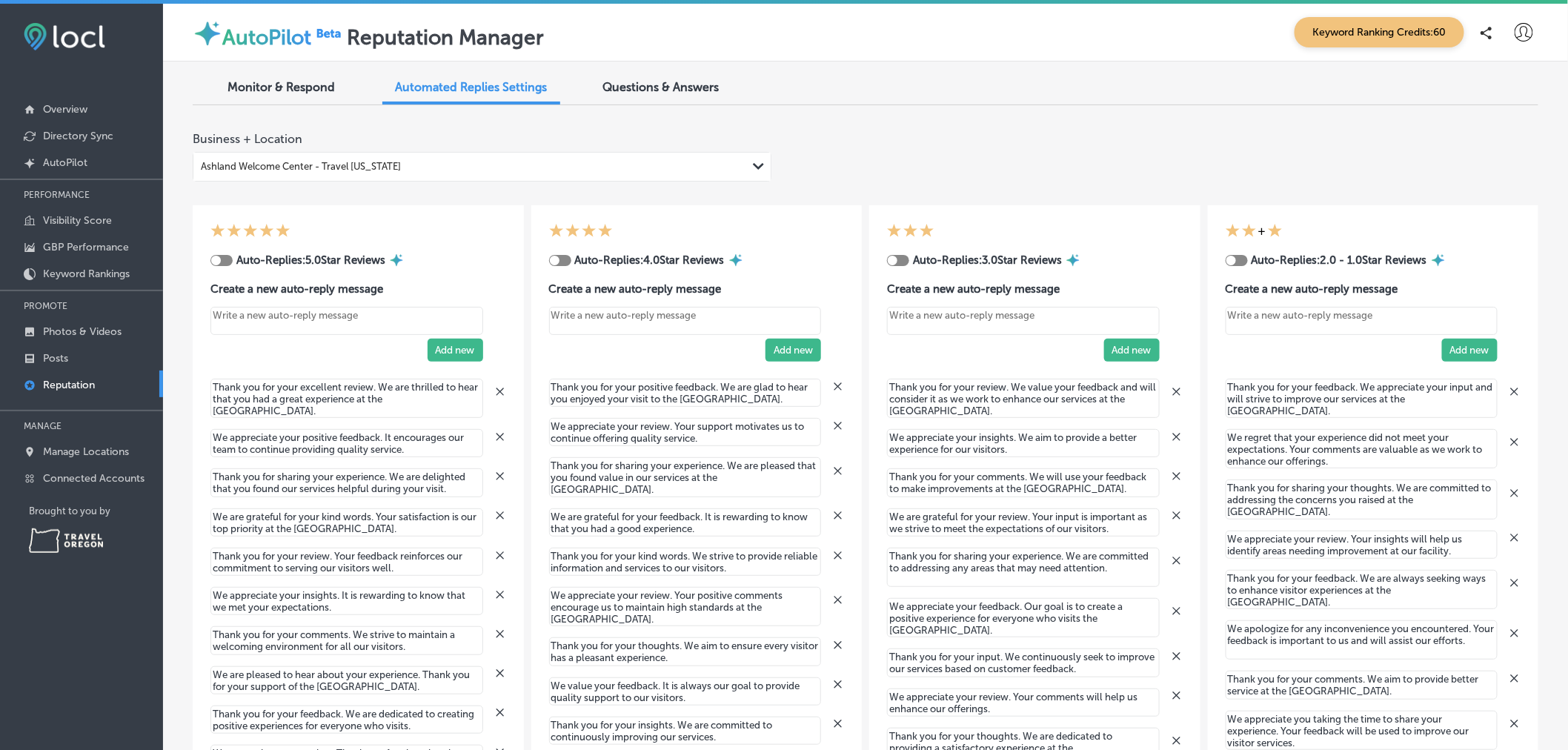
click at [221, 261] on div at bounding box center [221, 260] width 22 height 11
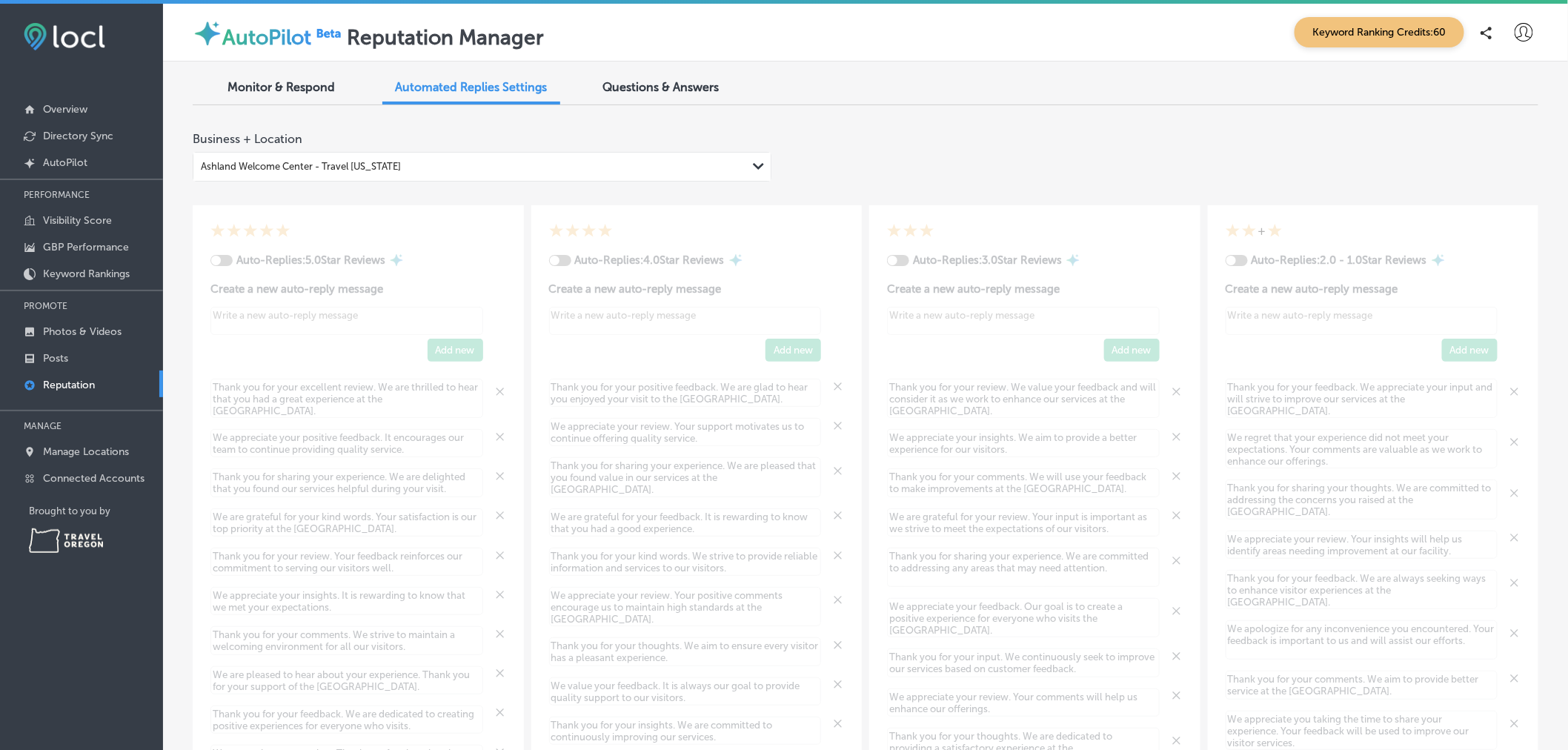
type textarea "x"
checkbox input "true"
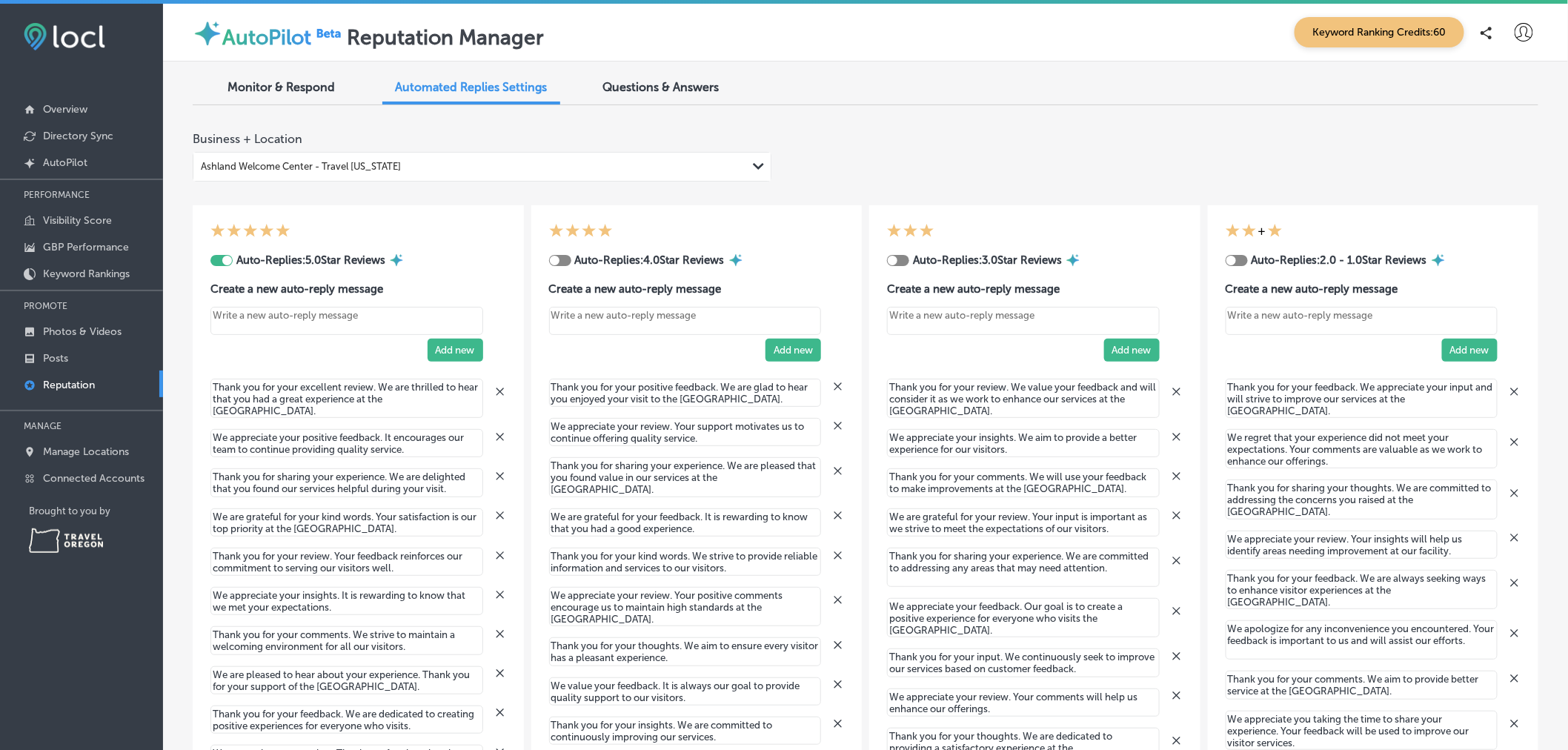
click at [285, 83] on span "Monitor & Respond" at bounding box center [281, 87] width 107 height 14
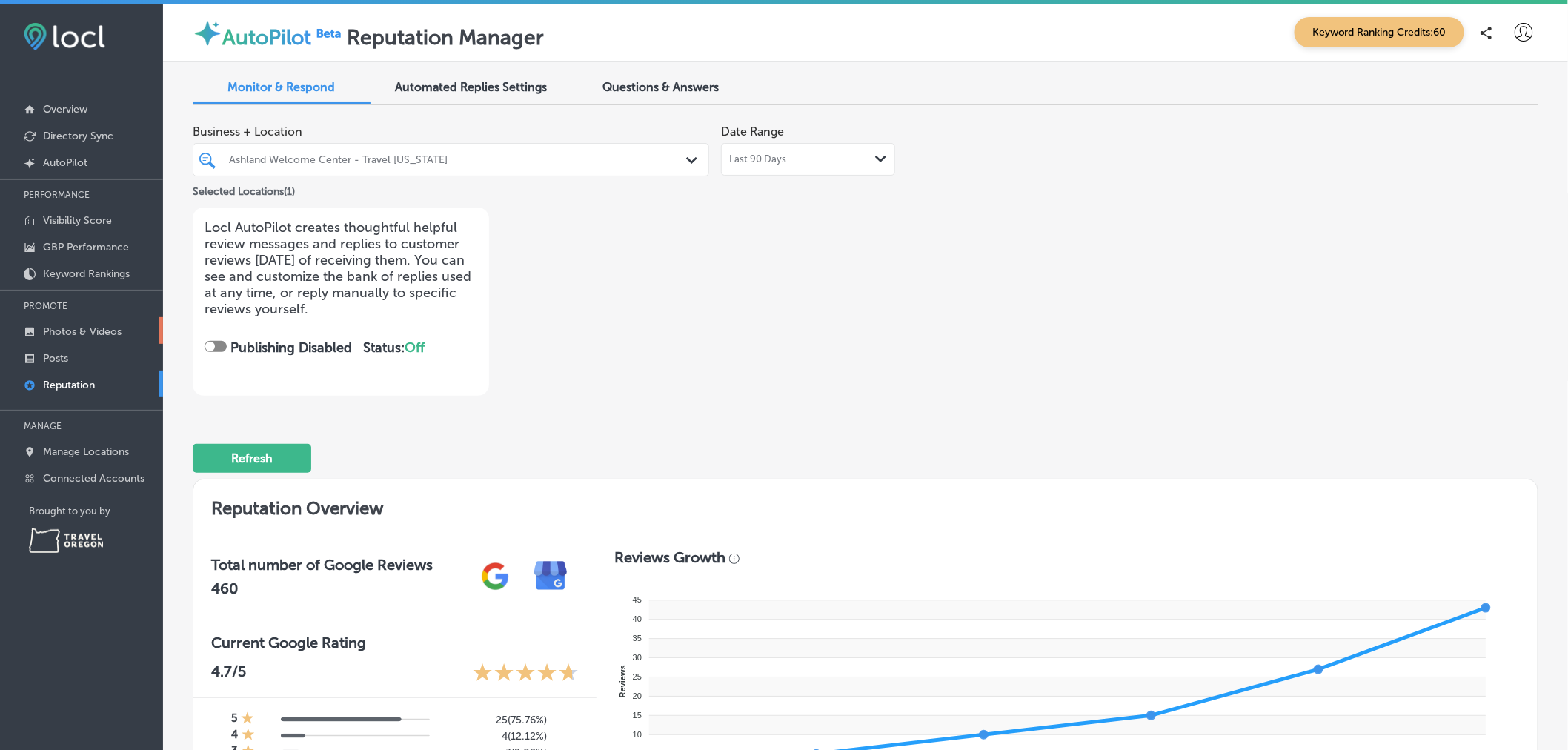
click at [65, 334] on p "Photos & Videos" at bounding box center [82, 331] width 78 height 12
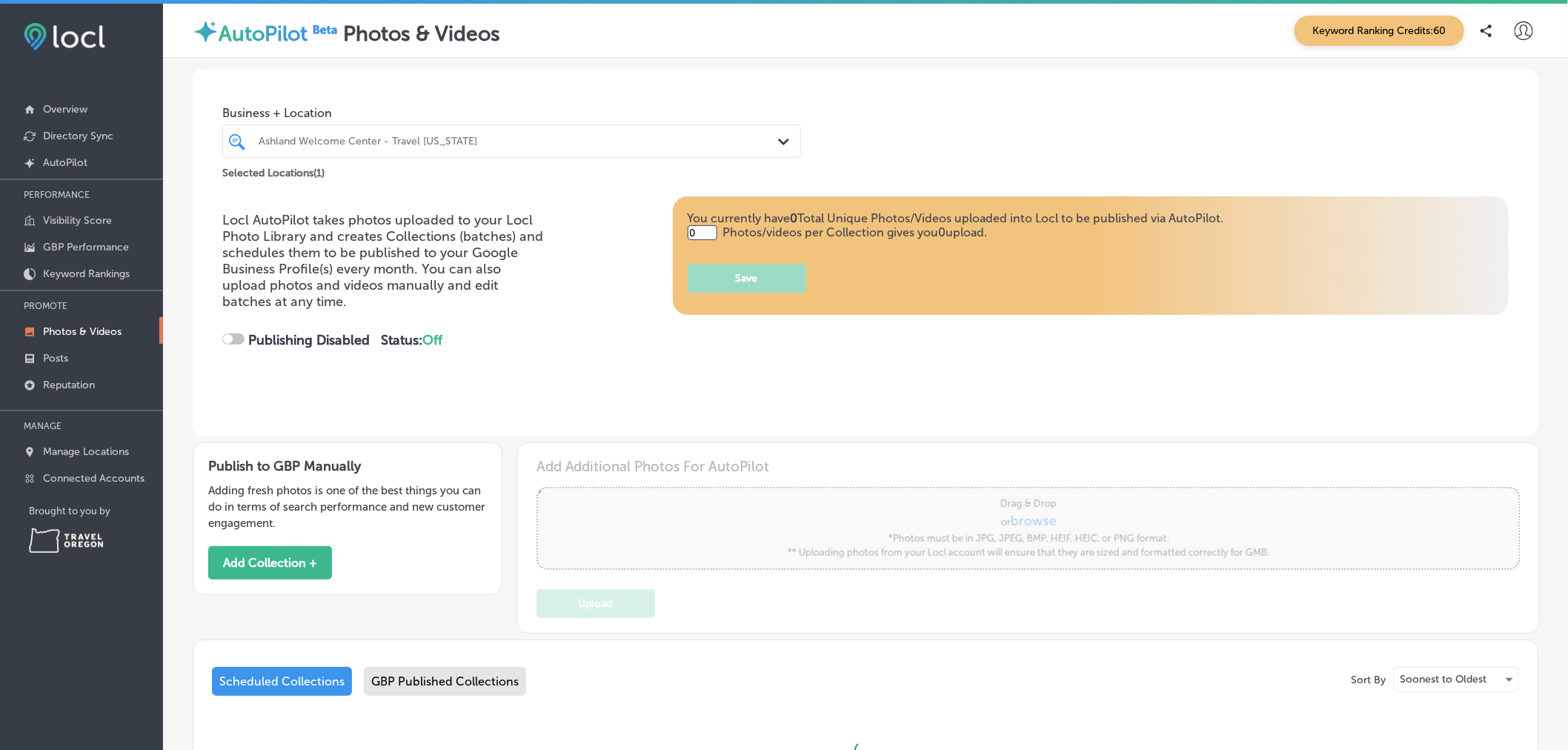
type input "5"
checkbox input "true"
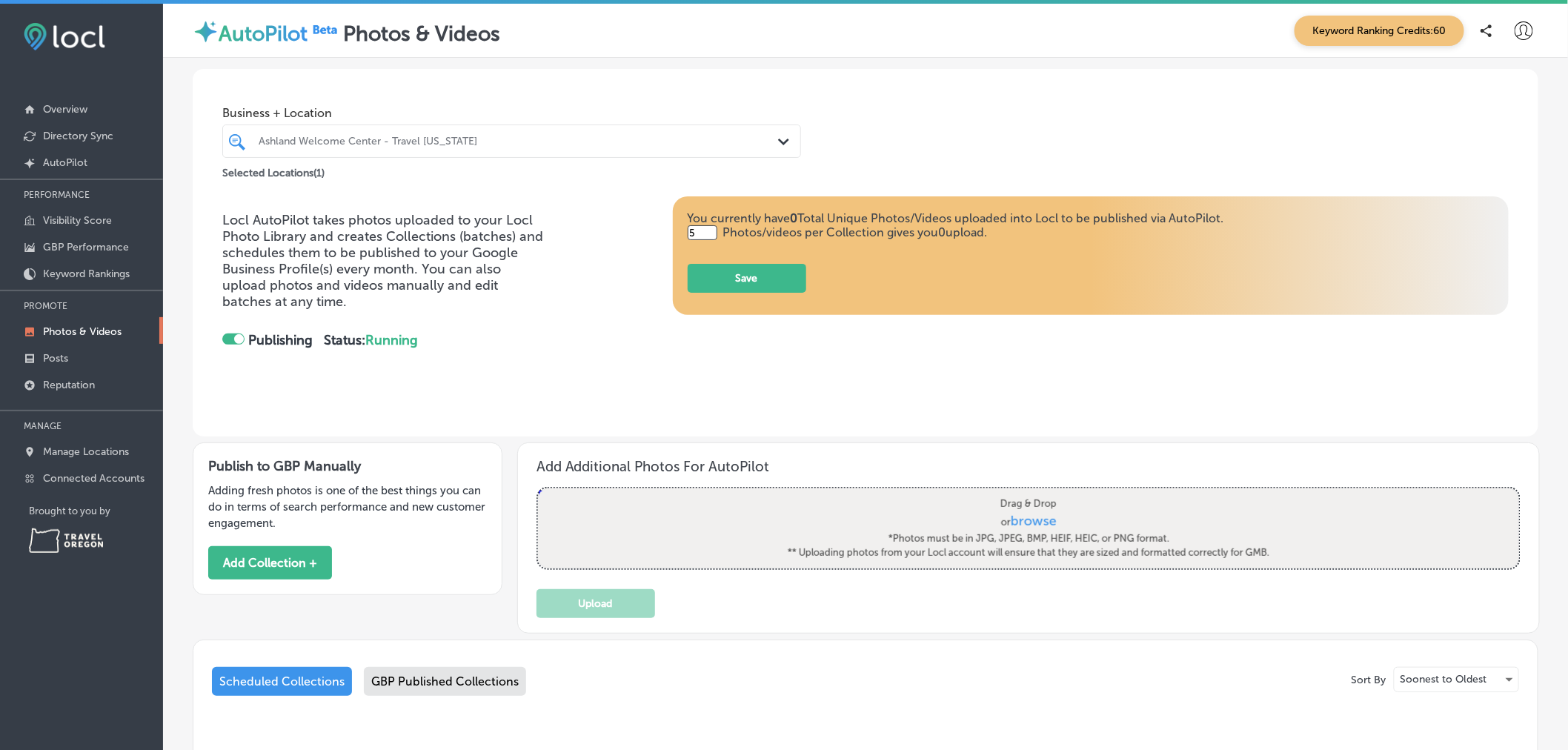
click at [427, 680] on div "GBP Published Collections" at bounding box center [444, 681] width 162 height 29
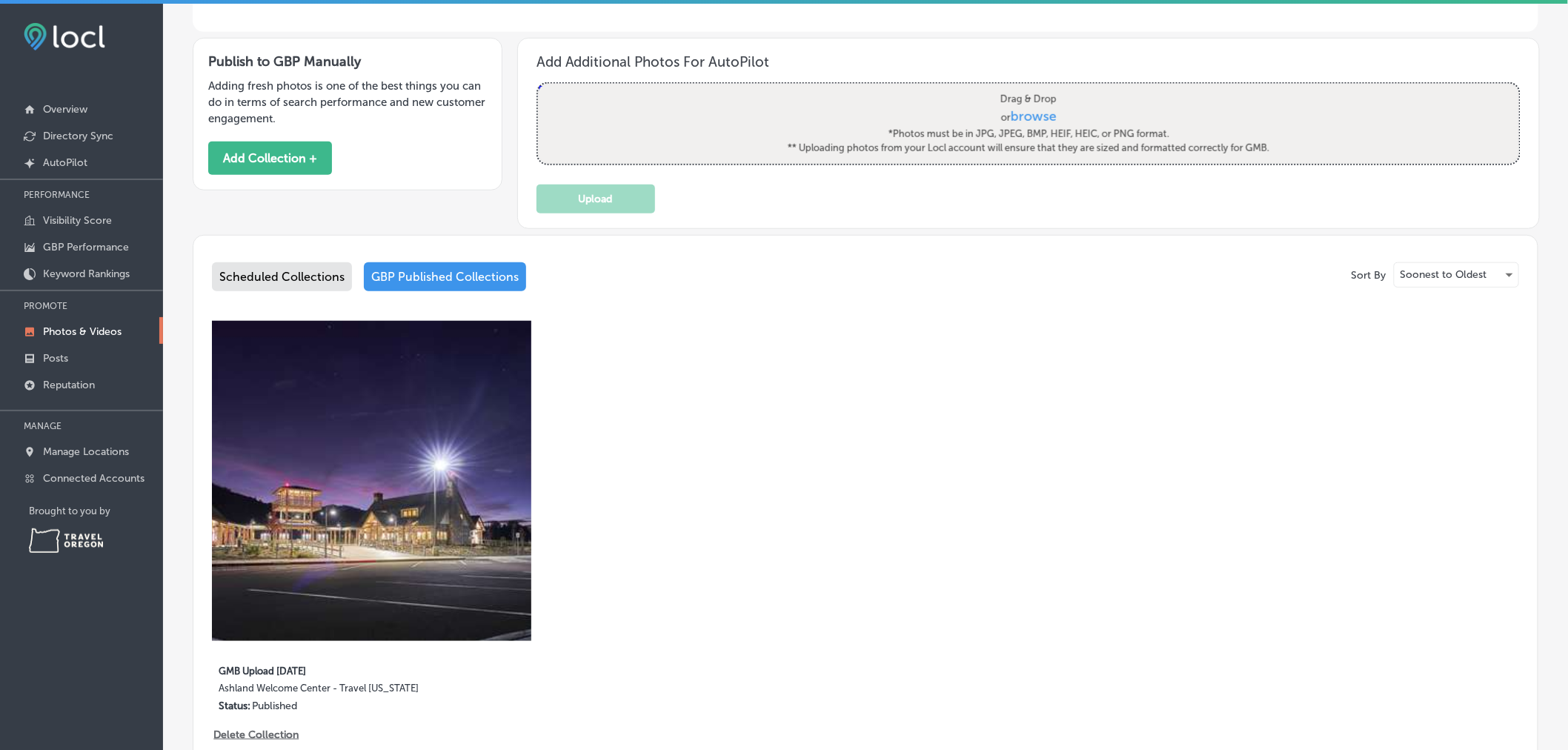
scroll to position [405, 0]
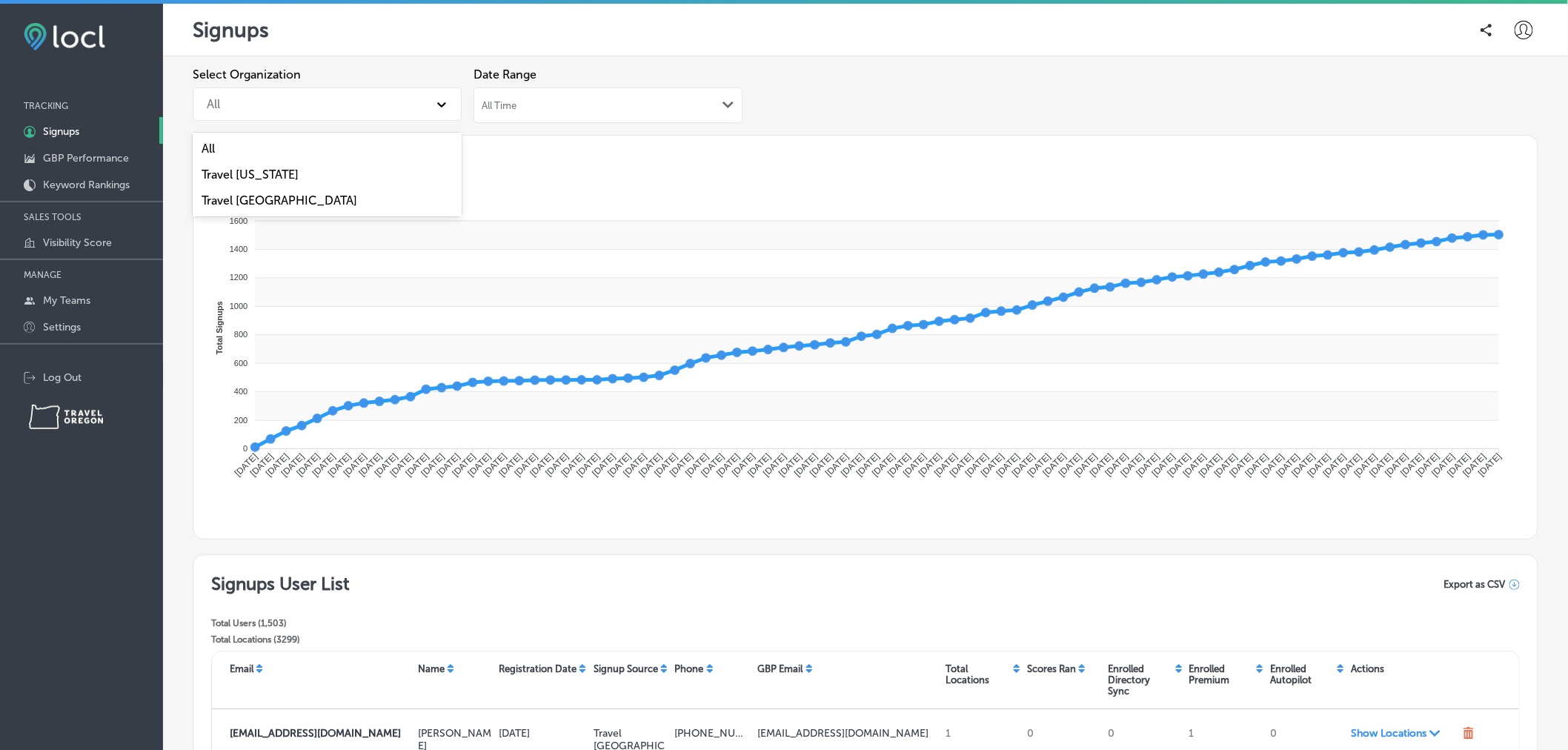
click at [383, 105] on div "All" at bounding box center [314, 104] width 229 height 26
click at [334, 176] on div "Travel Oregon" at bounding box center [327, 174] width 269 height 26
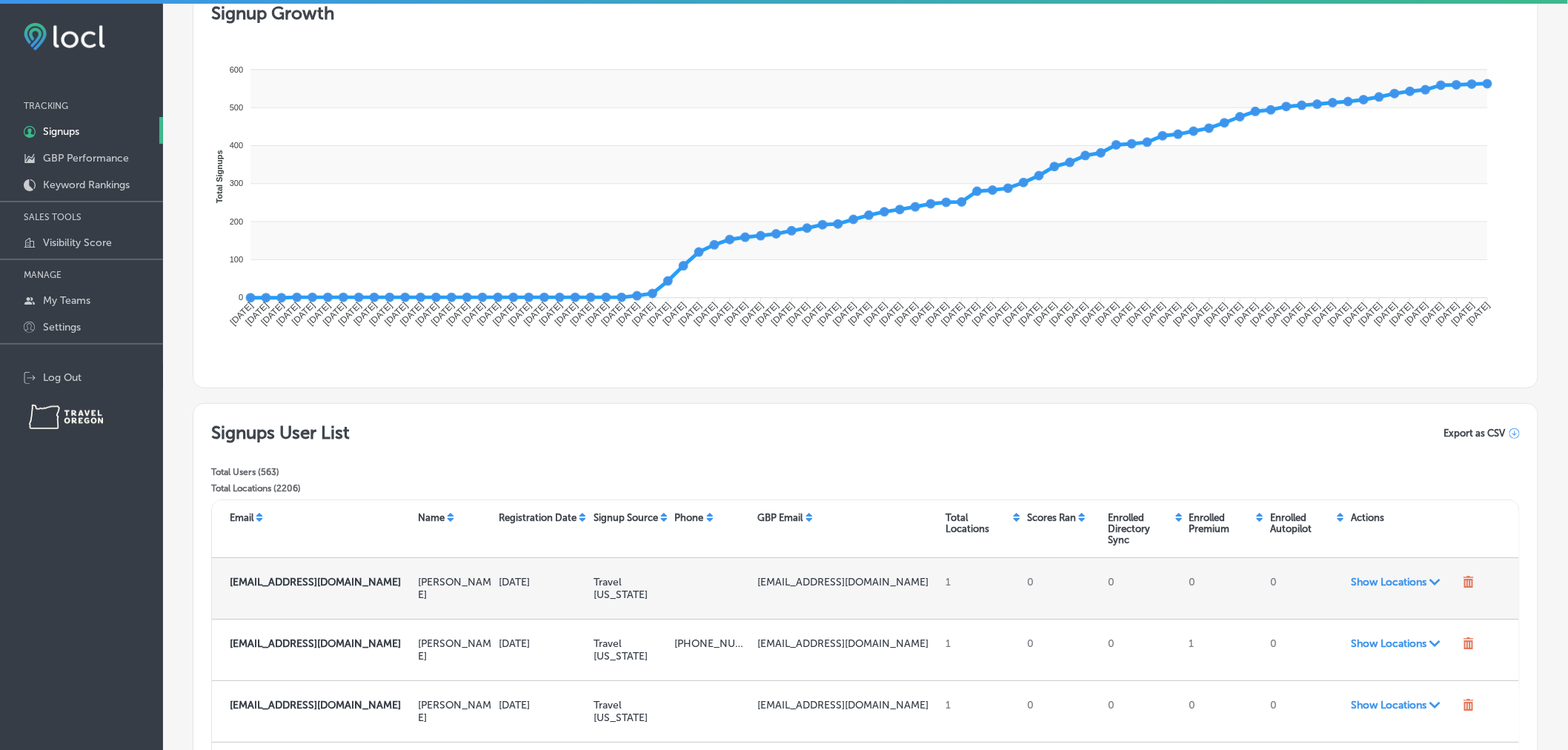
scroll to position [151, 0]
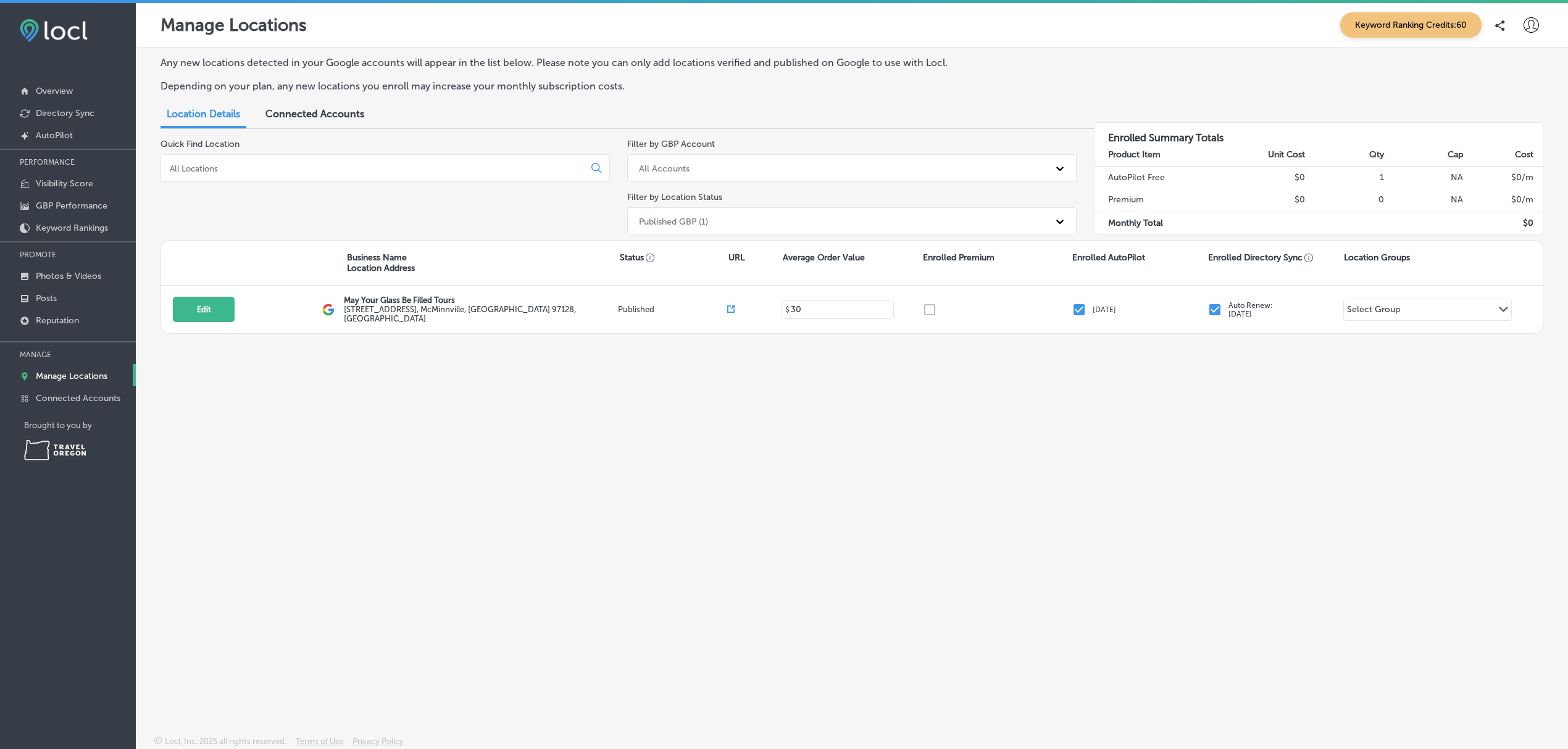
drag, startPoint x: 1276, startPoint y: 3, endPoint x: 1255, endPoint y: 428, distance: 425.5
click at [1255, 428] on div "Any new locations detected in your Google accounts will appear in the list belo…" at bounding box center [852, 362] width 1432 height 630
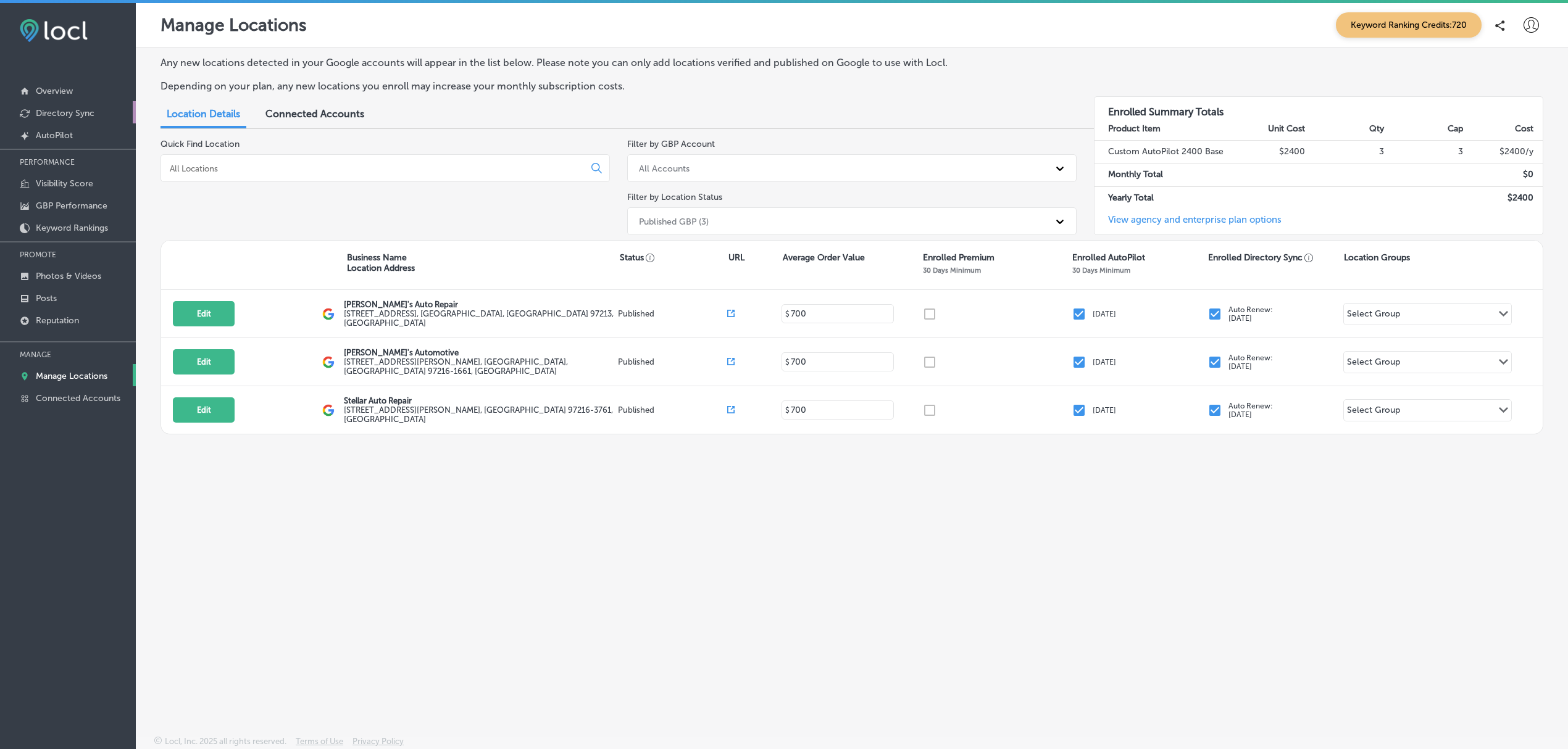
click at [89, 112] on p "Directory Sync" at bounding box center [65, 113] width 59 height 10
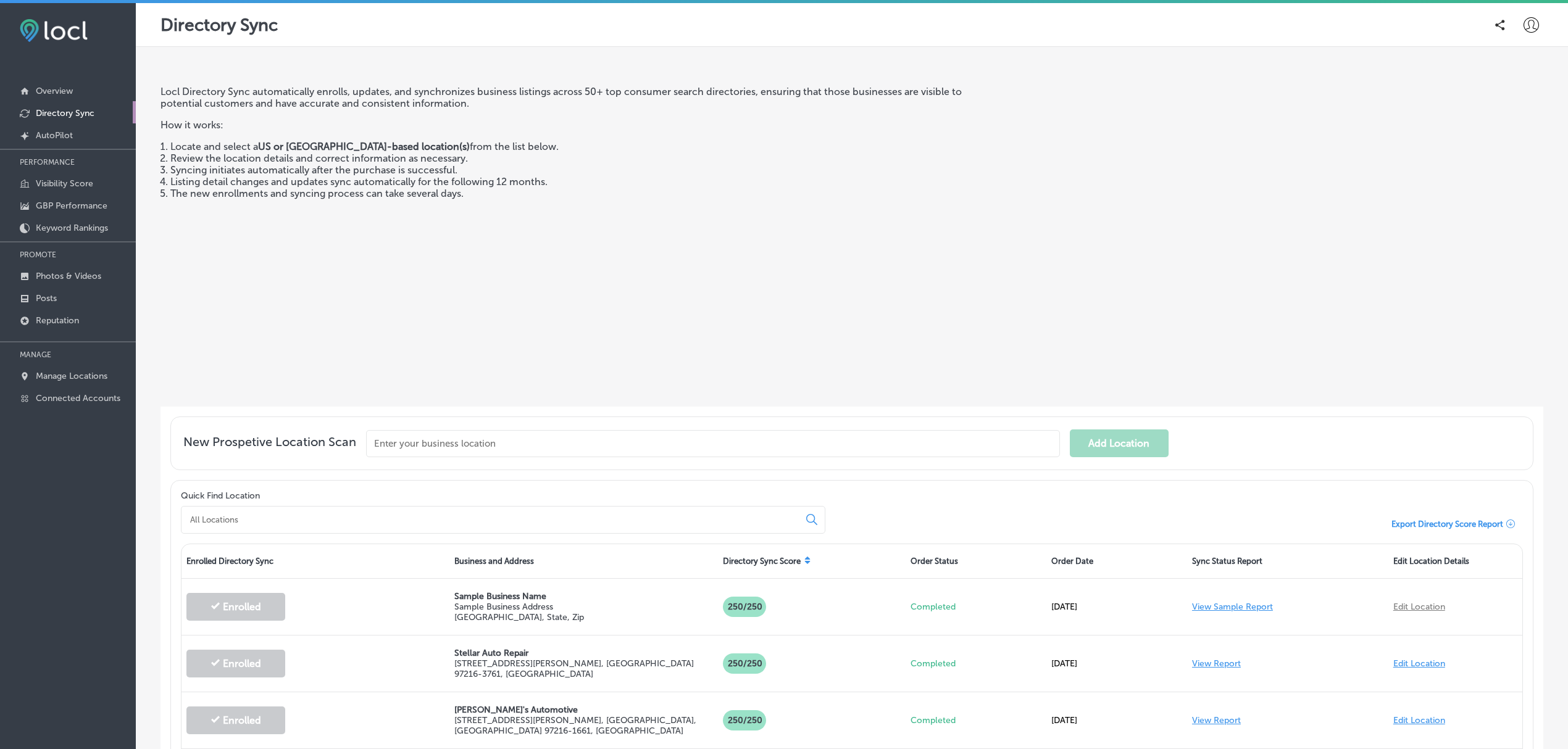
scroll to position [147, 0]
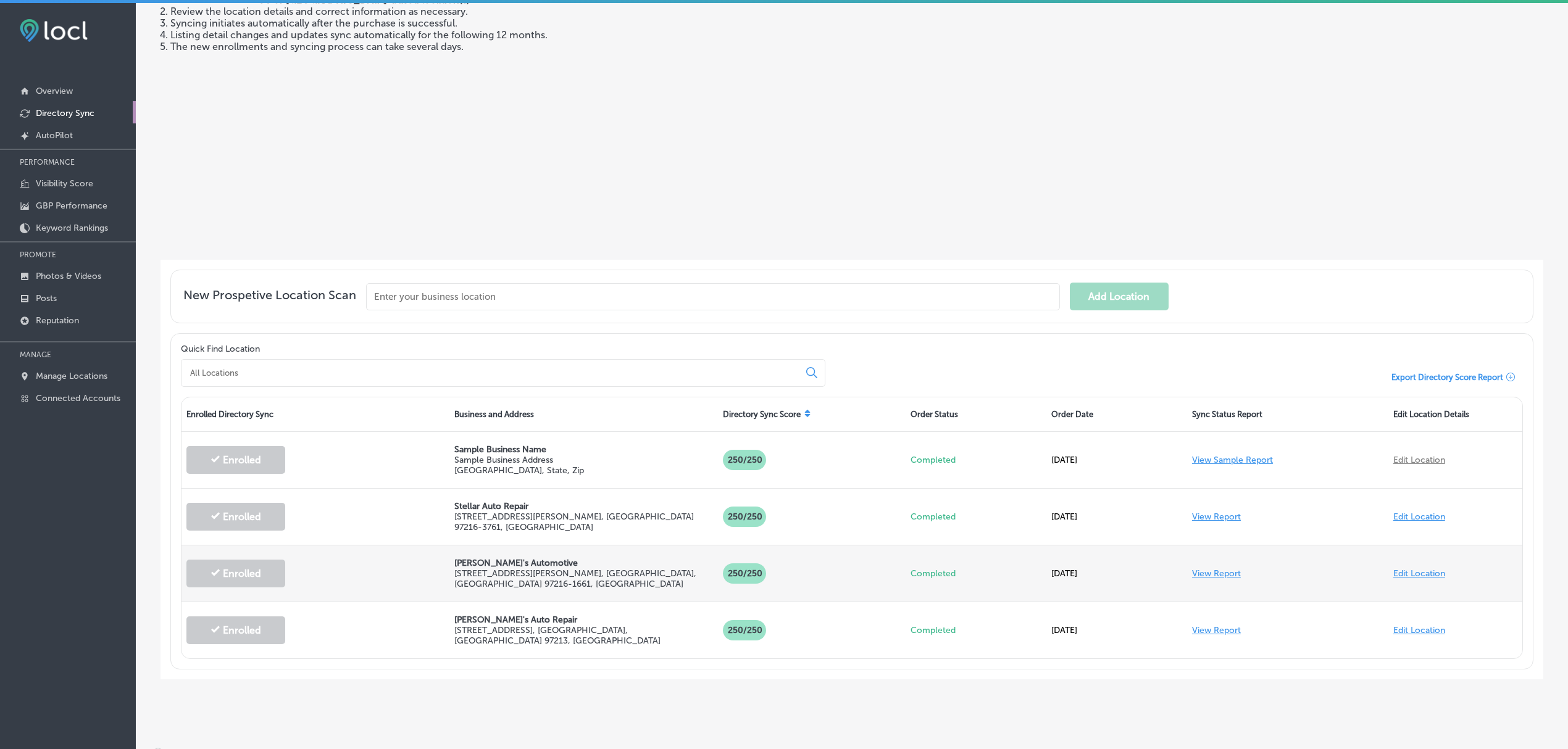
click at [1203, 572] on link "View Report" at bounding box center [1217, 573] width 49 height 10
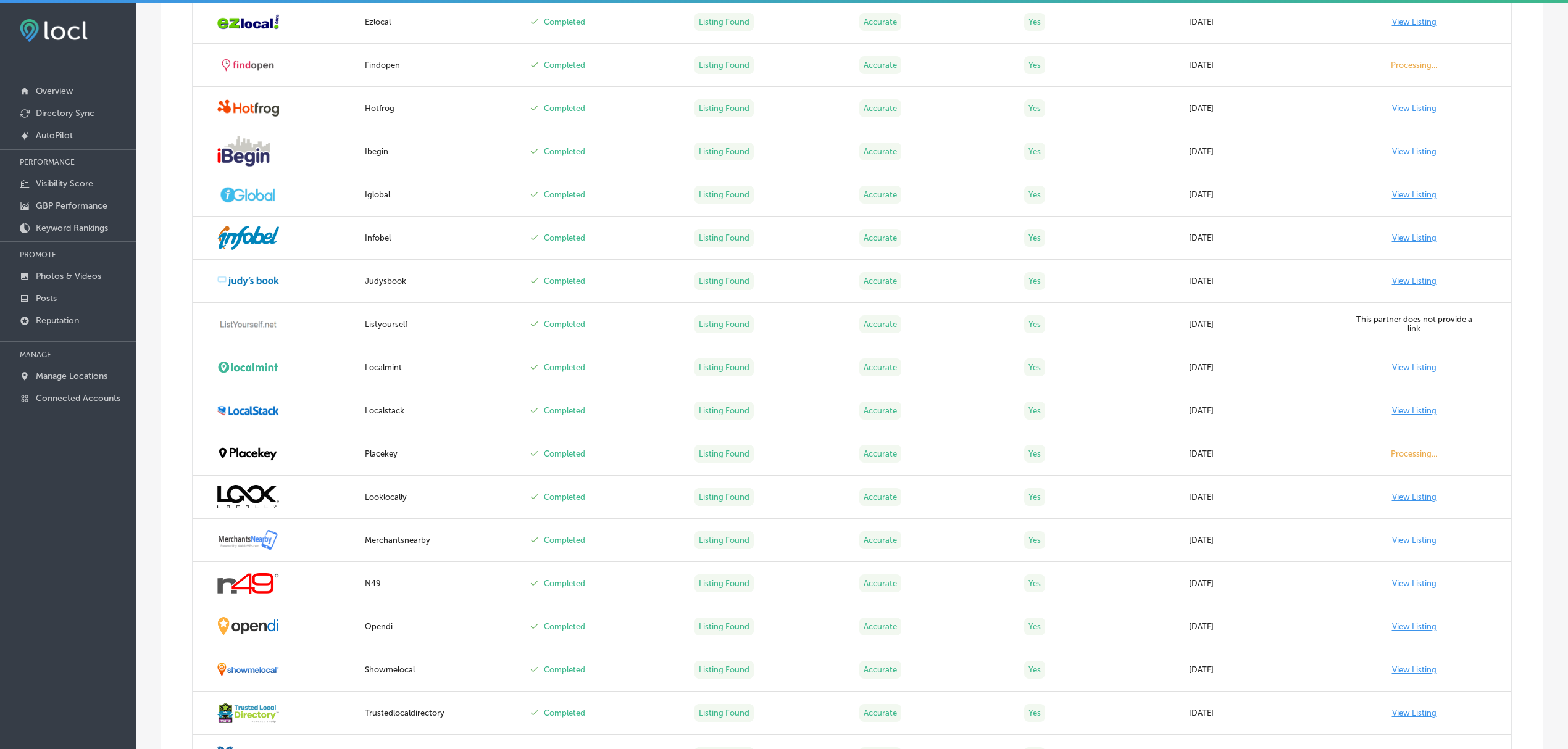
scroll to position [1294, 0]
